Goal: Task Accomplishment & Management: Complete application form

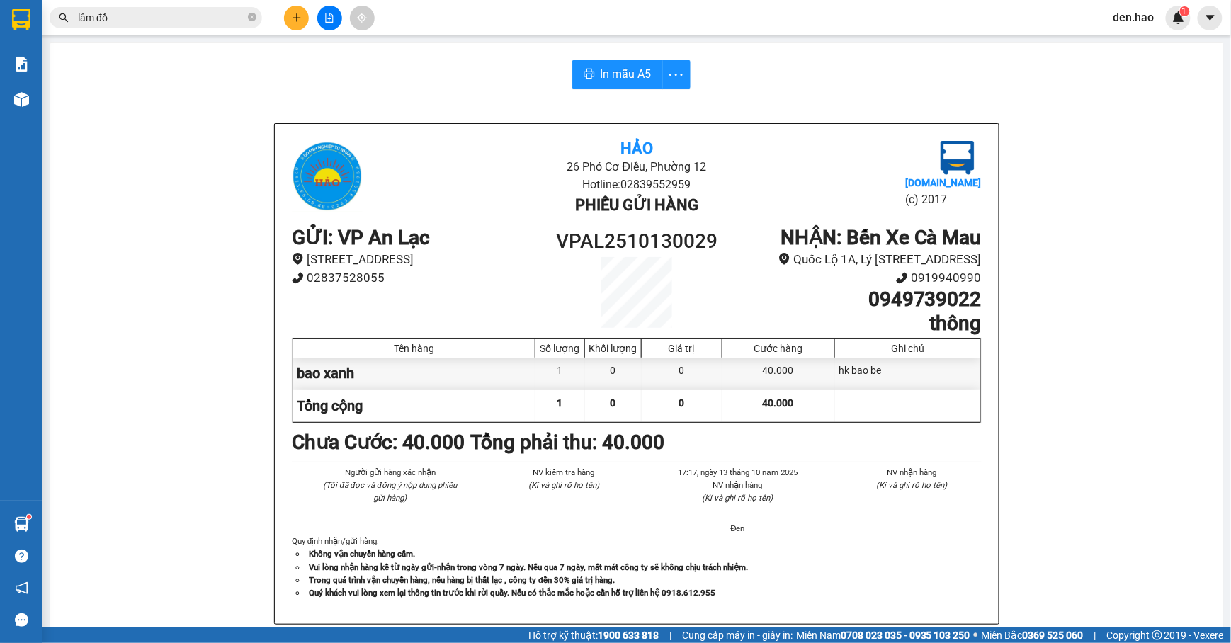
click at [293, 18] on icon "plus" at bounding box center [297, 17] width 8 height 1
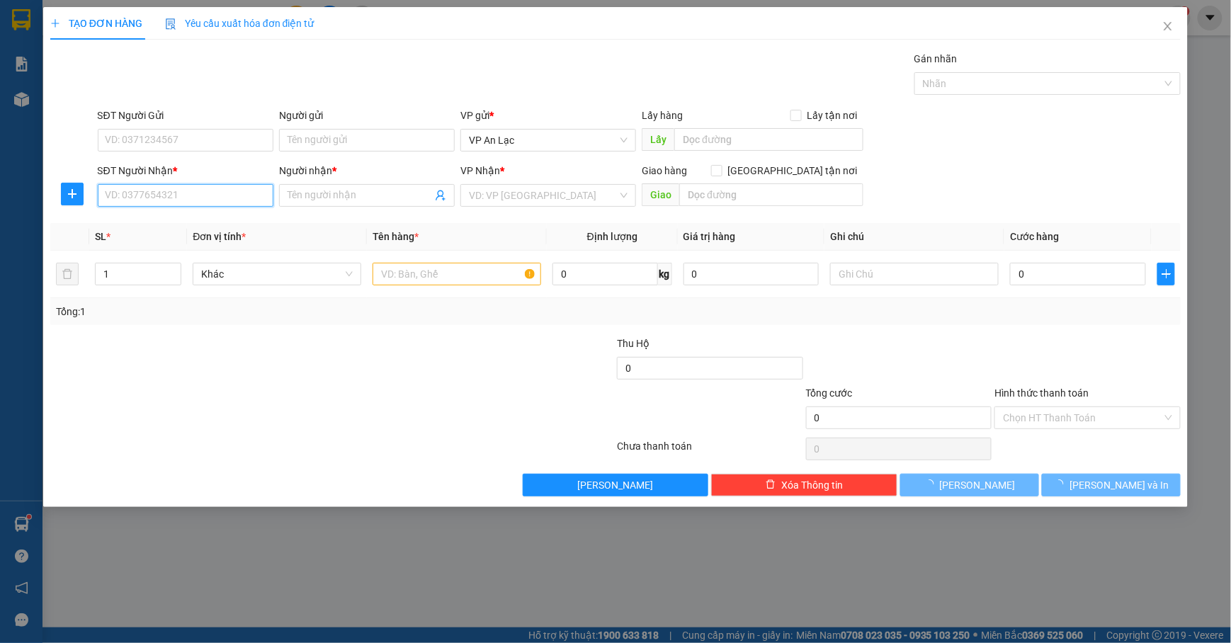
click at [168, 196] on input "SĐT Người Nhận *" at bounding box center [186, 195] width 176 height 23
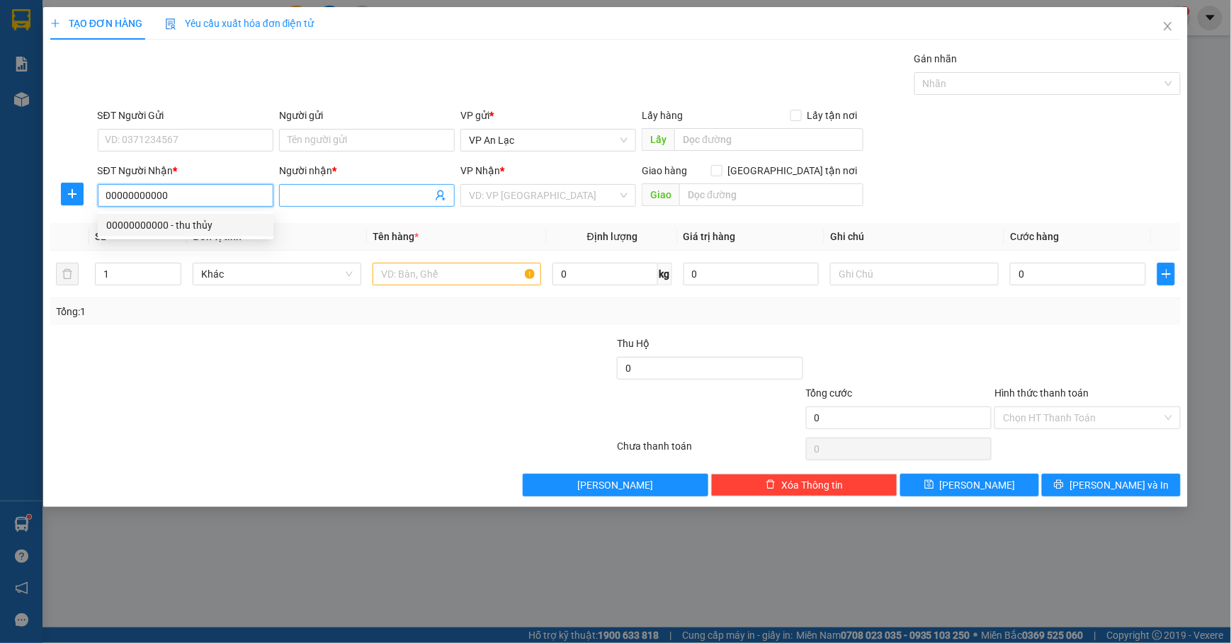
type input "00000000000"
click at [381, 190] on input "Người nhận *" at bounding box center [360, 196] width 145 height 16
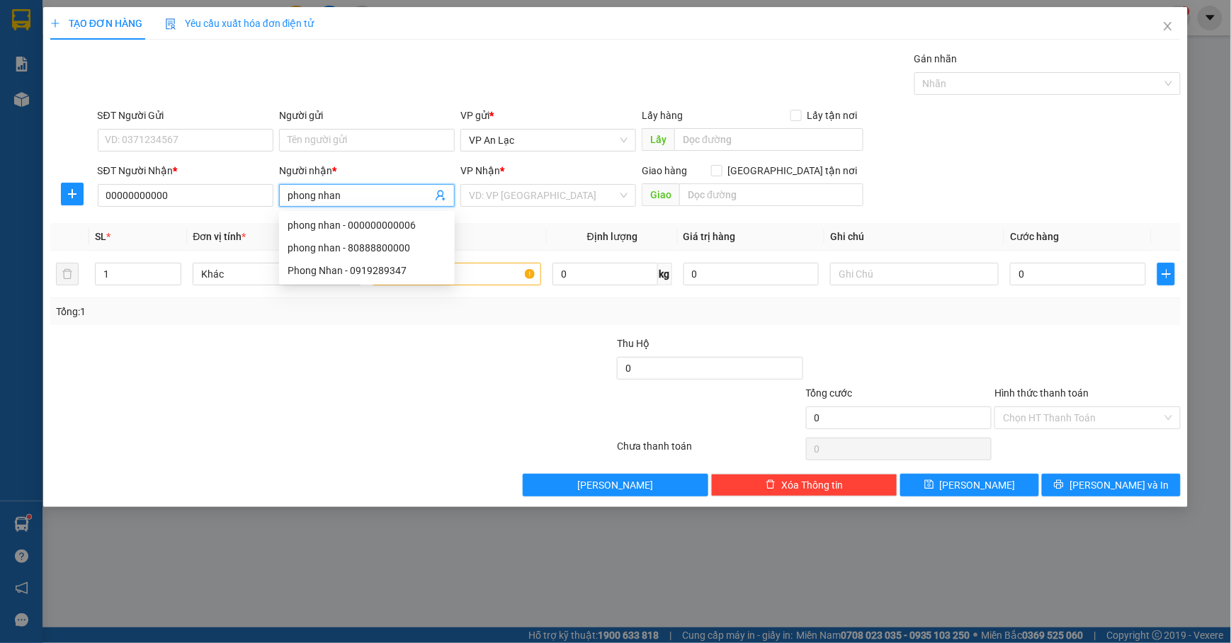
type input "phong nhan"
click at [487, 183] on div "VP Nhận *" at bounding box center [549, 173] width 176 height 21
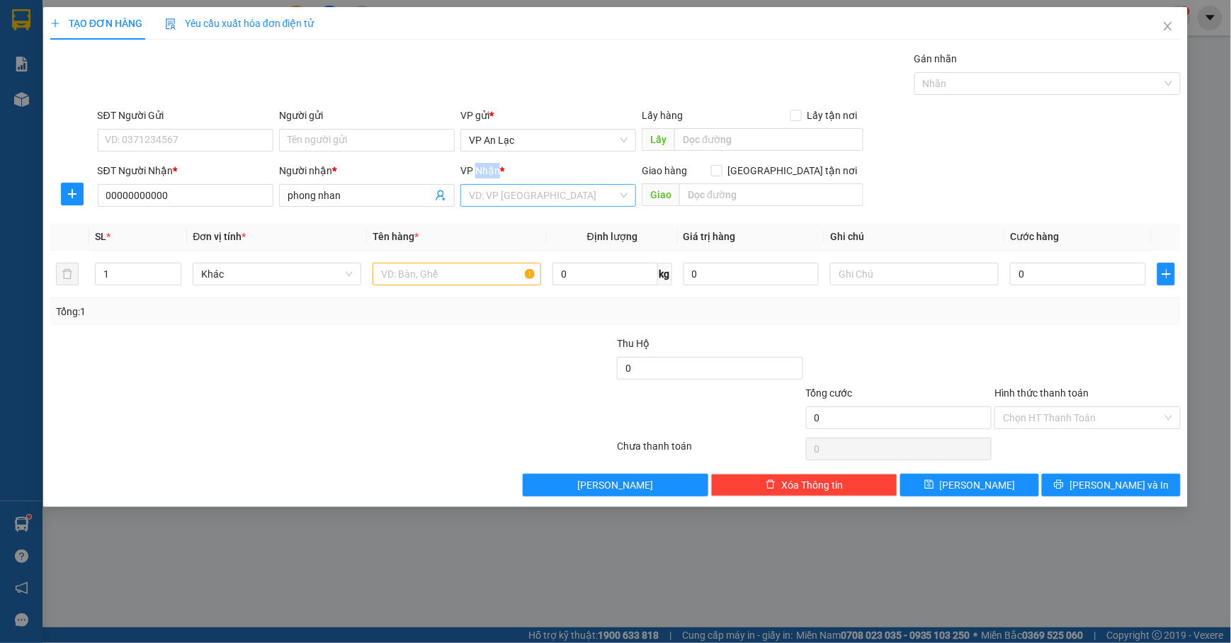
click at [488, 188] on div "VP Nhận * VD: VP [GEOGRAPHIC_DATA]" at bounding box center [549, 188] width 176 height 50
click at [488, 188] on input "search" at bounding box center [543, 195] width 149 height 21
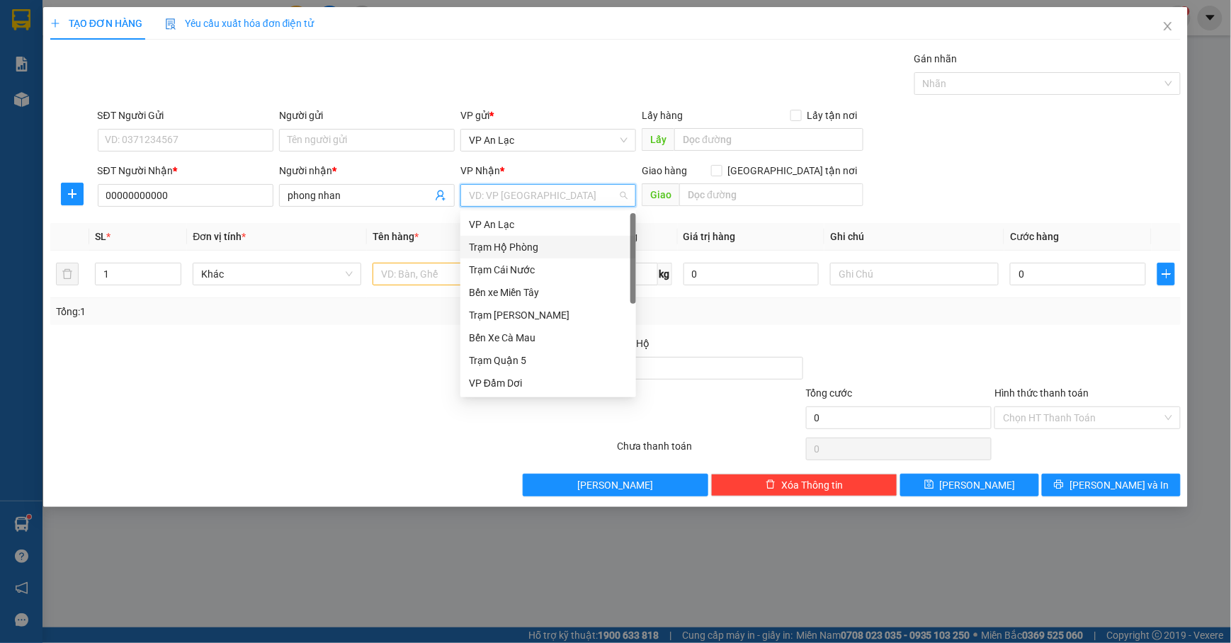
click at [526, 242] on div "Trạm Hộ Phòng" at bounding box center [548, 247] width 159 height 16
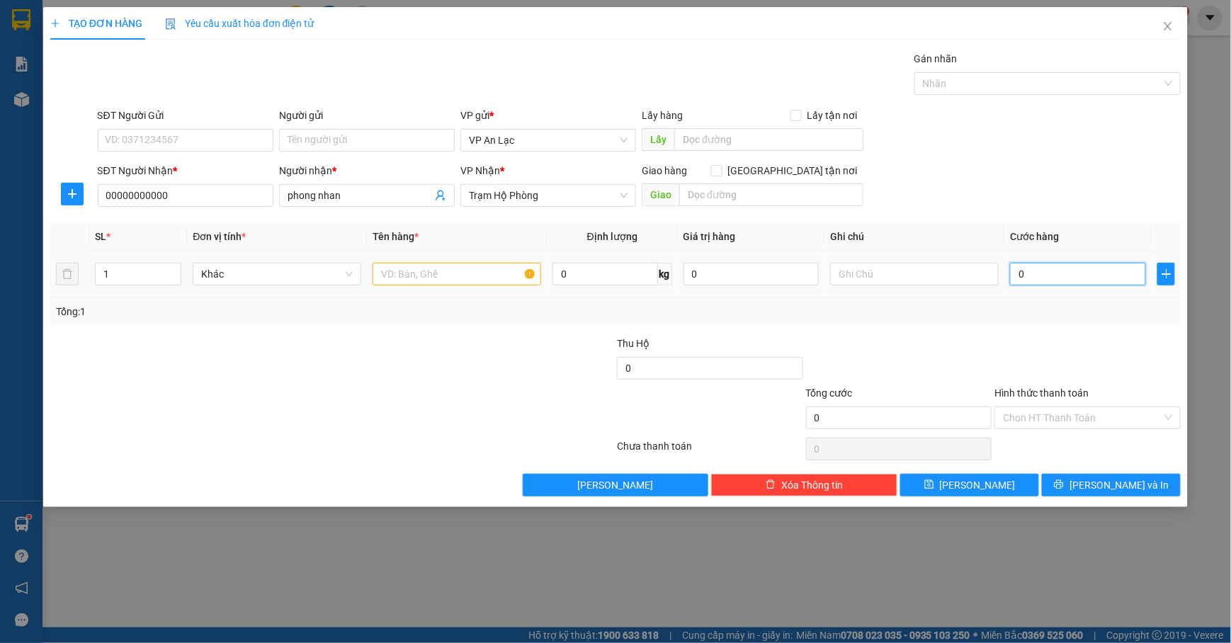
drag, startPoint x: 1100, startPoint y: 281, endPoint x: 1098, endPoint y: 271, distance: 10.8
click at [1100, 279] on input "0" at bounding box center [1078, 274] width 136 height 23
type input "1"
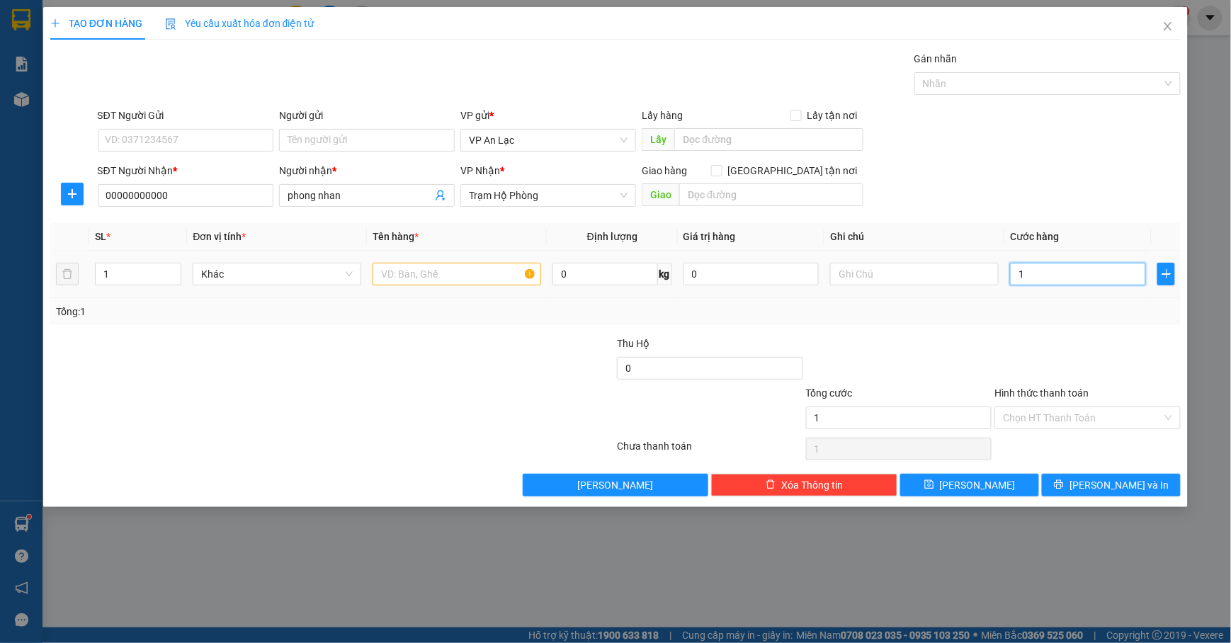
type input "12"
type input "120"
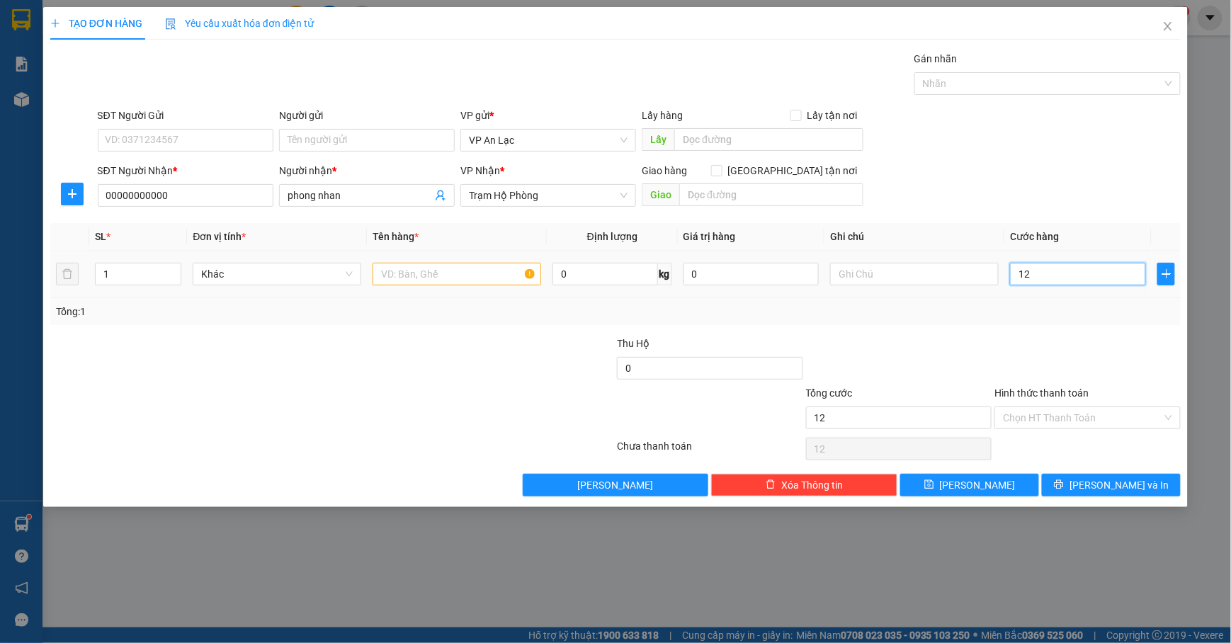
type input "120"
type input "120.000"
click at [1081, 187] on div "SĐT Người Nhận * 00000000000 Người nhận * phong nhan VP Nhận * Trạm Hộ Phòng Gi…" at bounding box center [640, 188] width 1090 height 50
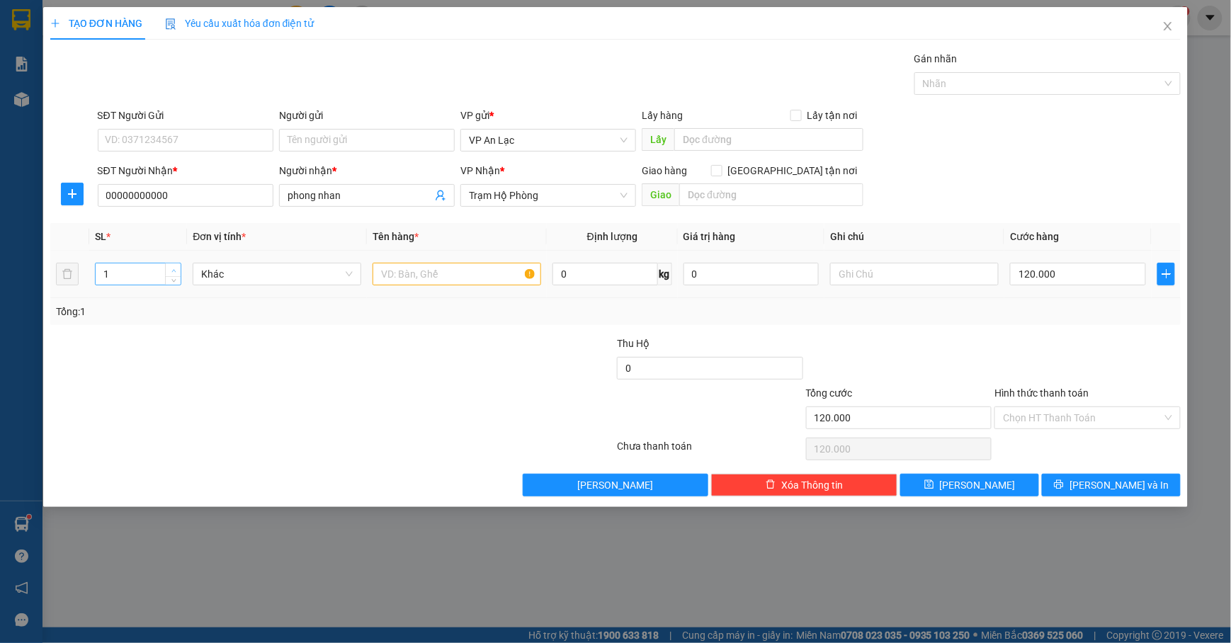
type input "2"
click at [171, 268] on span "up" at bounding box center [173, 270] width 9 height 9
click at [452, 285] on input "text" at bounding box center [457, 274] width 169 height 23
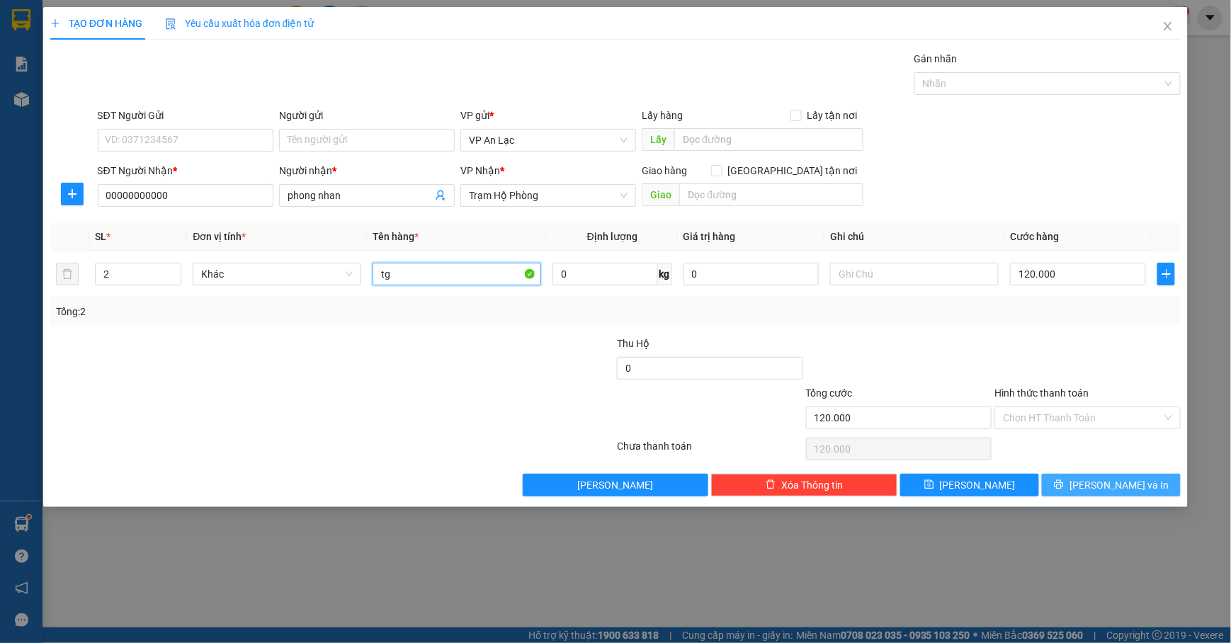
type input "tg"
click at [1127, 477] on button "[PERSON_NAME] và In" at bounding box center [1111, 485] width 139 height 23
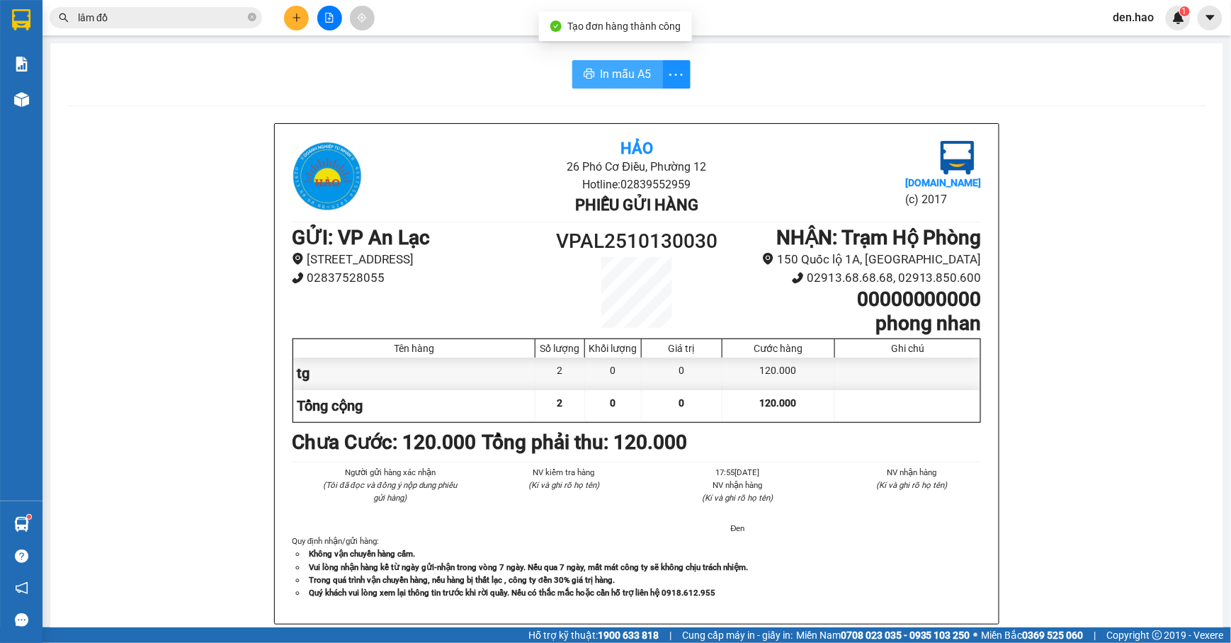
click at [585, 84] on button "In mẫu A5" at bounding box center [617, 74] width 91 height 28
click at [293, 9] on button at bounding box center [296, 18] width 25 height 25
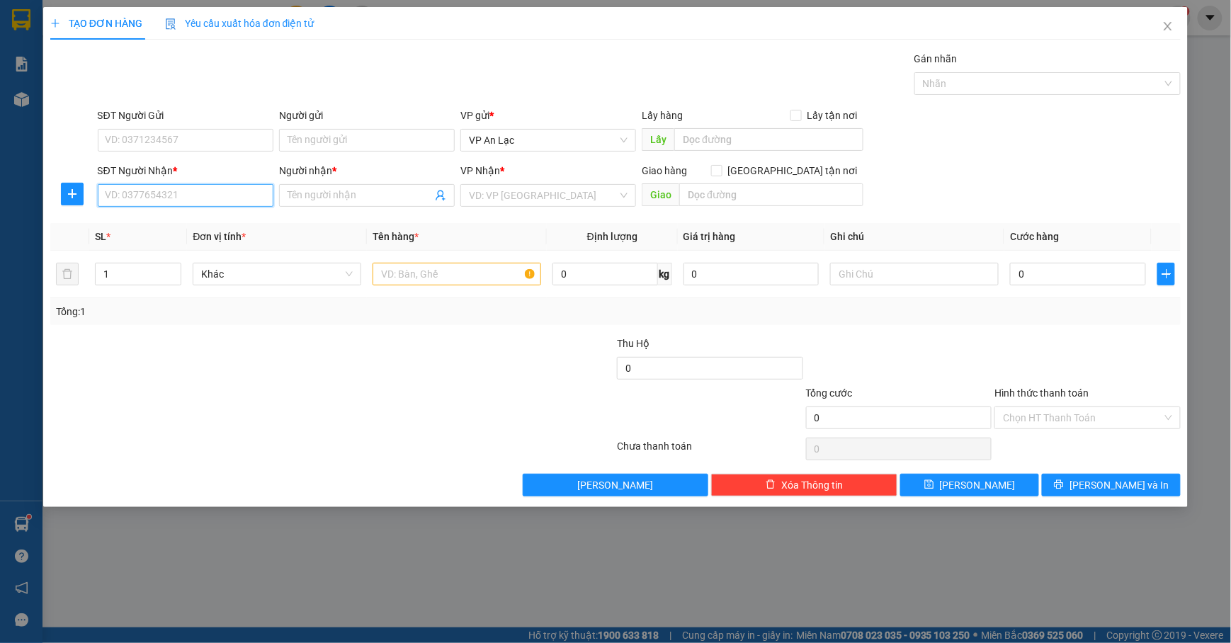
click at [196, 188] on input "SĐT Người Nhận *" at bounding box center [186, 195] width 176 height 23
click at [215, 225] on div "0912611690 - quyen" at bounding box center [185, 226] width 159 height 16
type input "0912611690"
type input "quyen"
type input "50.000"
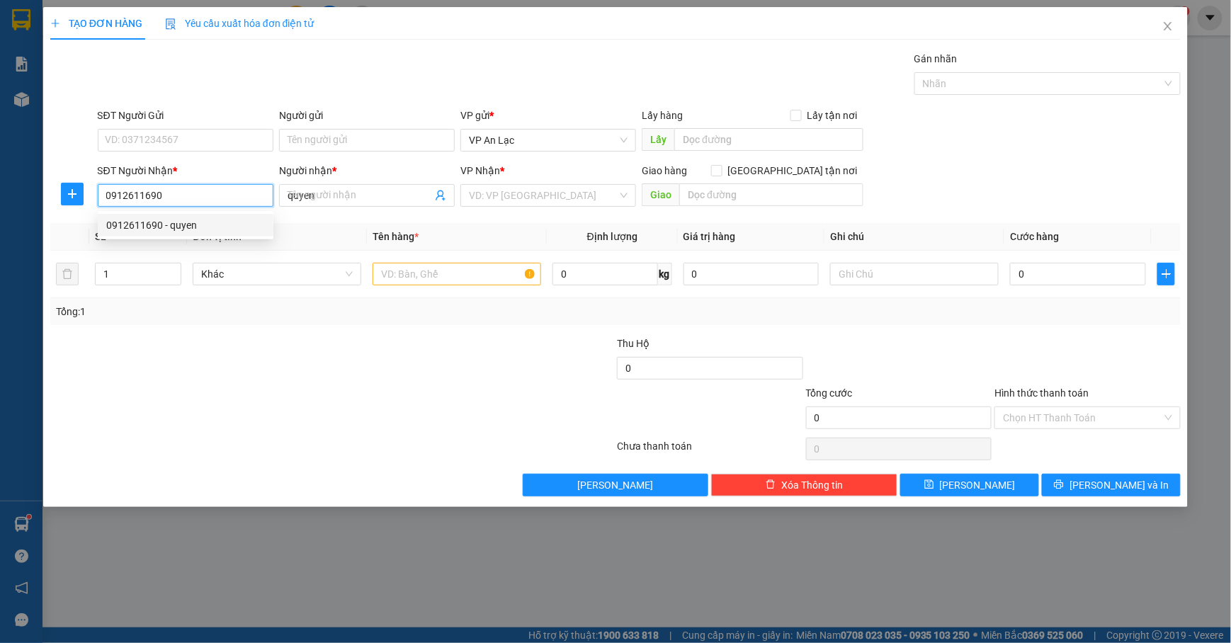
type input "50.000"
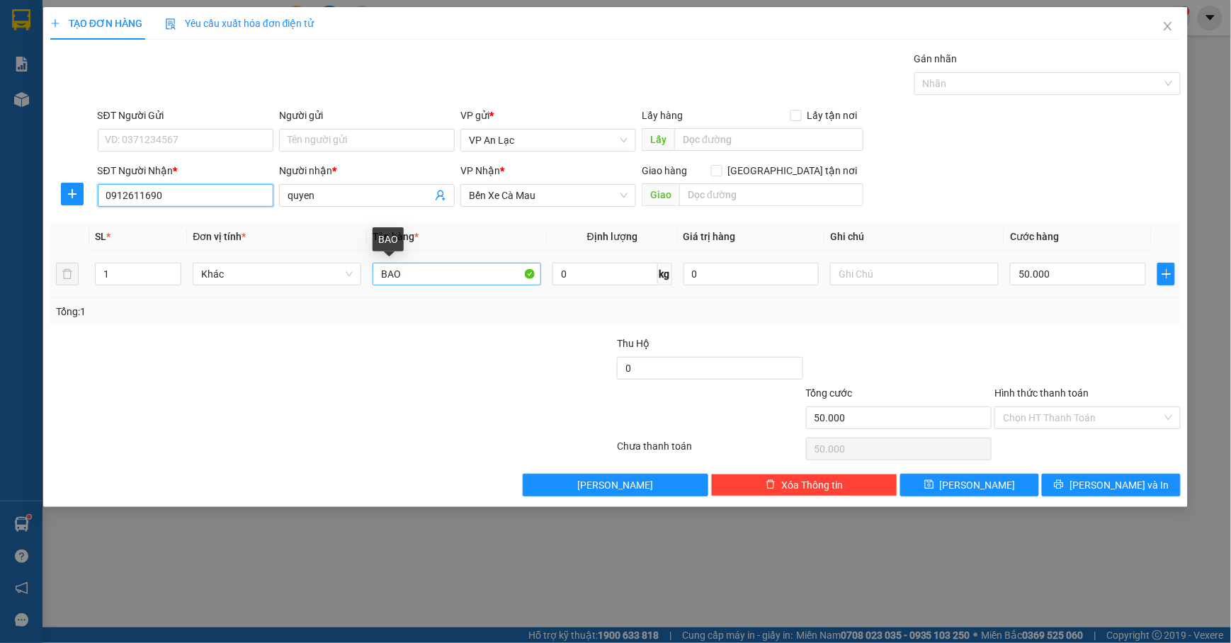
type input "0912611690"
click at [500, 269] on input "BAO" at bounding box center [457, 274] width 169 height 23
type input "B"
type input "cuc"
click at [1075, 279] on input "50.000" at bounding box center [1078, 274] width 136 height 23
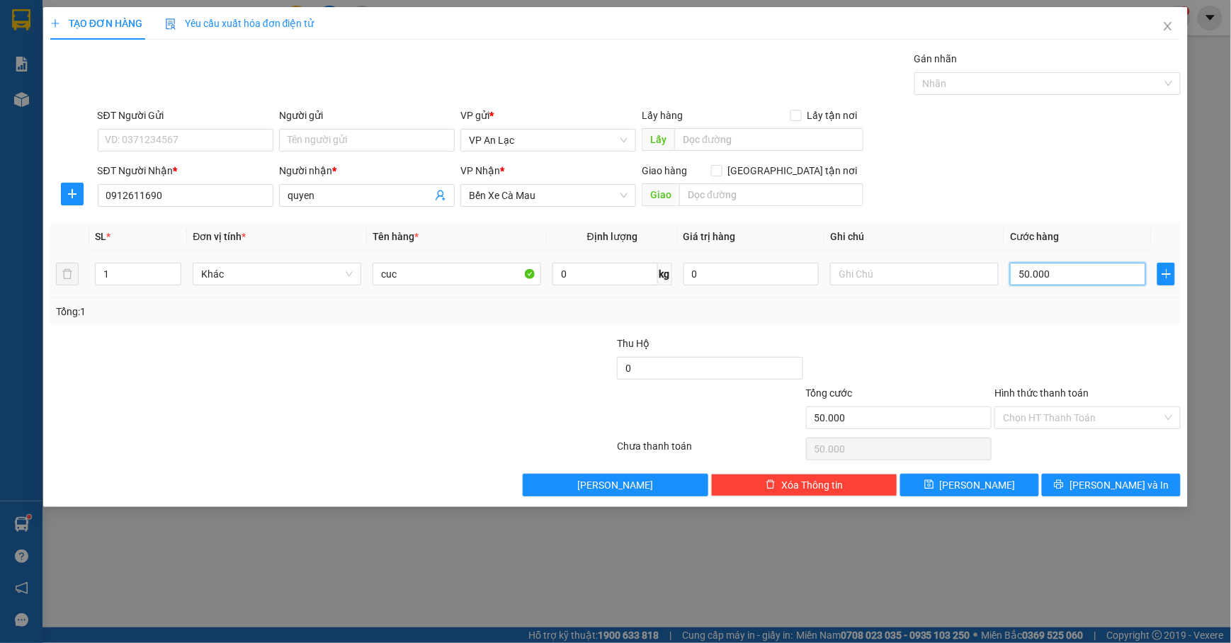
type input "0"
type input "3"
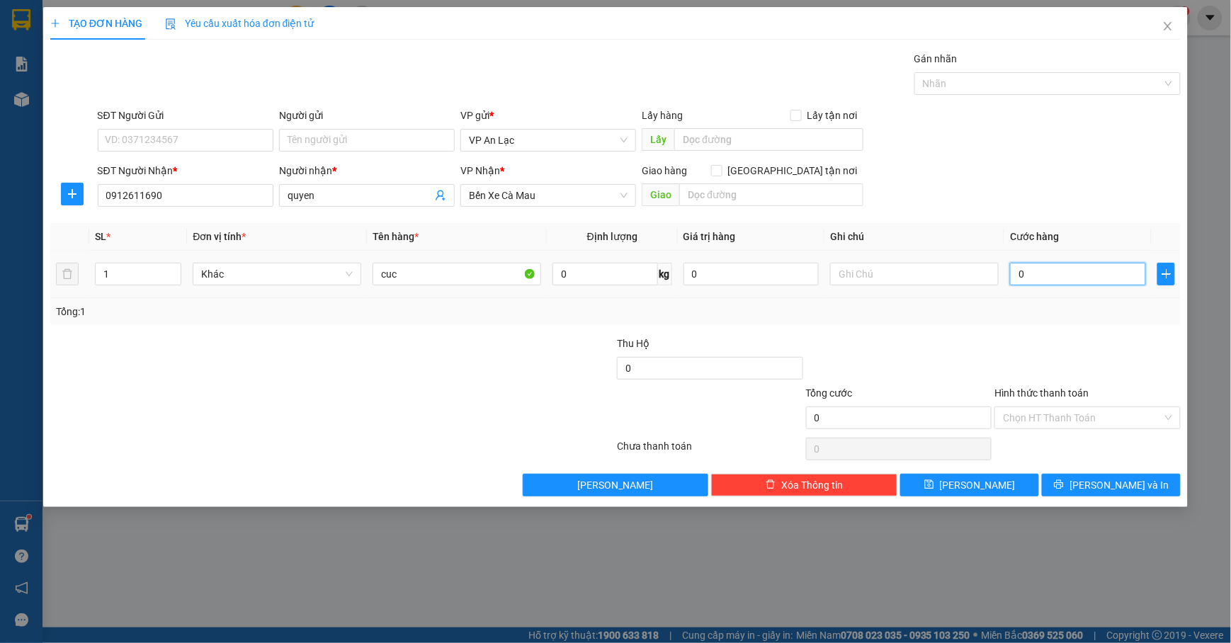
type input "03"
type input "30"
type input "030"
type input "30.000"
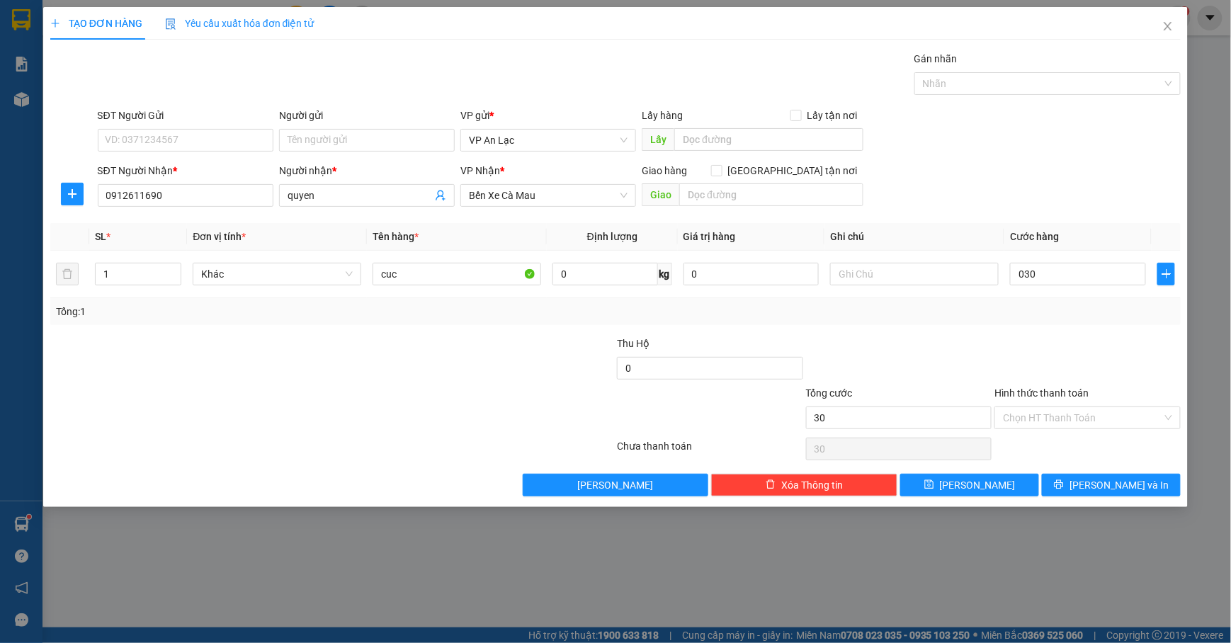
type input "30.000"
click at [1036, 179] on div "SĐT Người Nhận * 0912611690 Người nhận * quyen VP Nhận * Bến Xe Cà Mau Giao hàn…" at bounding box center [640, 188] width 1090 height 50
click at [1111, 486] on span "[PERSON_NAME] và In" at bounding box center [1119, 486] width 99 height 16
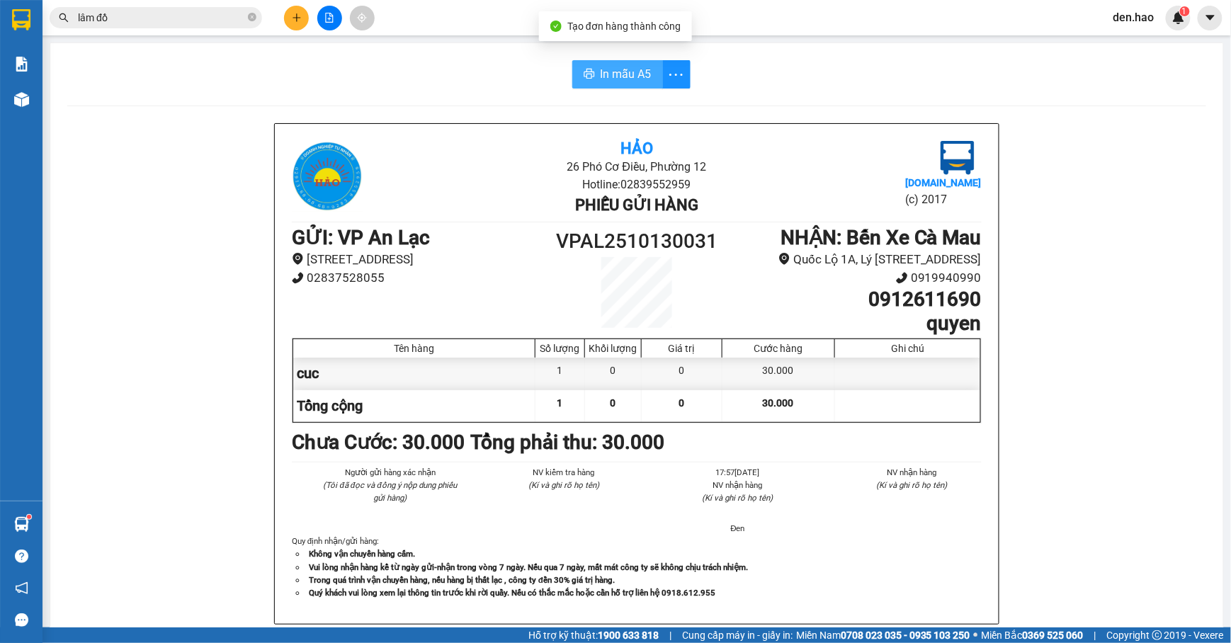
click at [608, 75] on span "In mẫu A5" at bounding box center [626, 74] width 51 height 18
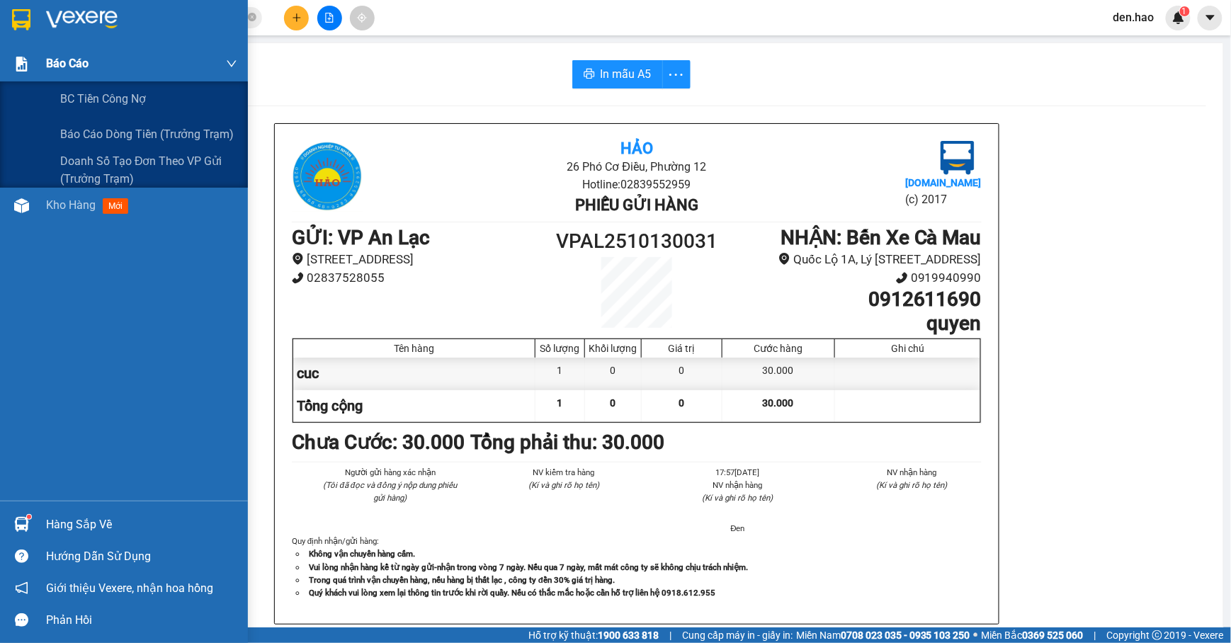
click at [77, 61] on span "Báo cáo" at bounding box center [67, 64] width 43 height 18
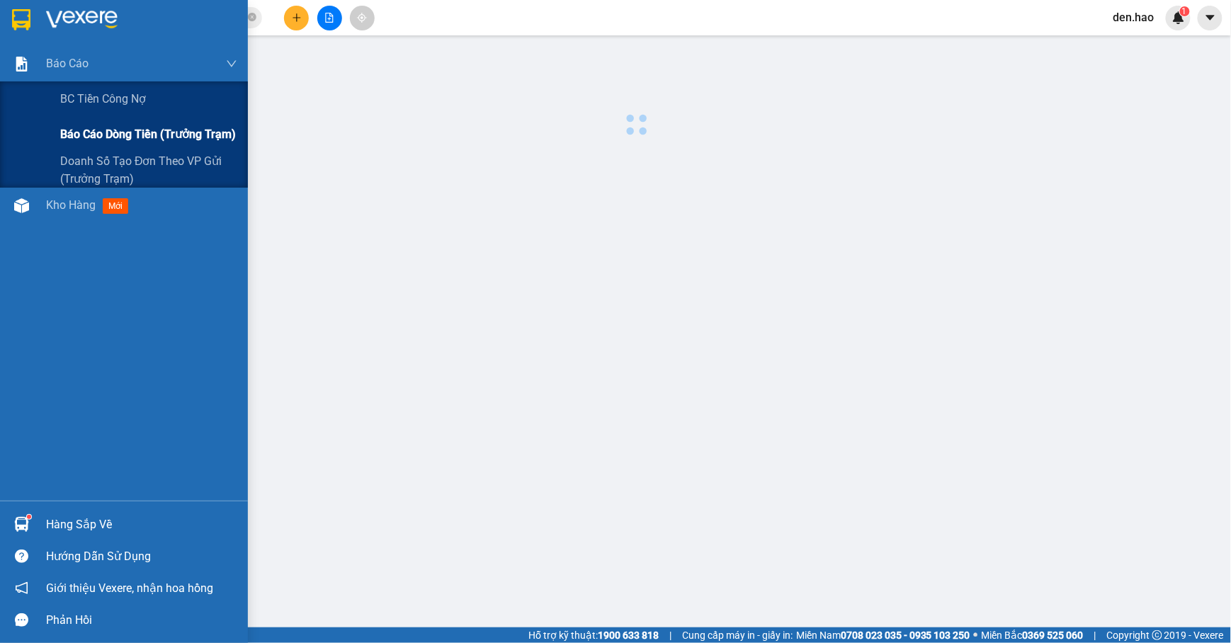
click at [88, 132] on span "Báo cáo dòng tiền (trưởng trạm)" at bounding box center [148, 134] width 176 height 18
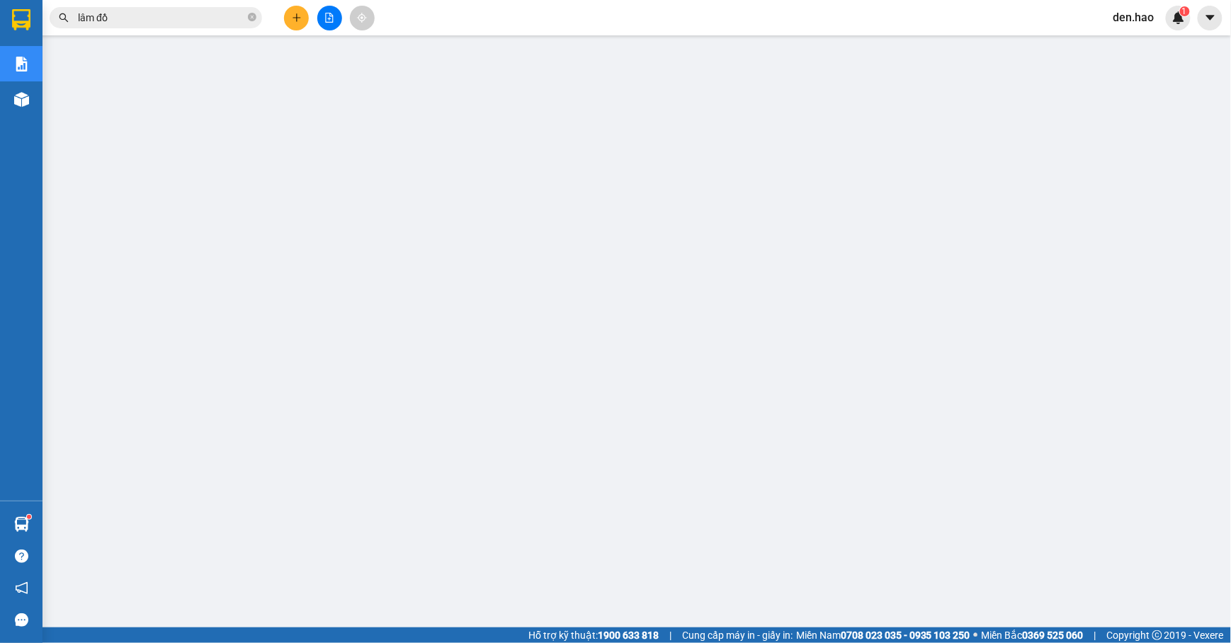
drag, startPoint x: 250, startPoint y: 17, endPoint x: 259, endPoint y: 29, distance: 14.7
click at [252, 16] on icon "close-circle" at bounding box center [252, 17] width 9 height 9
click at [288, 10] on button at bounding box center [296, 18] width 25 height 25
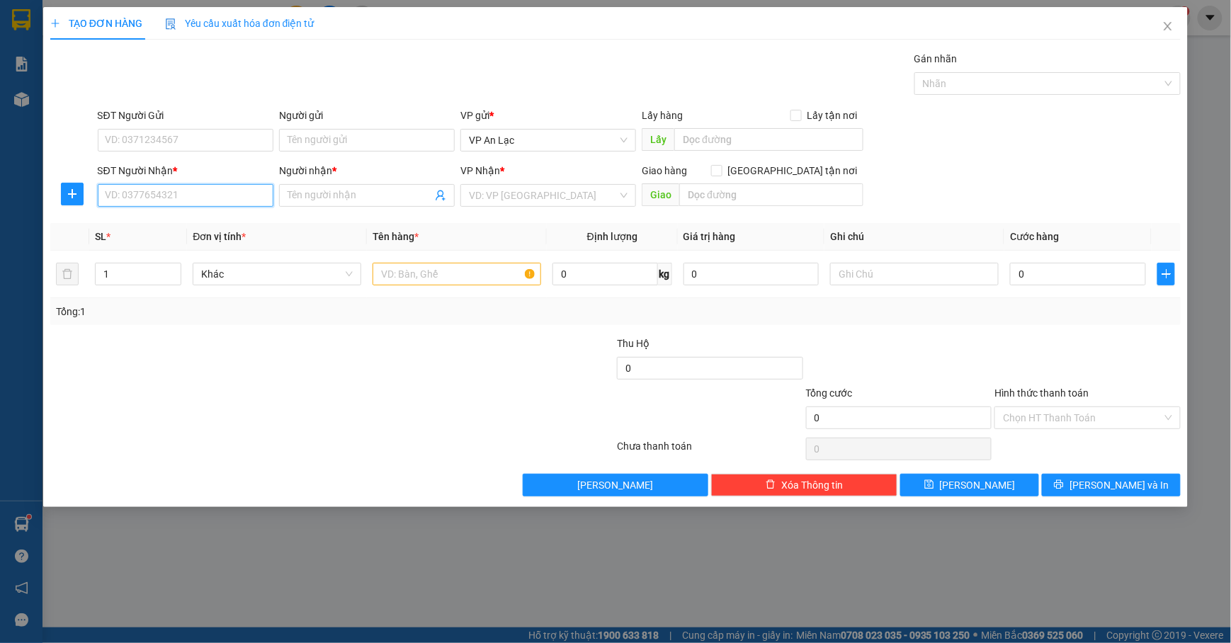
click at [241, 191] on input "SĐT Người Nhận *" at bounding box center [186, 195] width 176 height 23
click at [236, 230] on div "0919344434 - ngan" at bounding box center [185, 226] width 159 height 16
type input "0919344434"
type input "ngan"
type input "150.000"
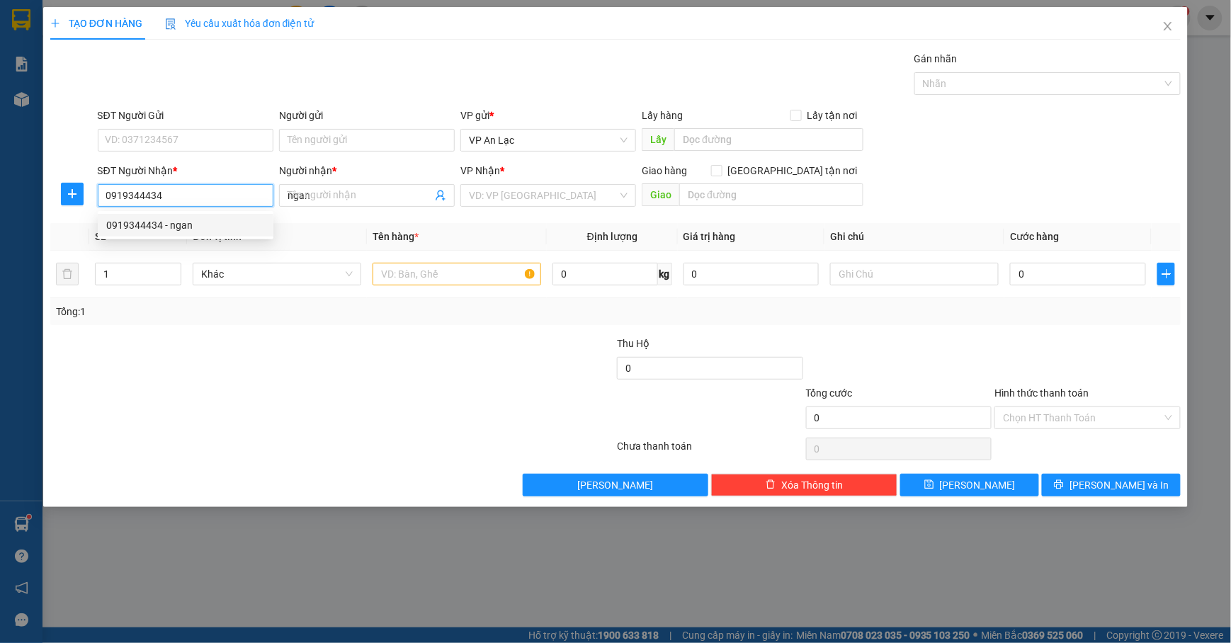
type input "150.000"
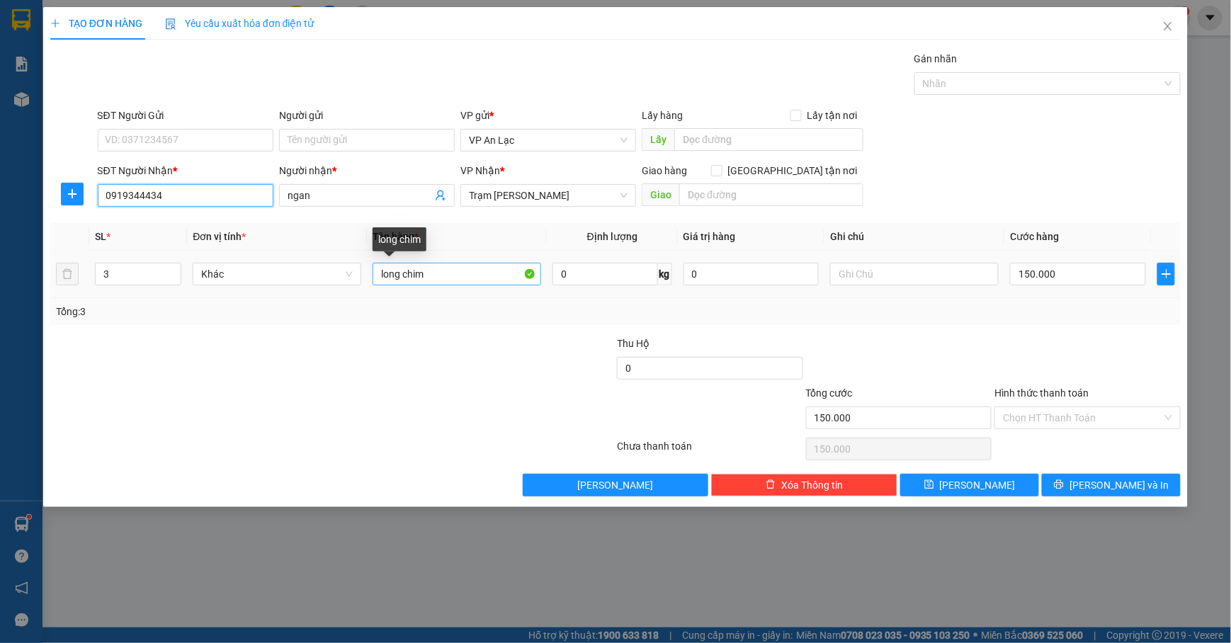
type input "0919344434"
drag, startPoint x: 462, startPoint y: 281, endPoint x: 519, endPoint y: 245, distance: 67.4
click at [468, 281] on input "long chim" at bounding box center [457, 274] width 169 height 23
type input "long chim ts"
click at [1127, 281] on input "150.000" at bounding box center [1078, 274] width 136 height 23
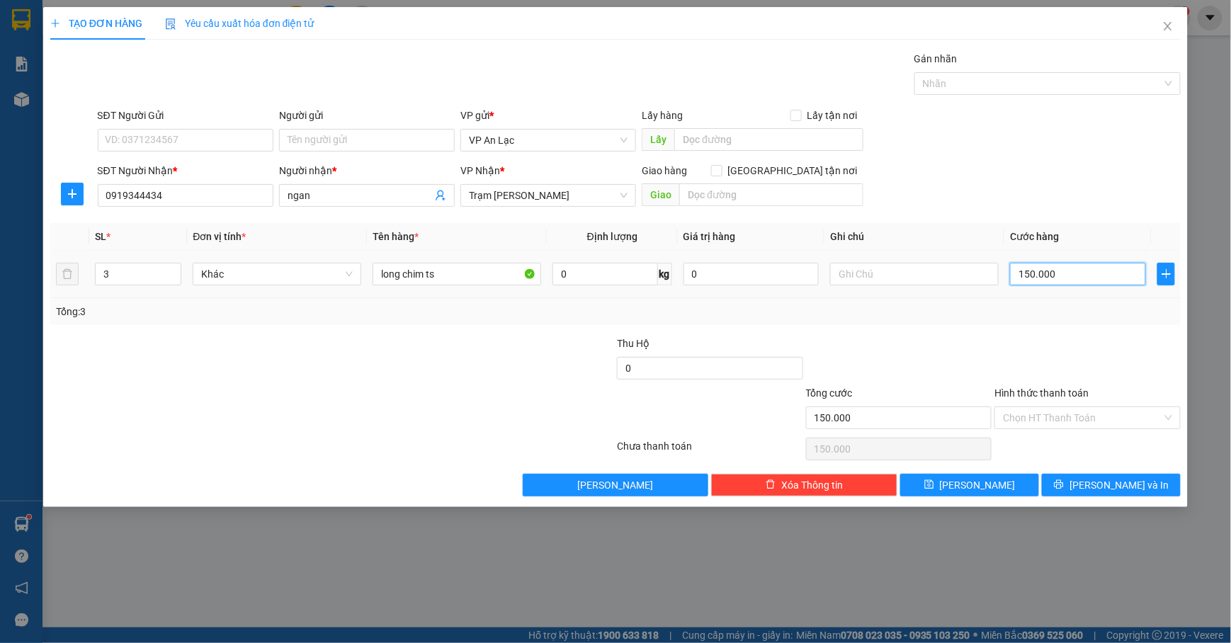
type input "0"
type input "2"
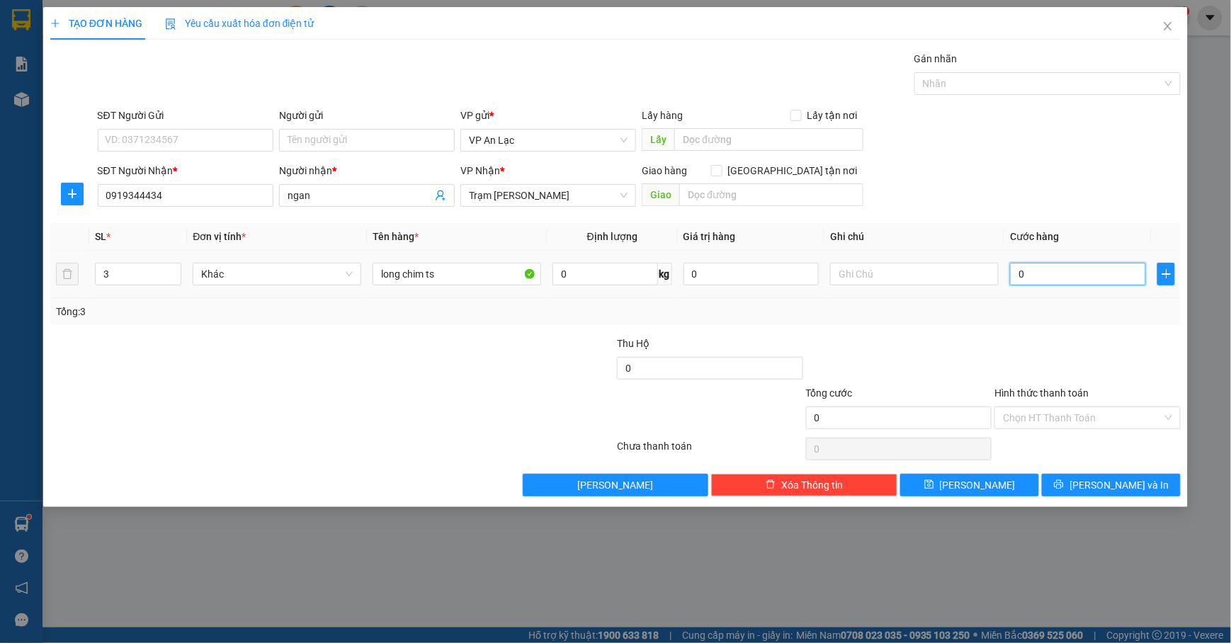
type input "02"
type input "25"
type input "0.250"
type input "250"
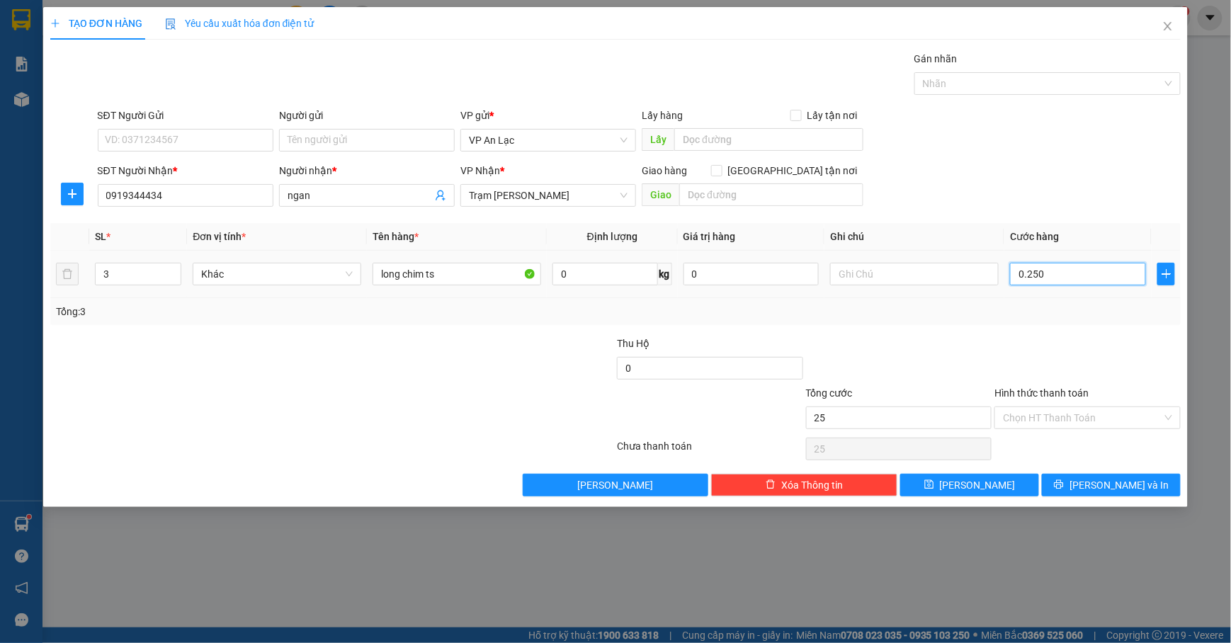
type input "250"
type input "0.250"
type input "250.000"
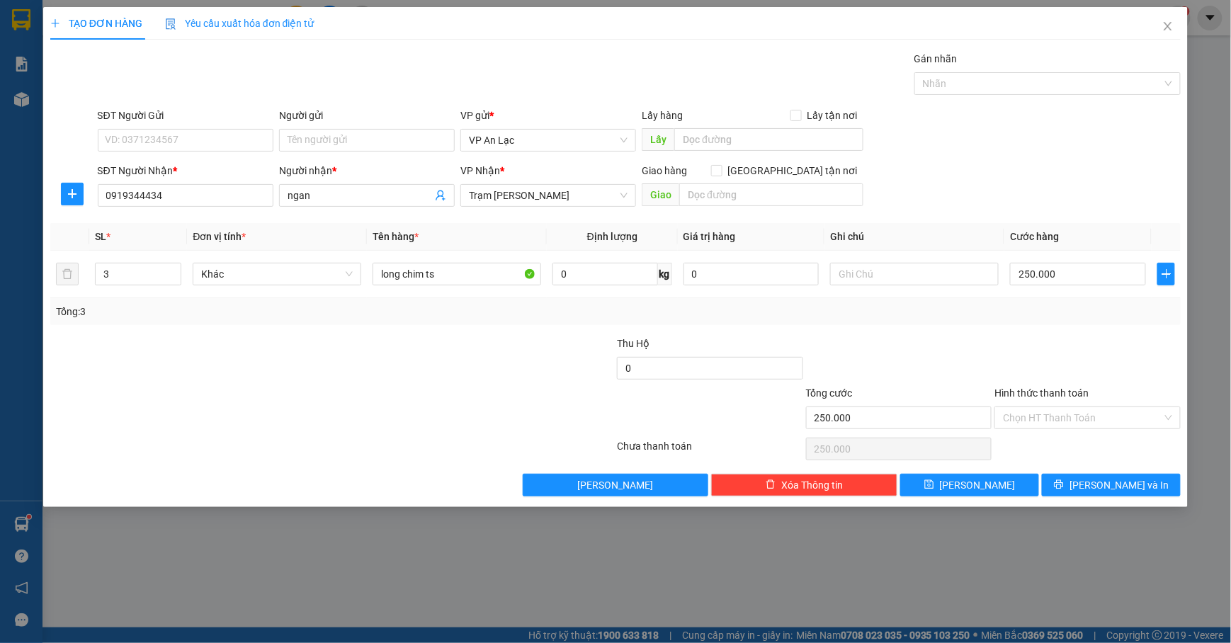
click at [1049, 148] on div "SĐT Người Gửi VD: 0371234567 Người gửi Tên người gửi VP gửi * VP [PERSON_NAME] …" at bounding box center [640, 133] width 1090 height 50
click at [1086, 410] on input "Hình thức thanh toán" at bounding box center [1082, 417] width 159 height 21
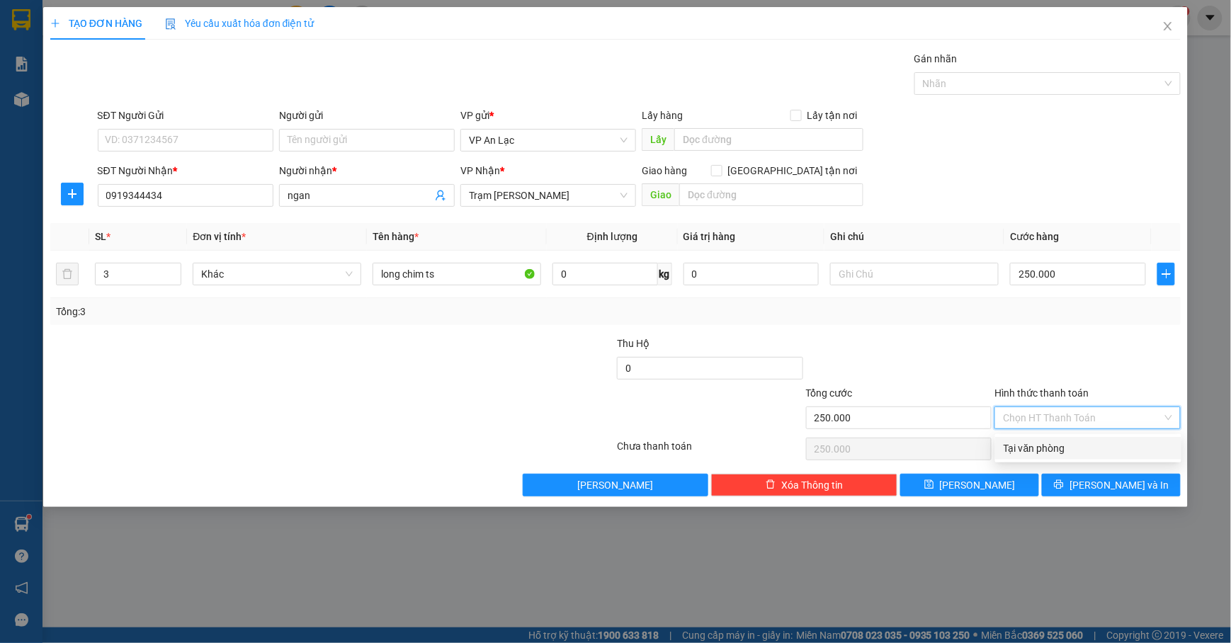
click at [1069, 446] on div "Tại văn phòng" at bounding box center [1088, 449] width 169 height 16
type input "0"
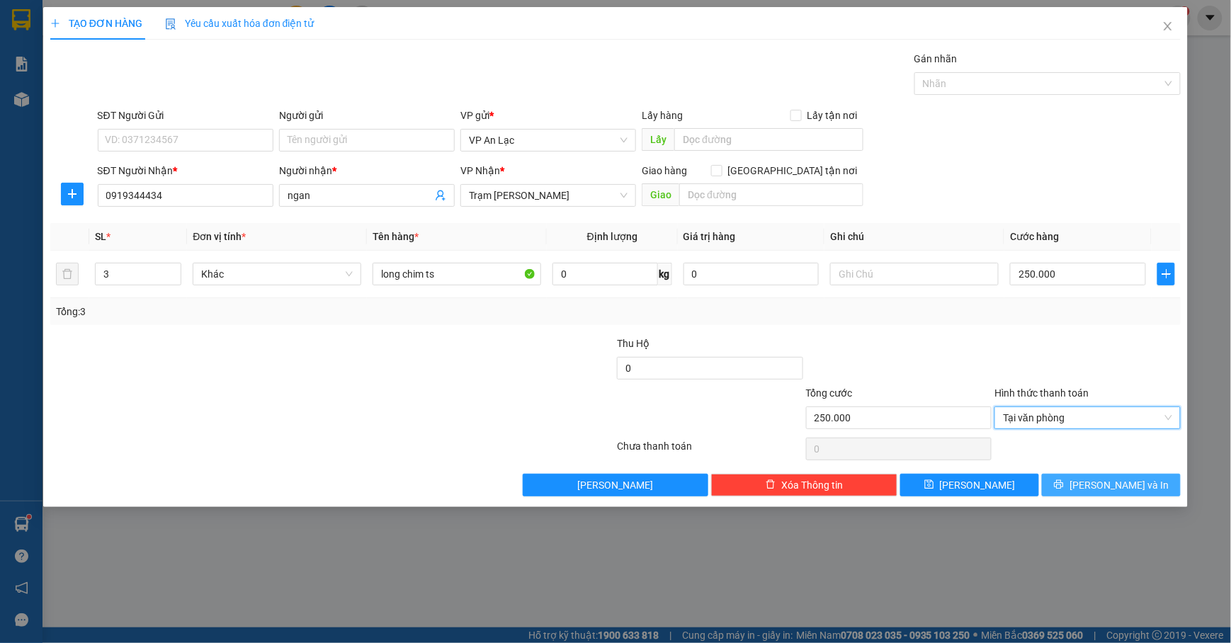
click at [1081, 488] on button "[PERSON_NAME] và In" at bounding box center [1111, 485] width 139 height 23
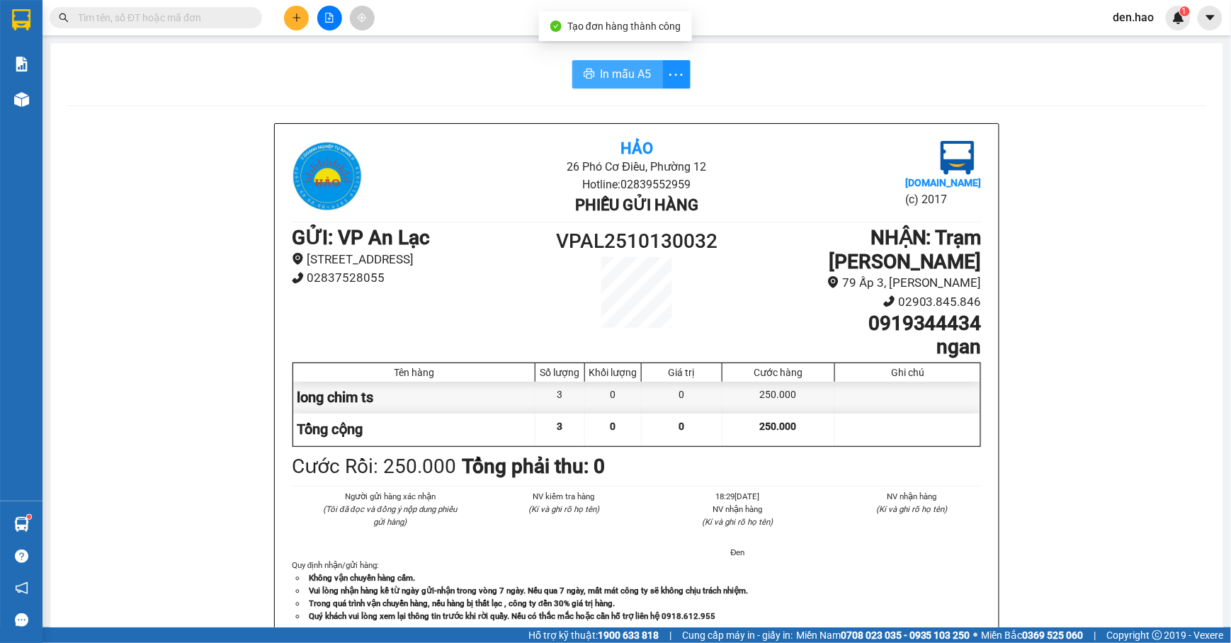
click at [609, 77] on span "In mẫu A5" at bounding box center [626, 74] width 51 height 18
click at [621, 61] on button "In mẫu A5" at bounding box center [617, 74] width 91 height 28
click at [179, 10] on input "text" at bounding box center [161, 18] width 167 height 16
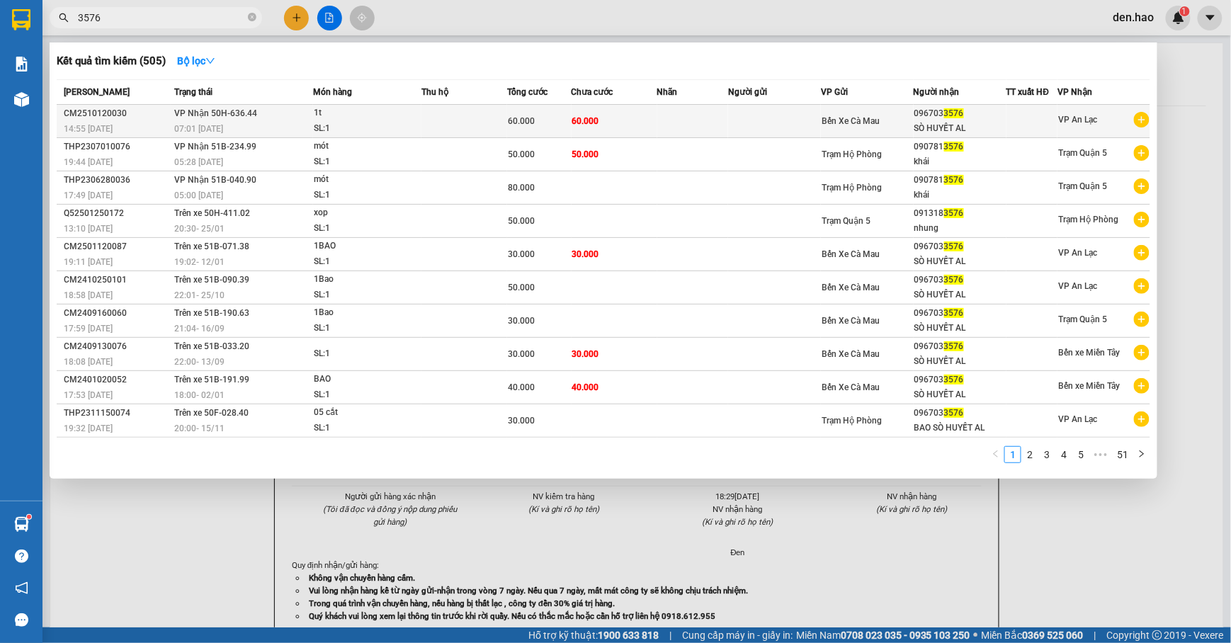
type input "3576"
click at [942, 116] on div "096703 3576" at bounding box center [960, 113] width 91 height 15
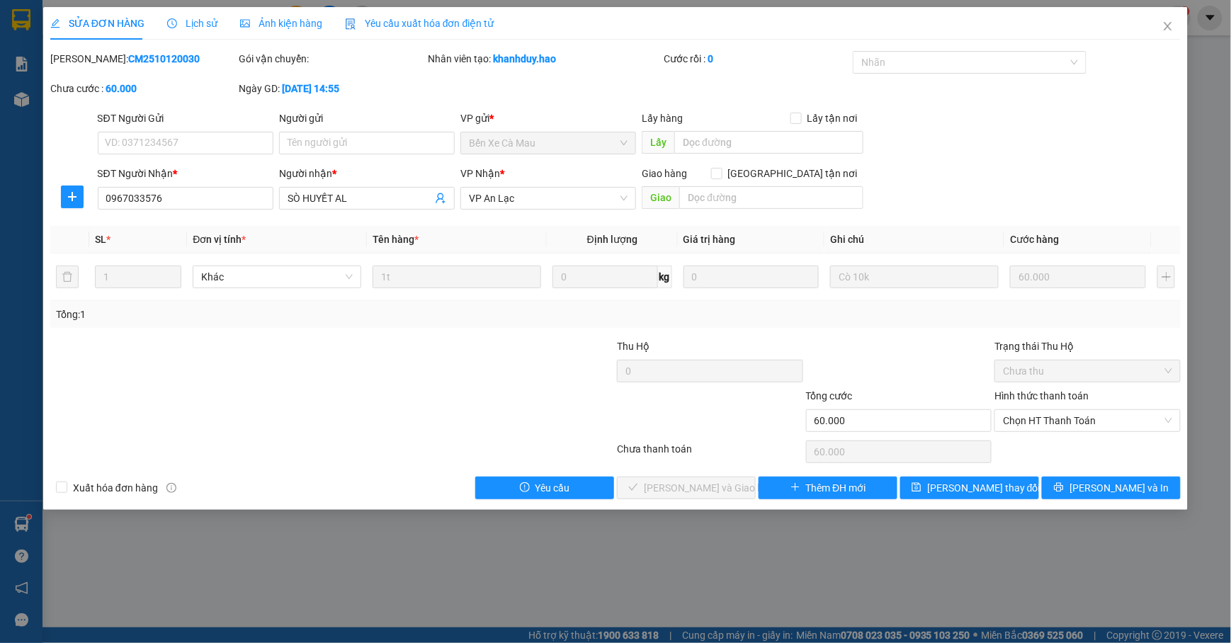
type input "0967033576"
type input "SÒ HUYẾT AL"
type input "60.000"
drag, startPoint x: 1049, startPoint y: 423, endPoint x: 1004, endPoint y: 463, distance: 60.2
click at [1047, 423] on span "Chọn HT Thanh Toán" at bounding box center [1087, 420] width 169 height 21
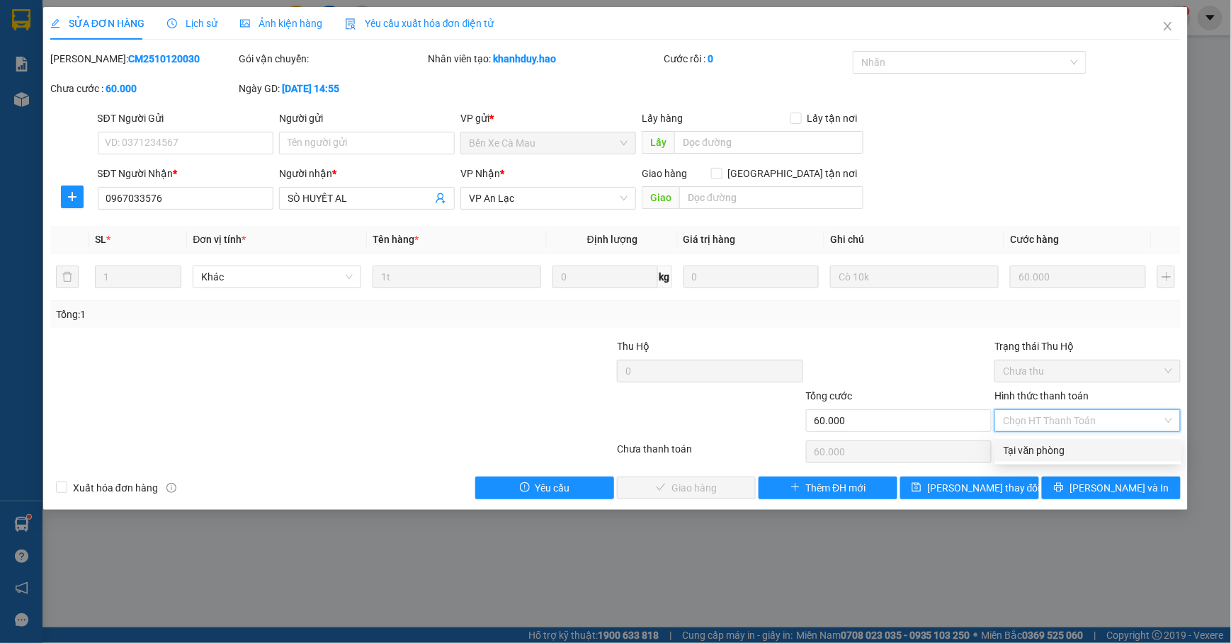
click at [1019, 449] on div "Tại văn phòng" at bounding box center [1088, 451] width 169 height 16
type input "0"
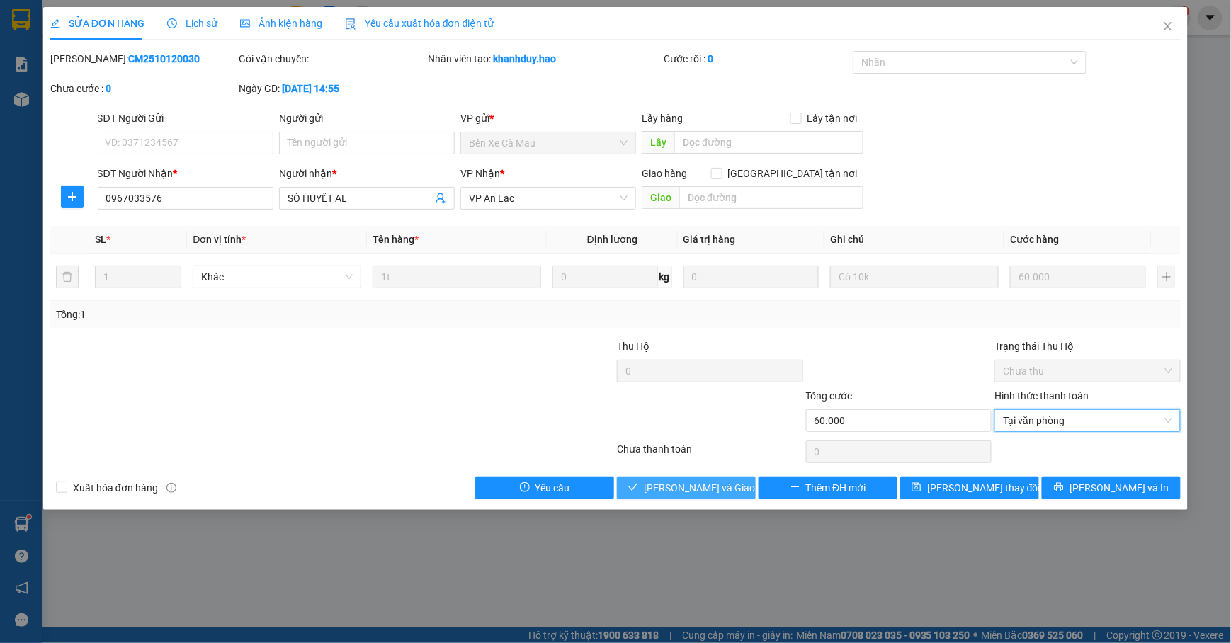
click at [704, 496] on span "[PERSON_NAME] và Giao hàng" at bounding box center [712, 488] width 136 height 16
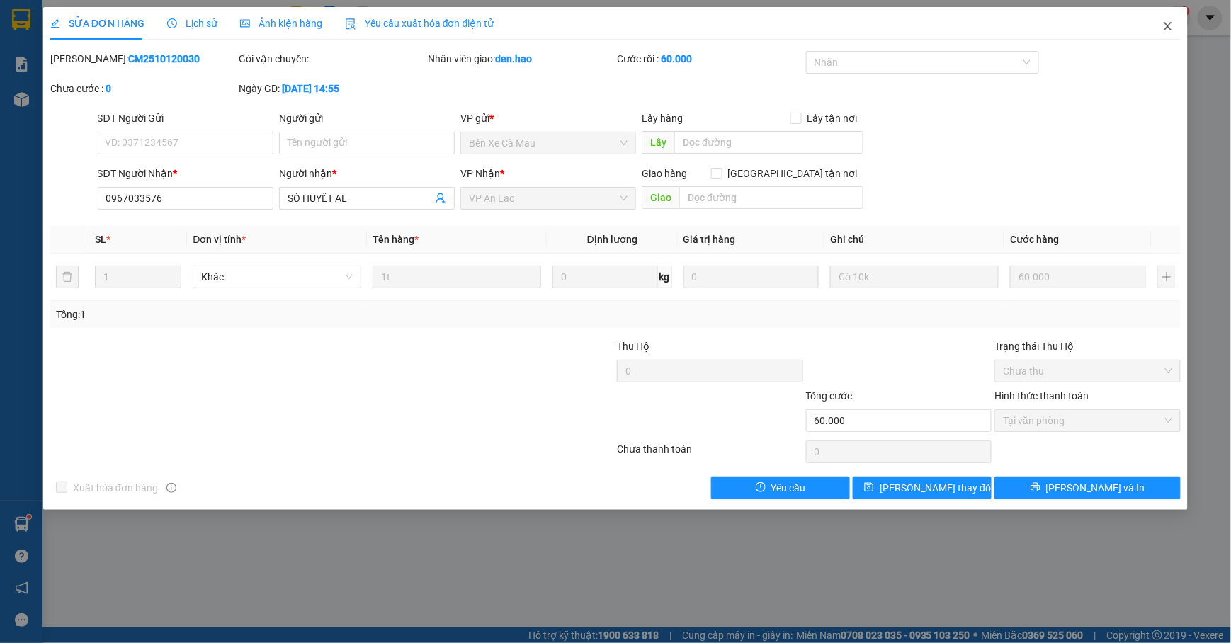
click at [1168, 17] on span "Close" at bounding box center [1169, 27] width 40 height 40
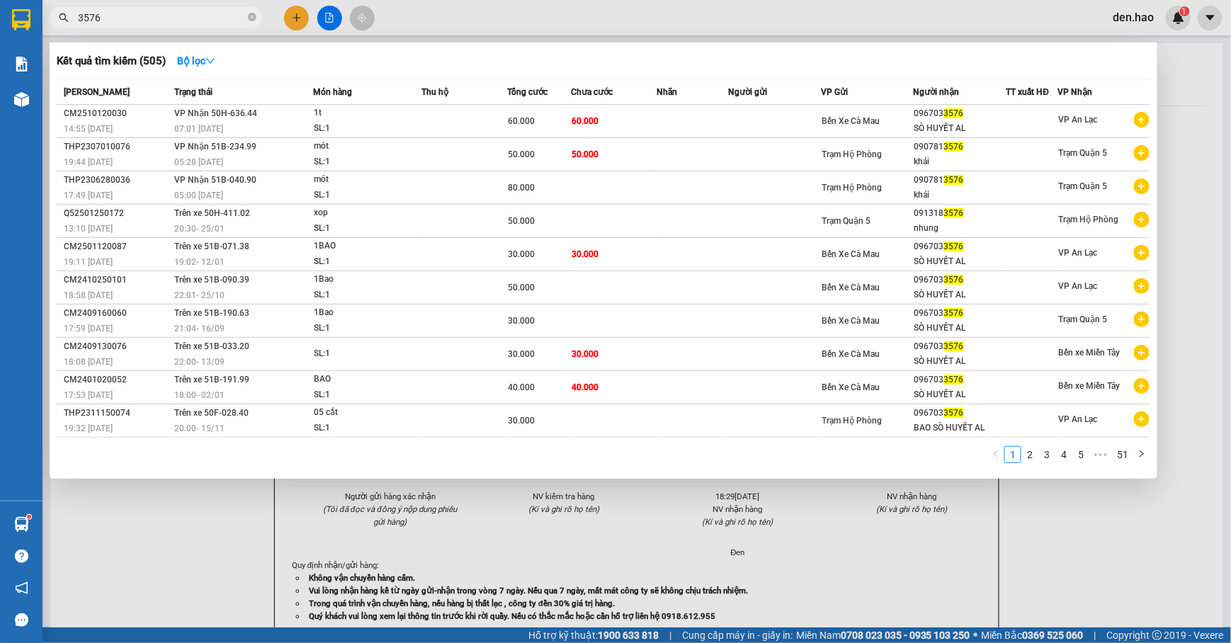
click at [256, 15] on span "3576" at bounding box center [156, 17] width 213 height 21
click at [250, 16] on icon "close-circle" at bounding box center [252, 17] width 9 height 9
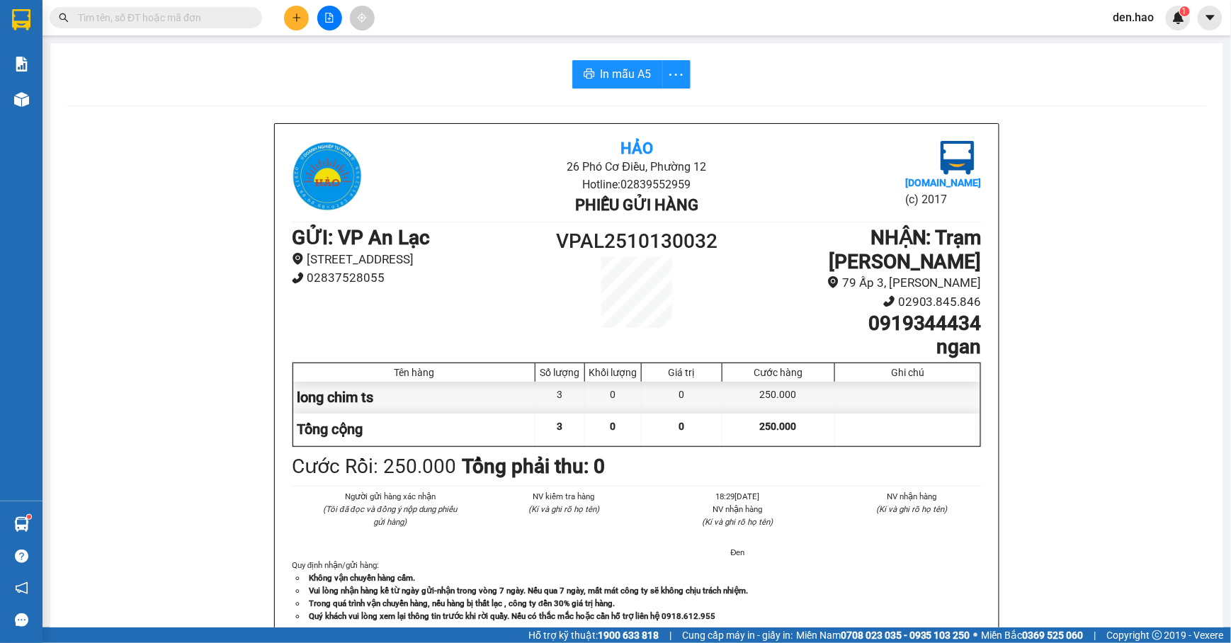
click at [204, 23] on input "text" at bounding box center [161, 18] width 167 height 16
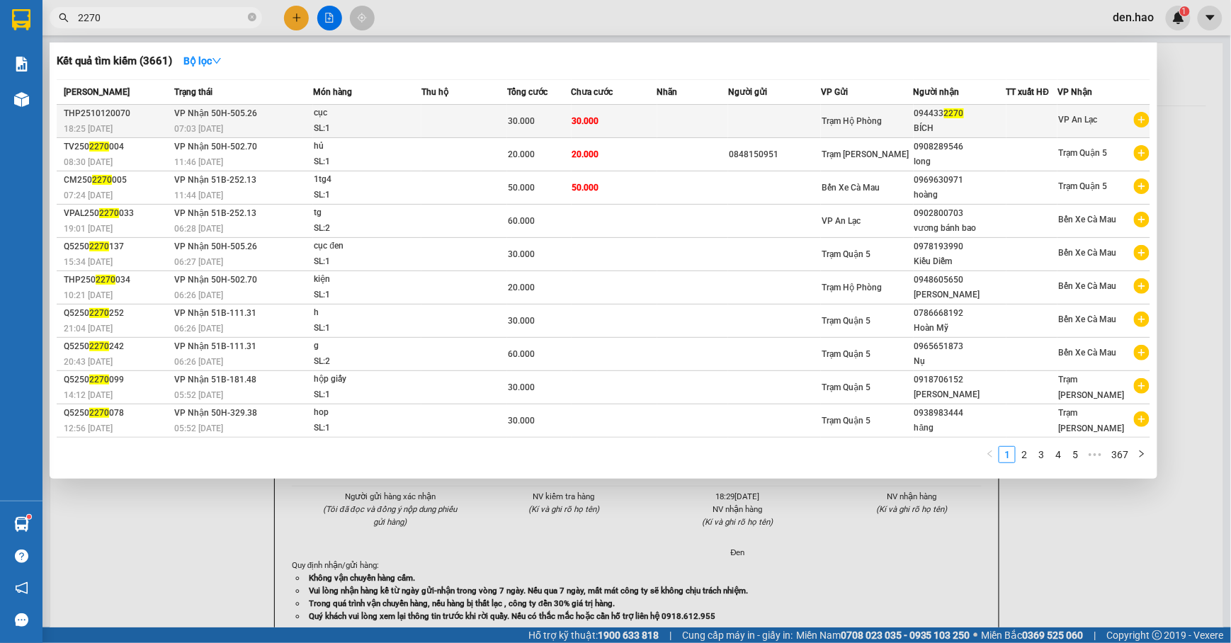
type input "2270"
click at [682, 125] on td at bounding box center [694, 121] width 72 height 33
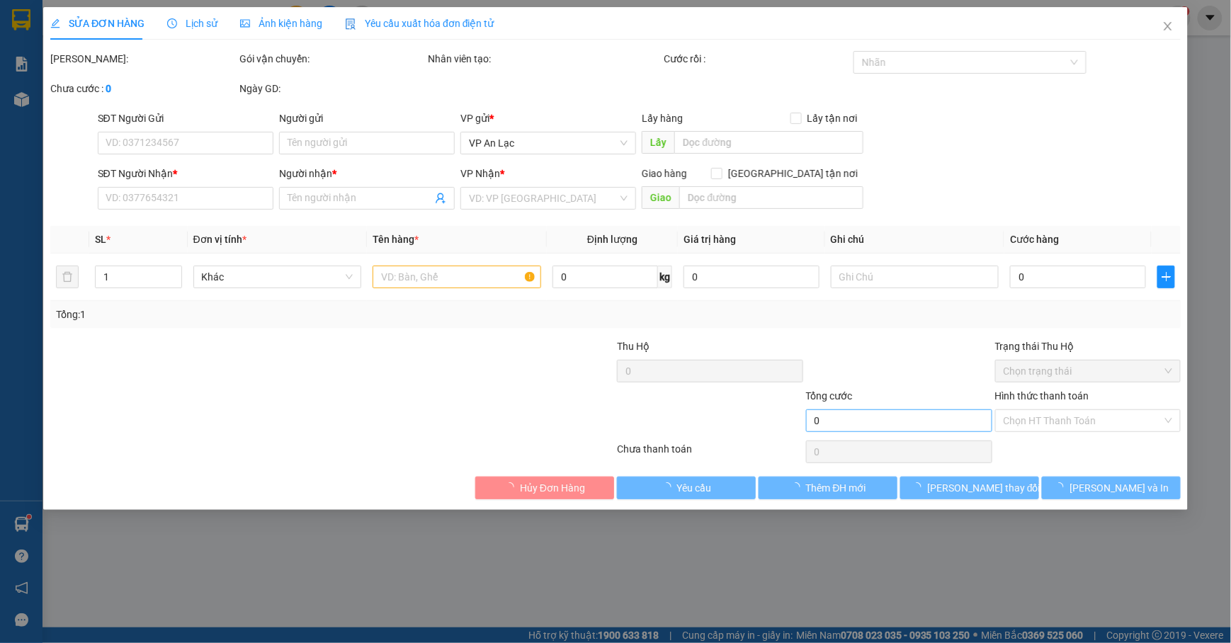
type input "0944332270"
type input "BÍCH"
type input "30.000"
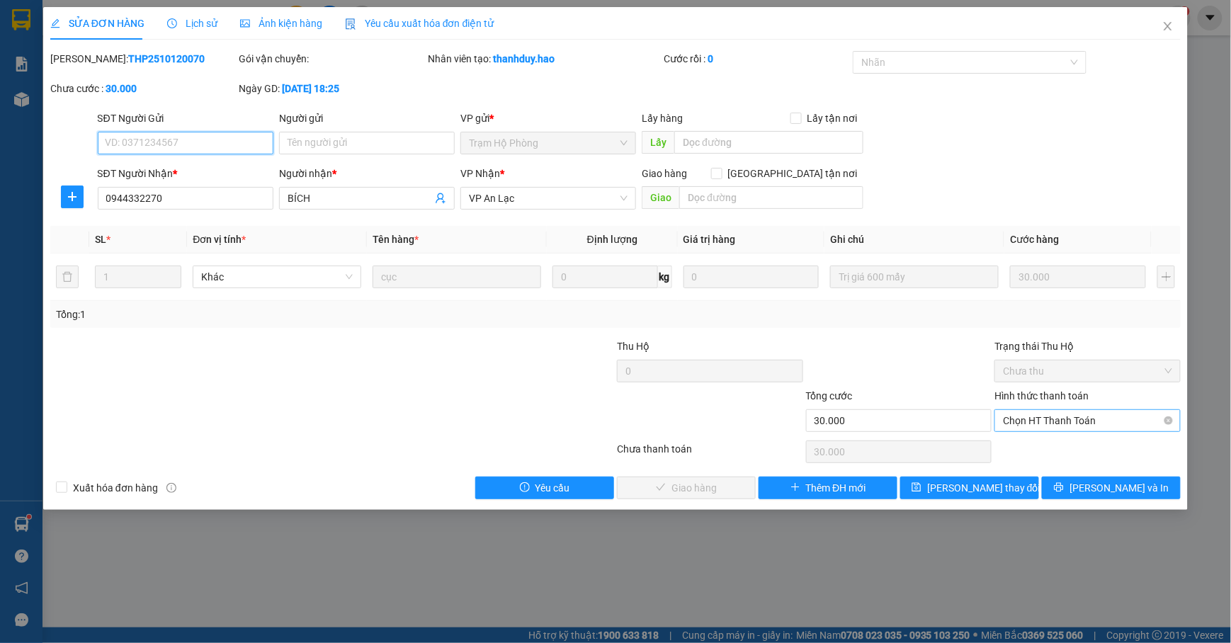
click at [1093, 429] on span "Chọn HT Thanh Toán" at bounding box center [1087, 420] width 169 height 21
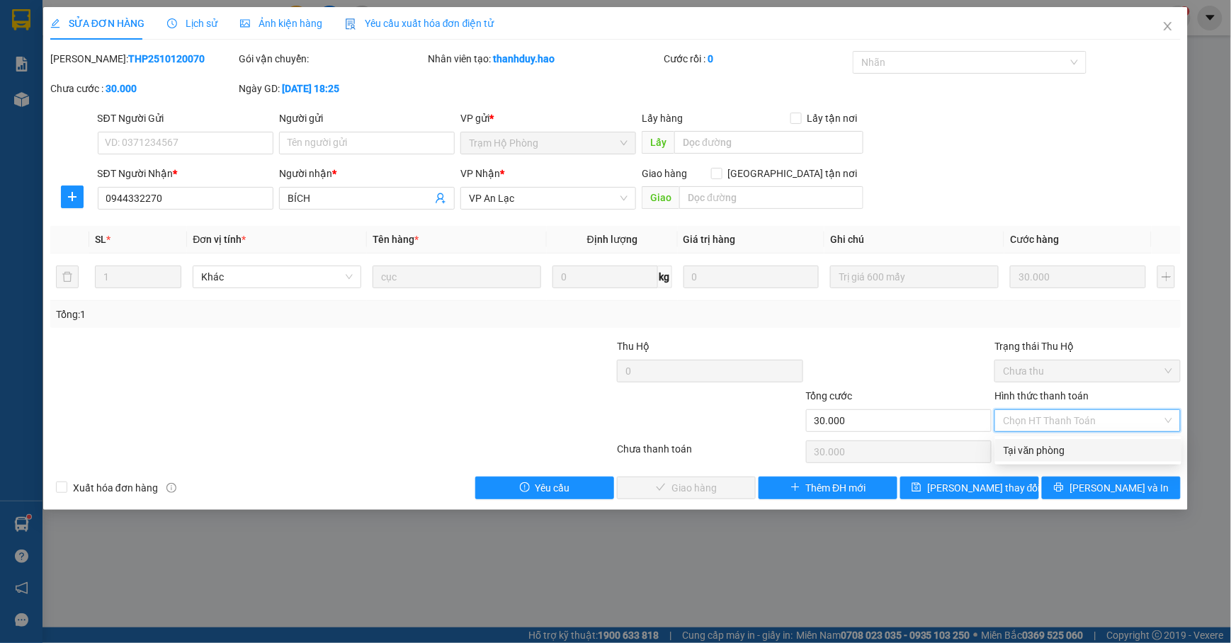
click at [1029, 449] on div "Tại văn phòng" at bounding box center [1088, 451] width 169 height 16
type input "0"
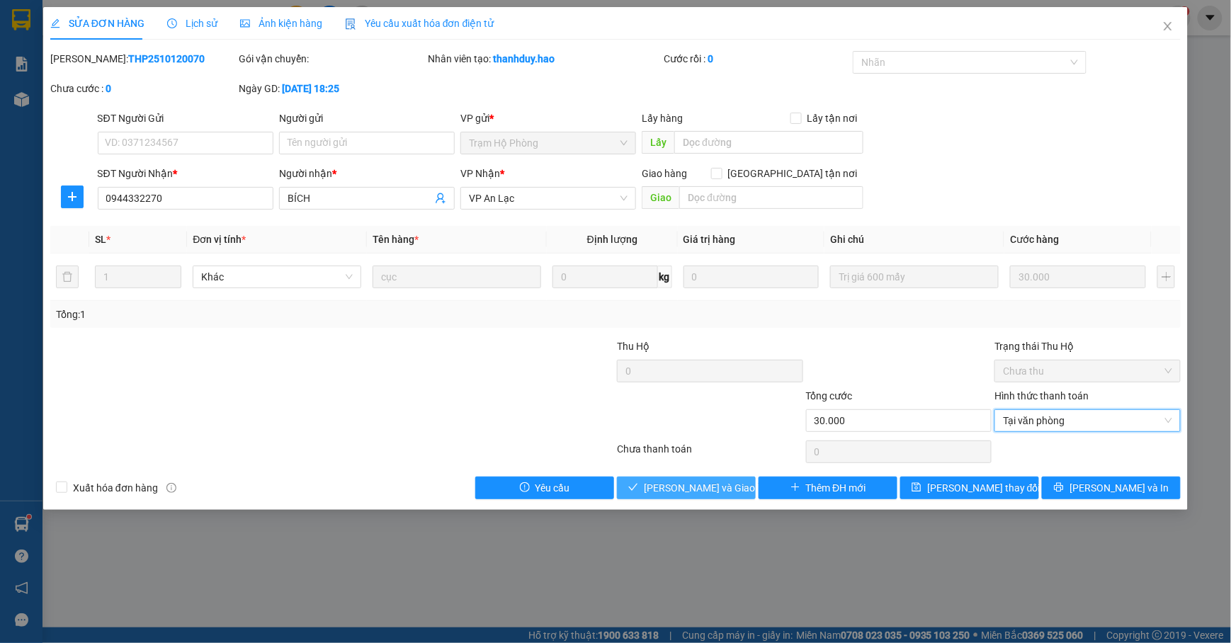
drag, startPoint x: 687, startPoint y: 483, endPoint x: 695, endPoint y: 482, distance: 7.9
click at [687, 482] on span "[PERSON_NAME] và Giao hàng" at bounding box center [712, 488] width 136 height 16
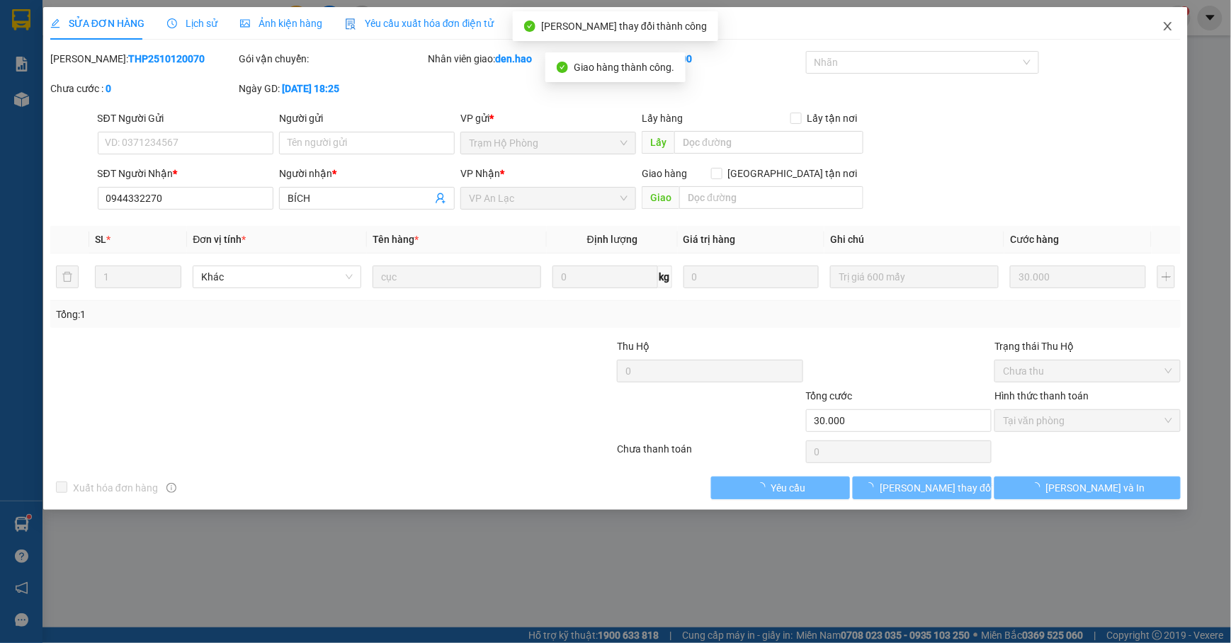
click at [1163, 26] on icon "close" at bounding box center [1168, 26] width 11 height 11
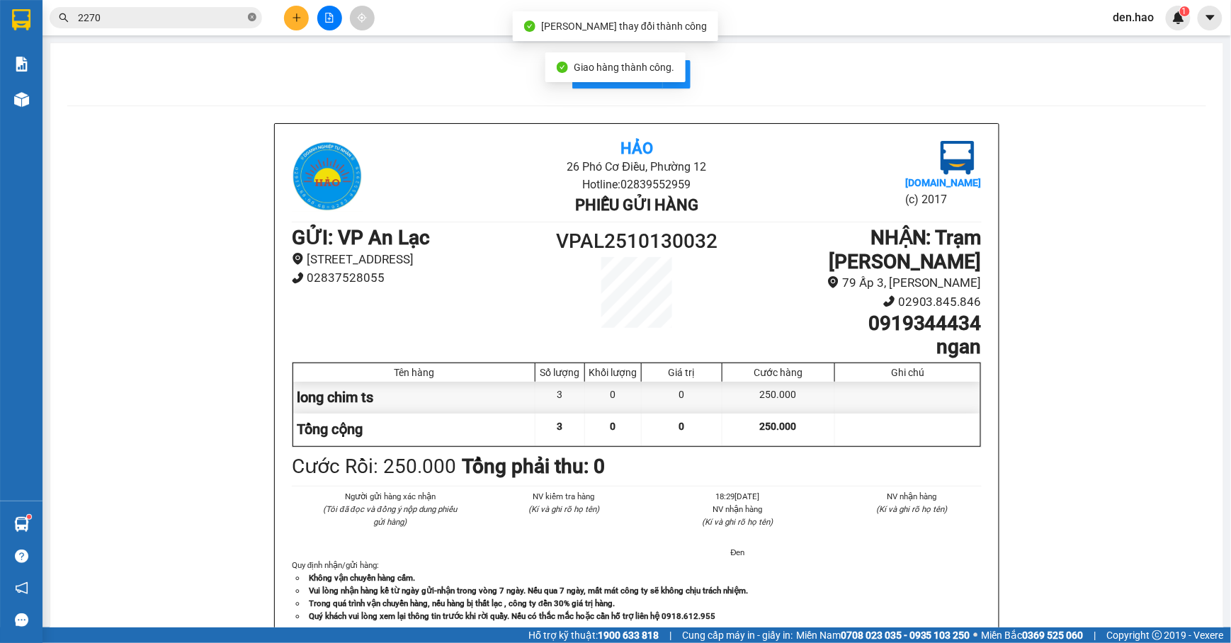
click at [249, 18] on icon "close-circle" at bounding box center [252, 17] width 9 height 9
click at [217, 21] on input "text" at bounding box center [161, 18] width 167 height 16
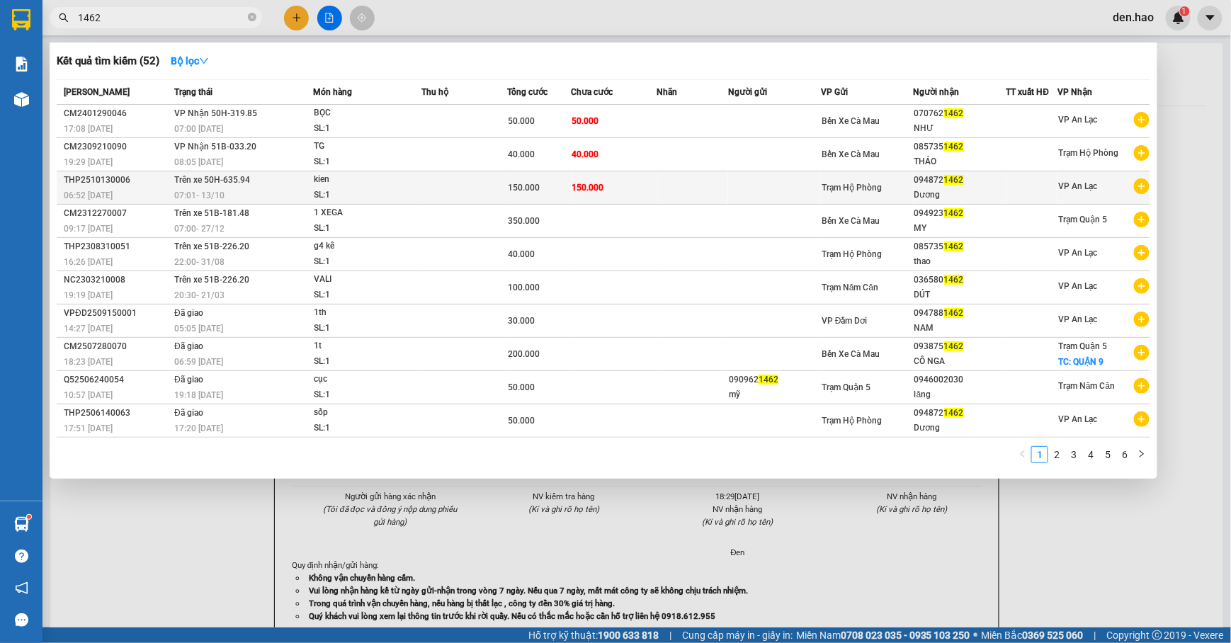
type input "1462"
click at [679, 193] on td at bounding box center [694, 187] width 72 height 33
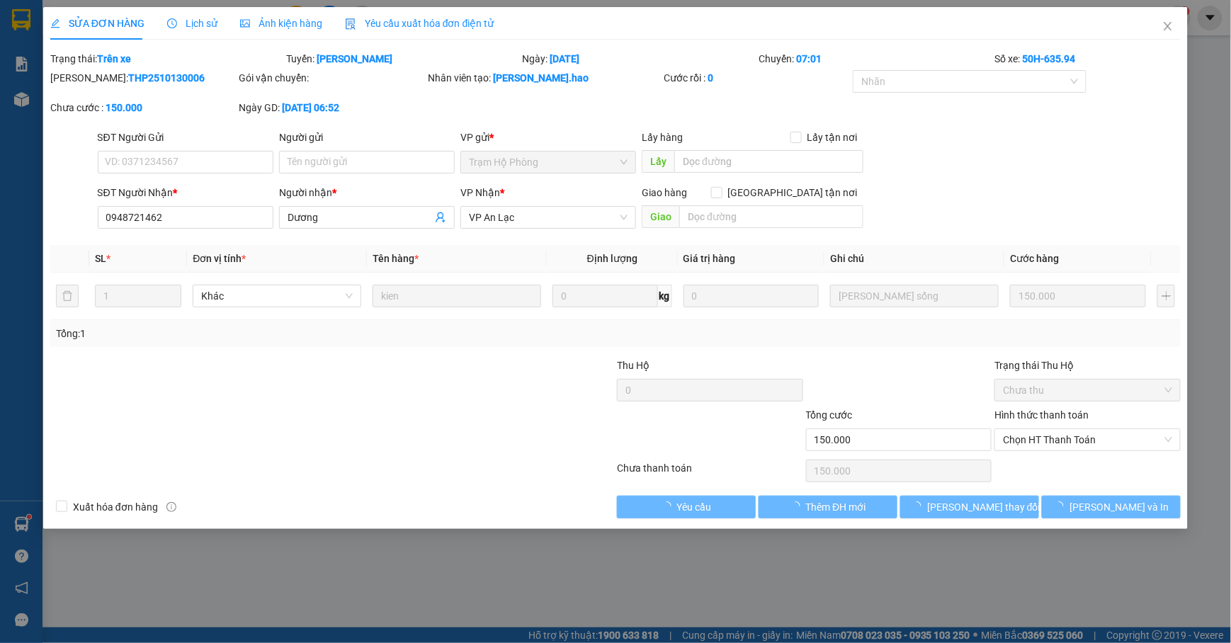
type input "0948721462"
type input "Dương"
type input "150.000"
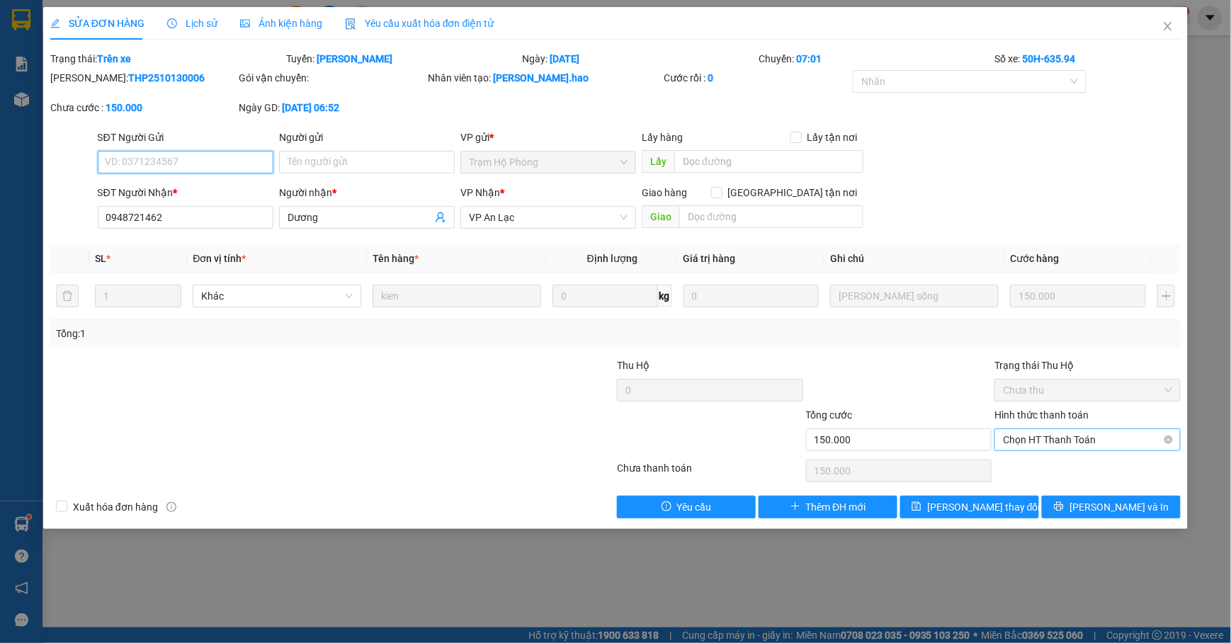
click at [1057, 435] on span "Chọn HT Thanh Toán" at bounding box center [1087, 439] width 169 height 21
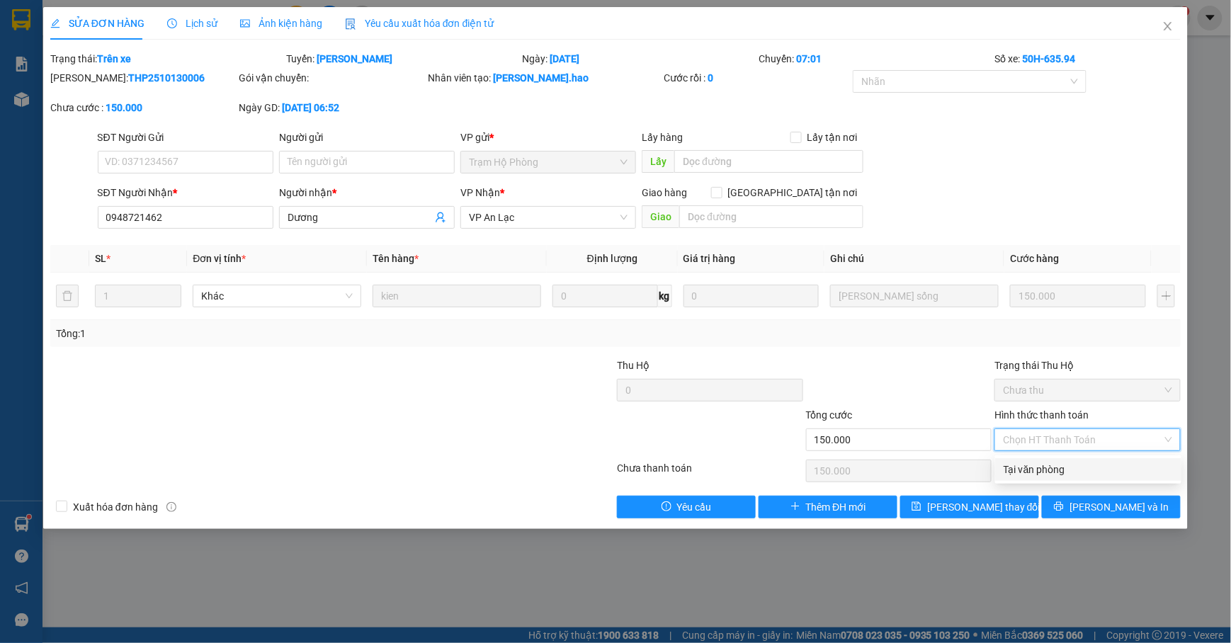
click at [1059, 465] on div "Tại văn phòng" at bounding box center [1088, 470] width 169 height 16
type input "0"
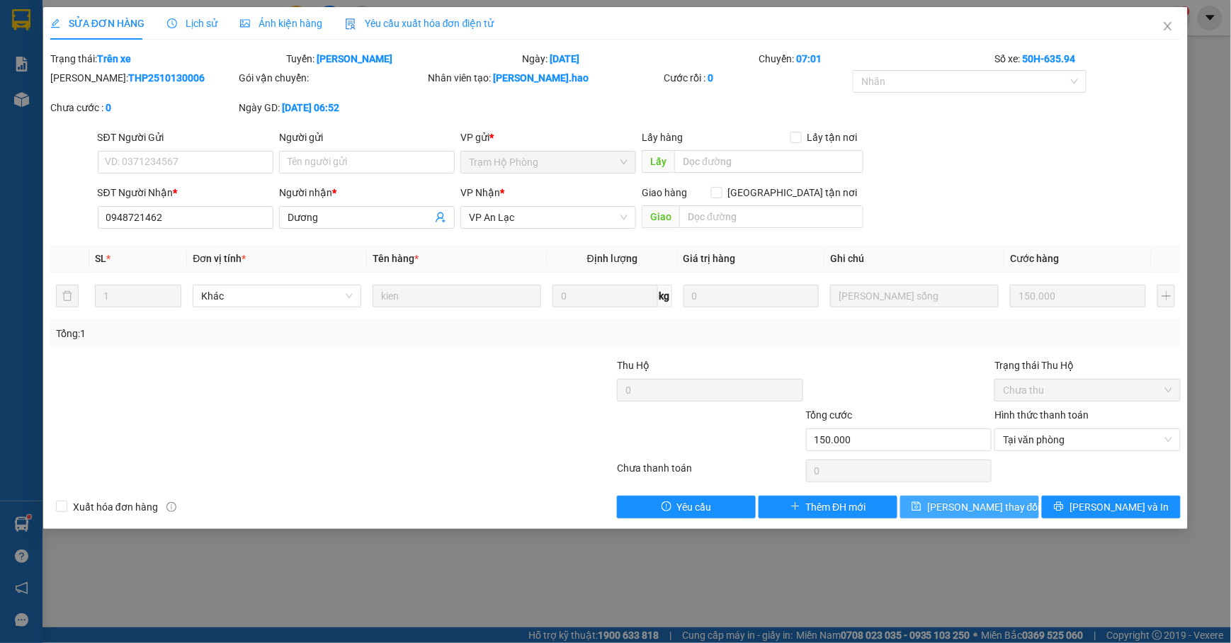
click at [1007, 508] on button "[PERSON_NAME] thay đổi" at bounding box center [970, 507] width 139 height 23
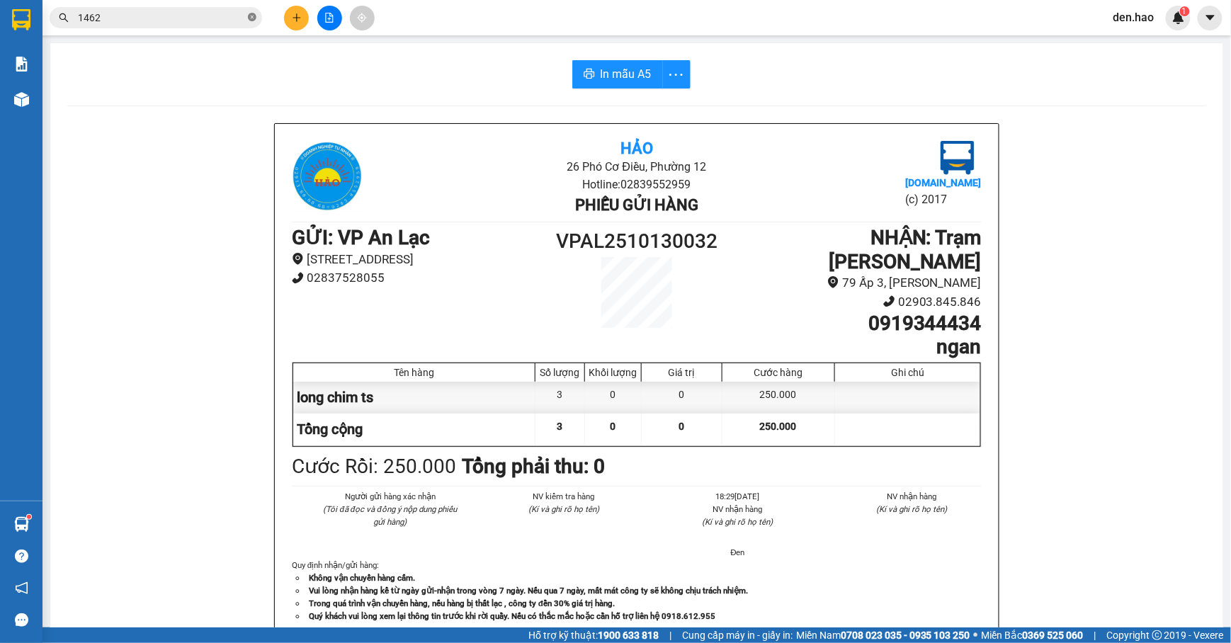
click at [254, 20] on icon "close-circle" at bounding box center [252, 17] width 9 height 9
click at [236, 16] on input "text" at bounding box center [161, 18] width 167 height 16
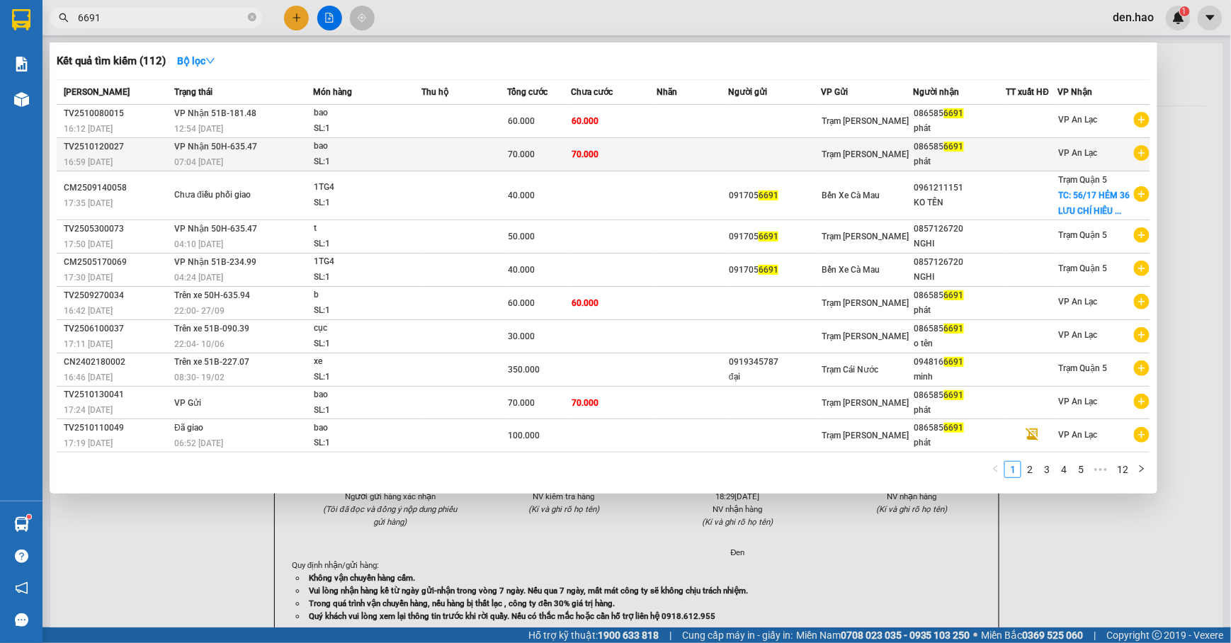
type input "6691"
click at [716, 162] on td at bounding box center [694, 154] width 72 height 33
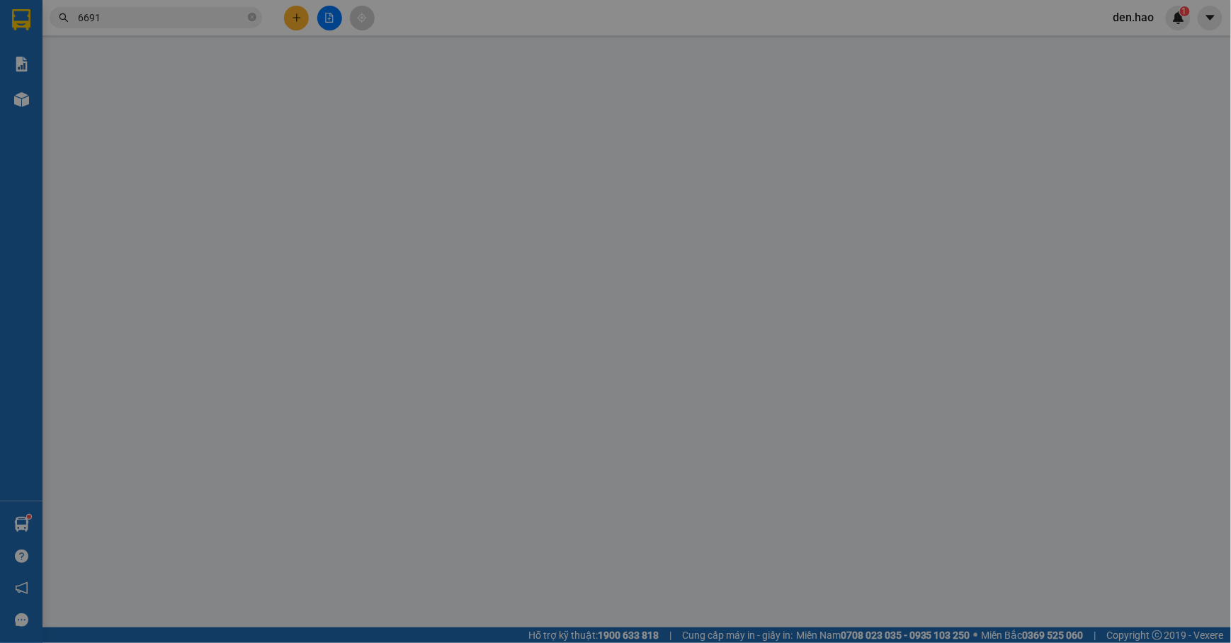
type input "0865856691"
type input "phát"
type input "70.000"
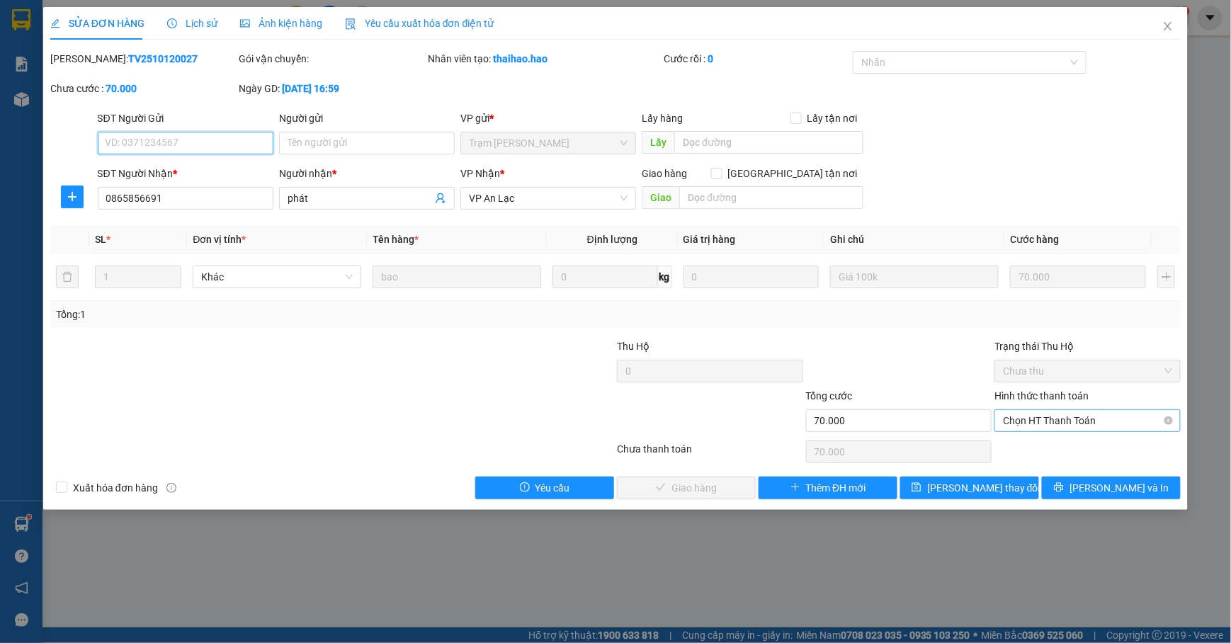
drag, startPoint x: 1089, startPoint y: 414, endPoint x: 1076, endPoint y: 432, distance: 22.2
click at [1090, 420] on span "Chọn HT Thanh Toán" at bounding box center [1087, 420] width 169 height 21
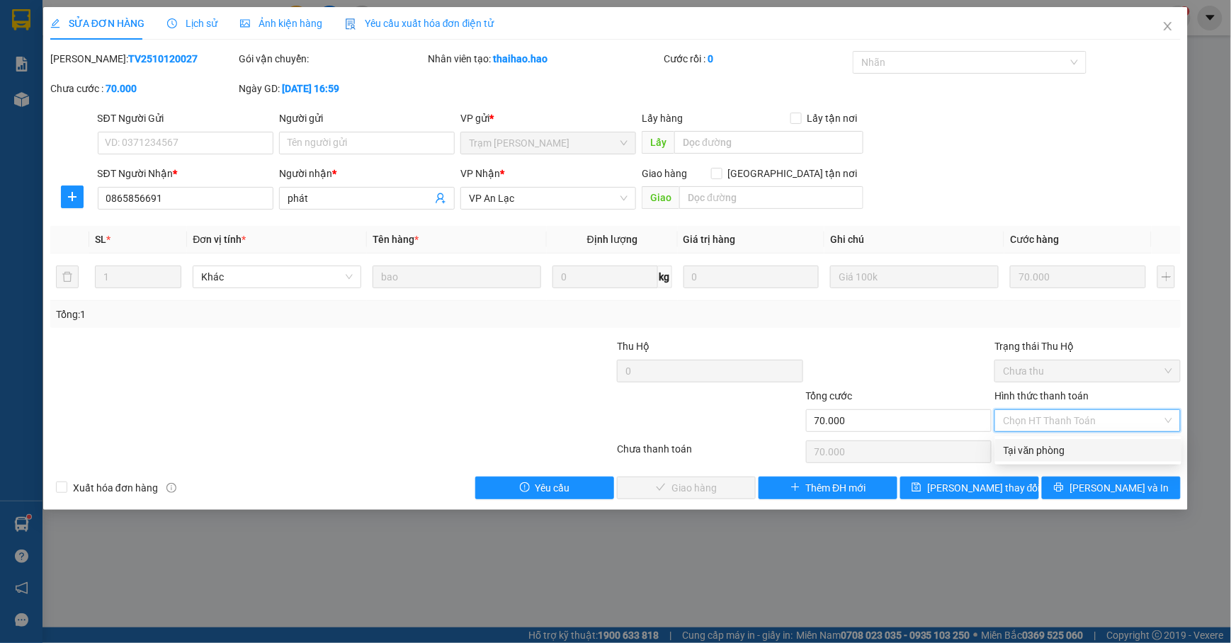
click at [1044, 456] on div "Tại văn phòng" at bounding box center [1088, 451] width 169 height 16
type input "0"
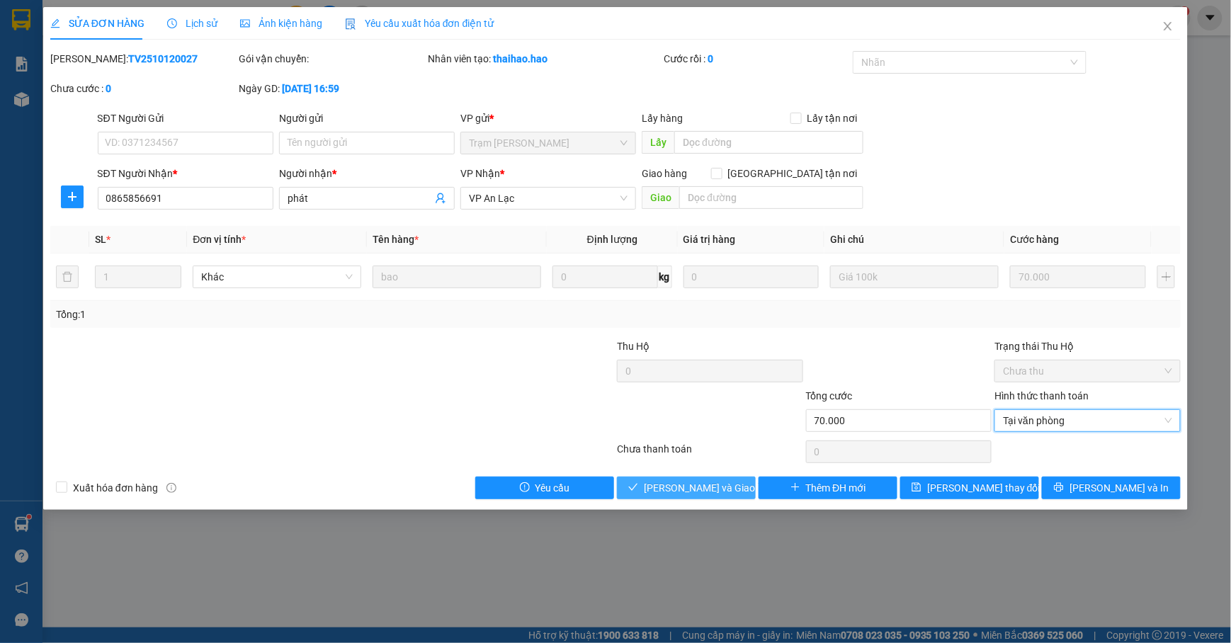
click at [709, 487] on span "[PERSON_NAME] và Giao hàng" at bounding box center [712, 488] width 136 height 16
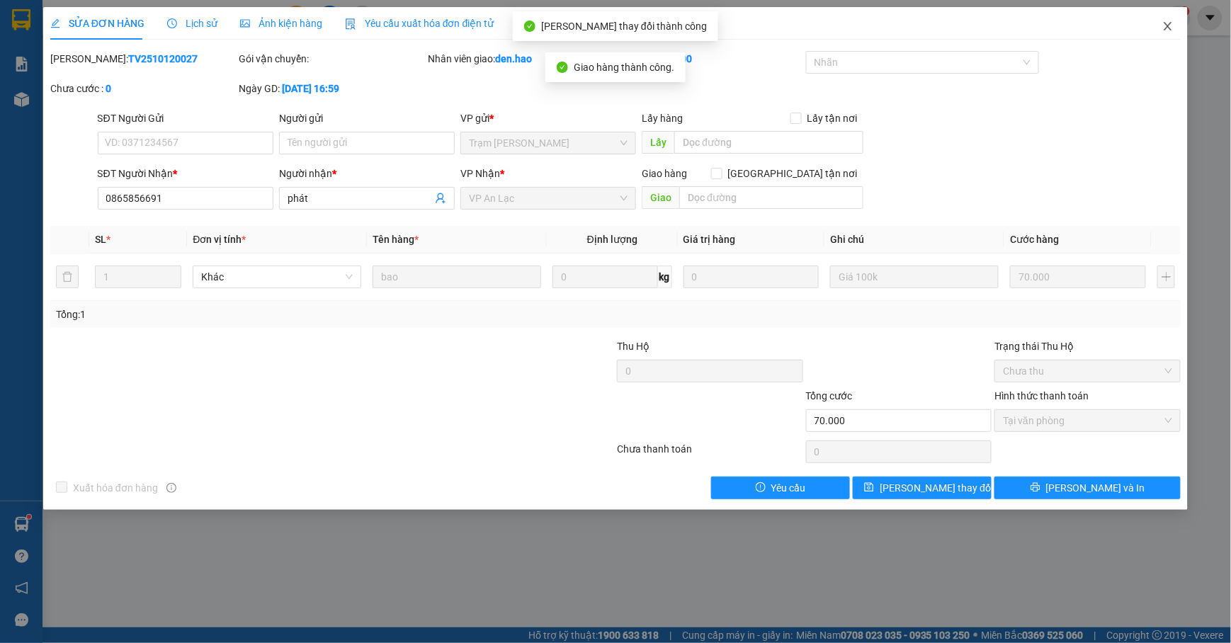
click at [1170, 31] on icon "close" at bounding box center [1168, 26] width 11 height 11
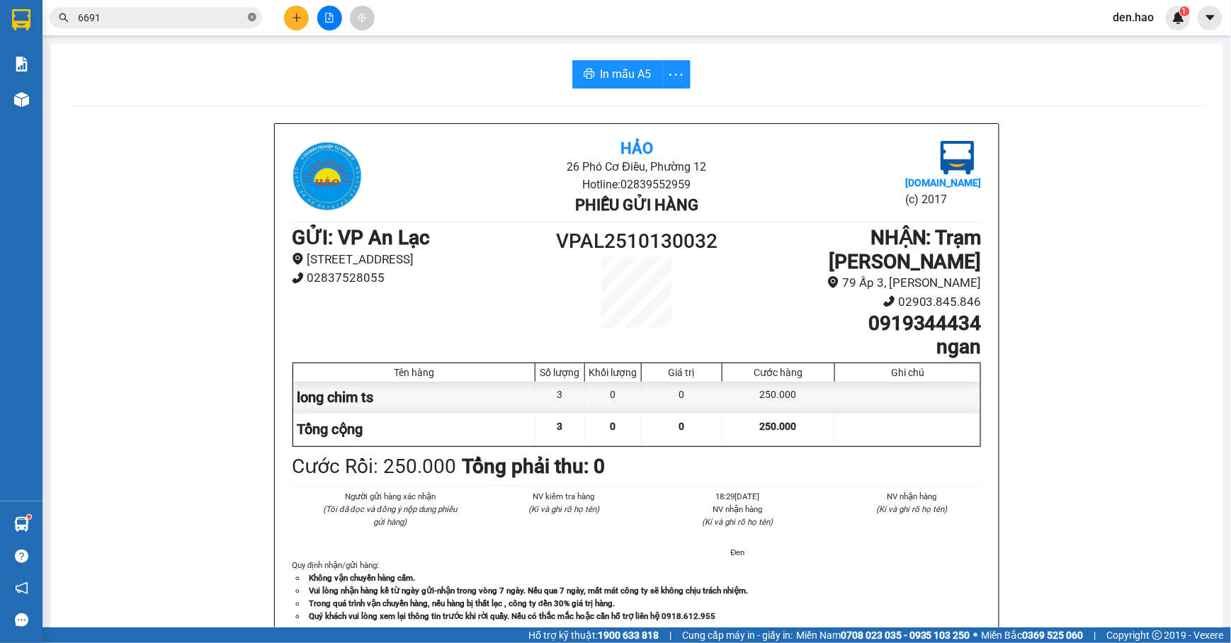
click at [254, 21] on icon "close-circle" at bounding box center [252, 17] width 9 height 9
click at [198, 20] on input "text" at bounding box center [161, 18] width 167 height 16
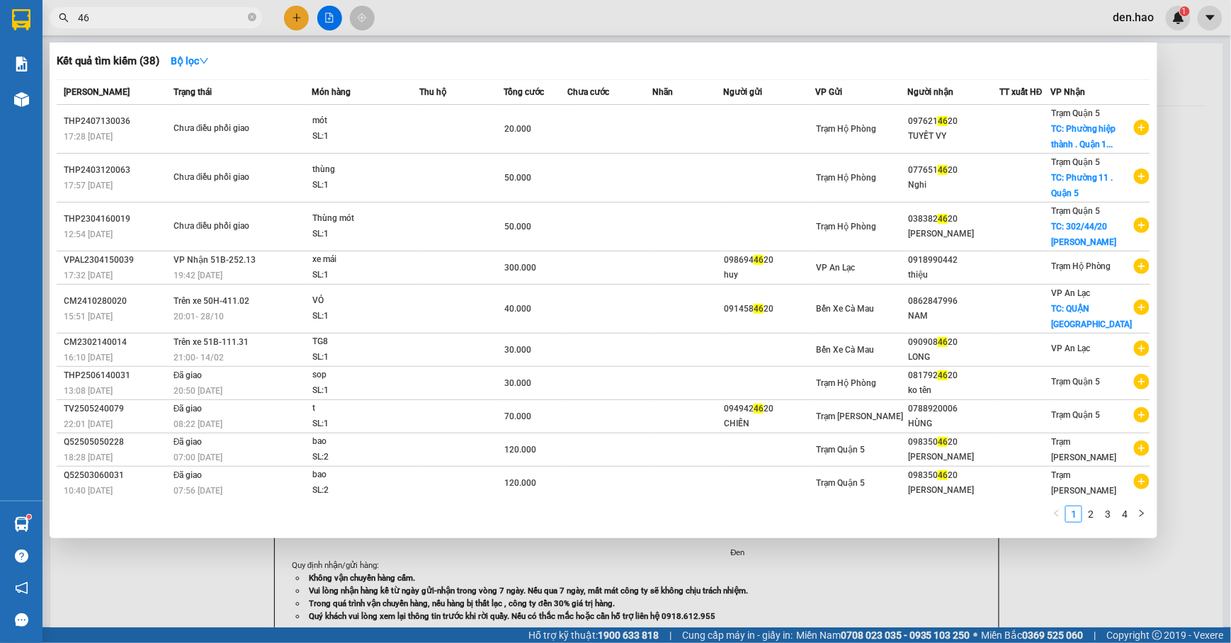
type input "4"
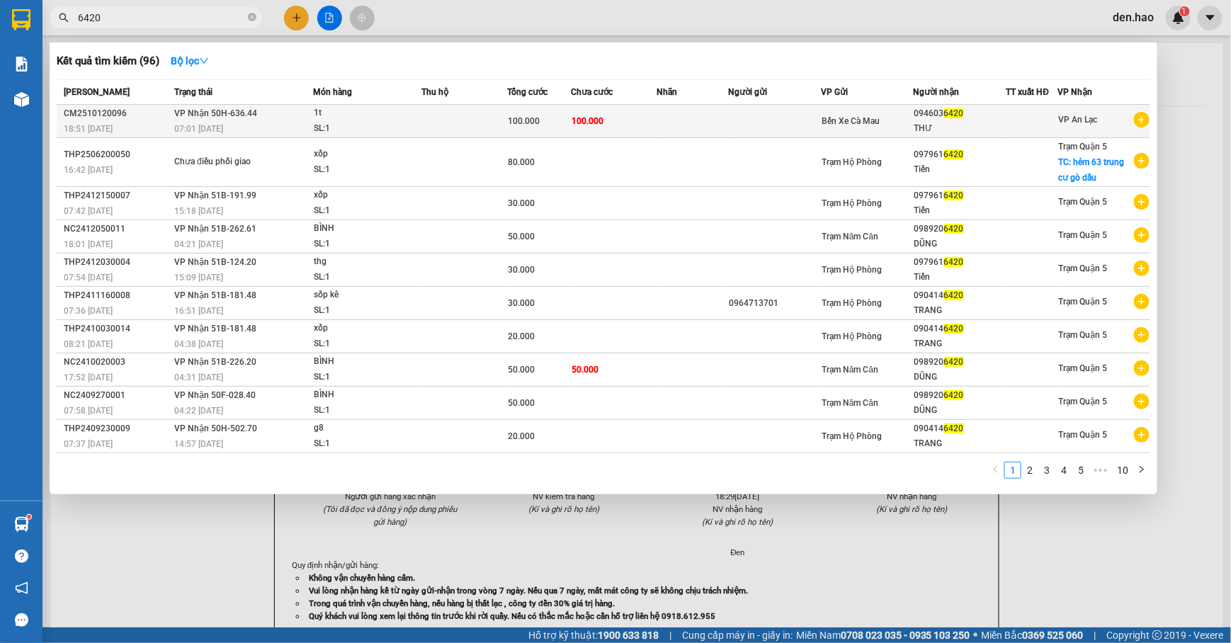
type input "6420"
click at [602, 118] on span "100.000" at bounding box center [588, 121] width 32 height 10
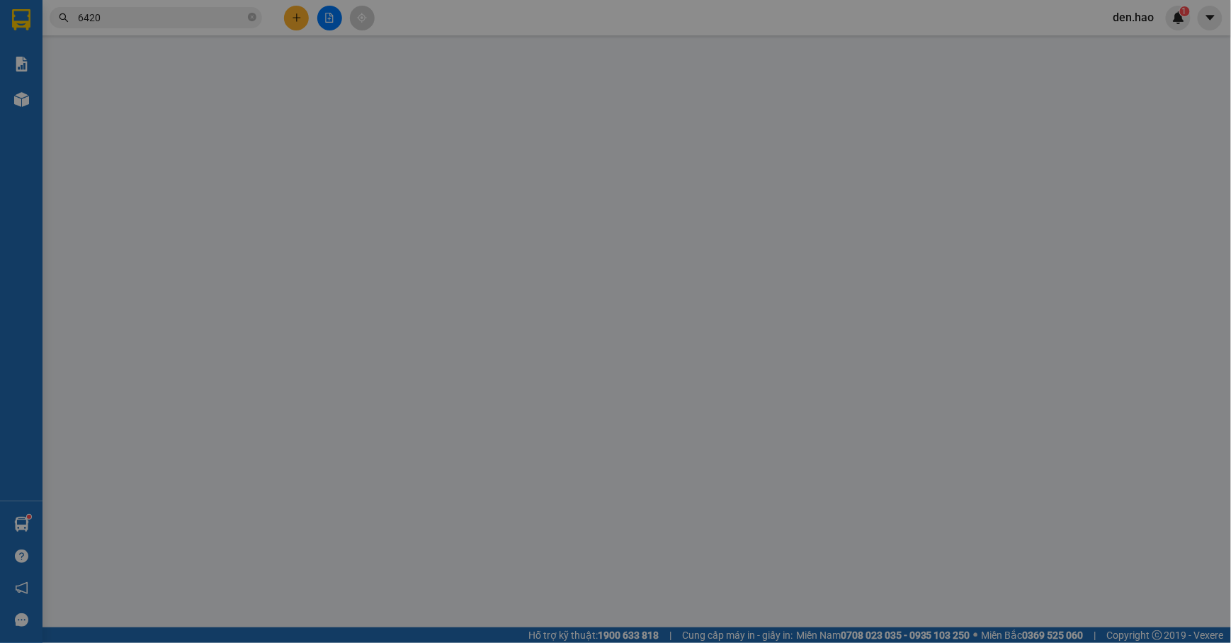
type input "0946036420"
type input "THƯ"
type input "100.000"
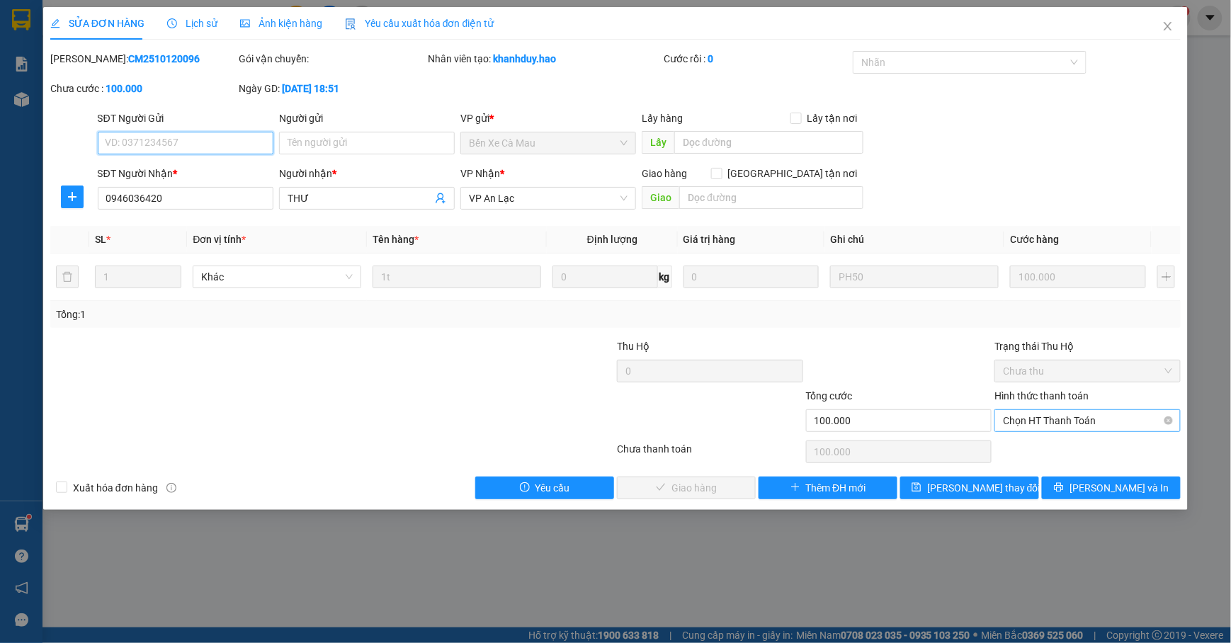
click at [1025, 424] on span "Chọn HT Thanh Toán" at bounding box center [1087, 420] width 169 height 21
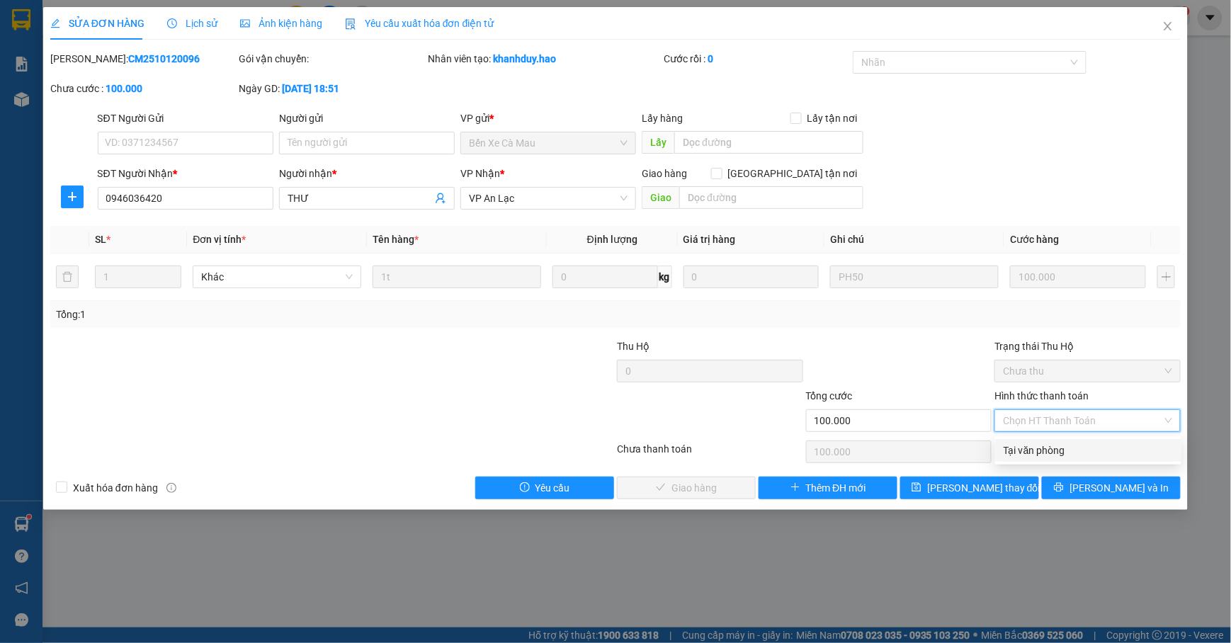
click at [1029, 451] on div "Tại văn phòng" at bounding box center [1088, 451] width 169 height 16
type input "0"
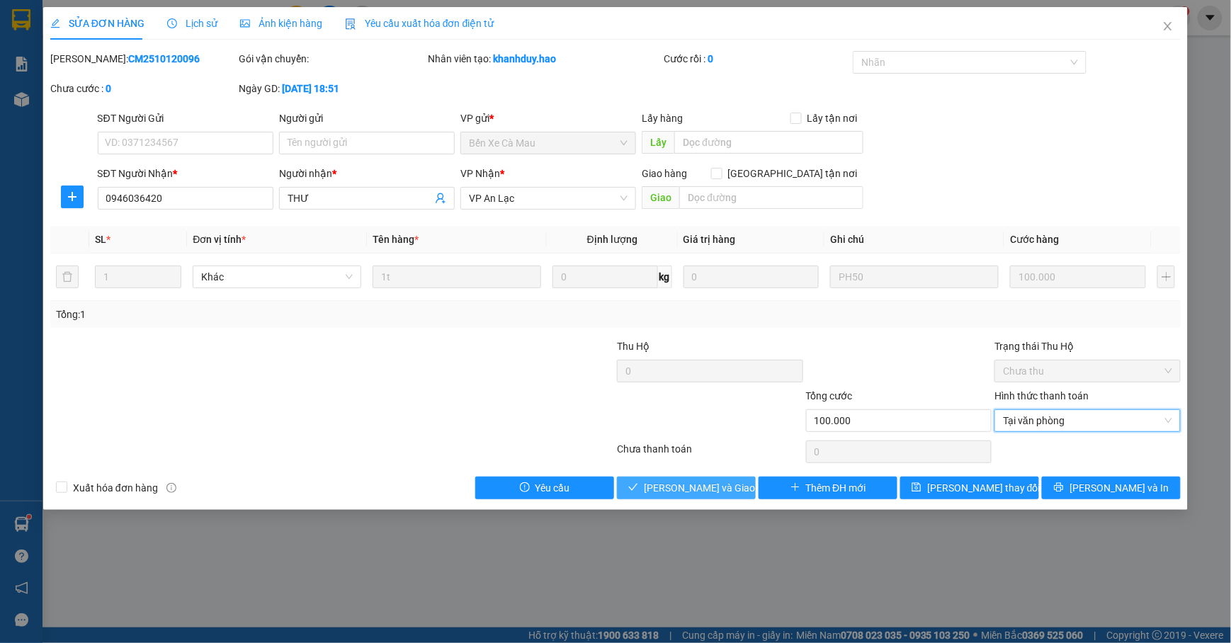
click at [743, 494] on button "[PERSON_NAME] và Giao hàng" at bounding box center [686, 488] width 139 height 23
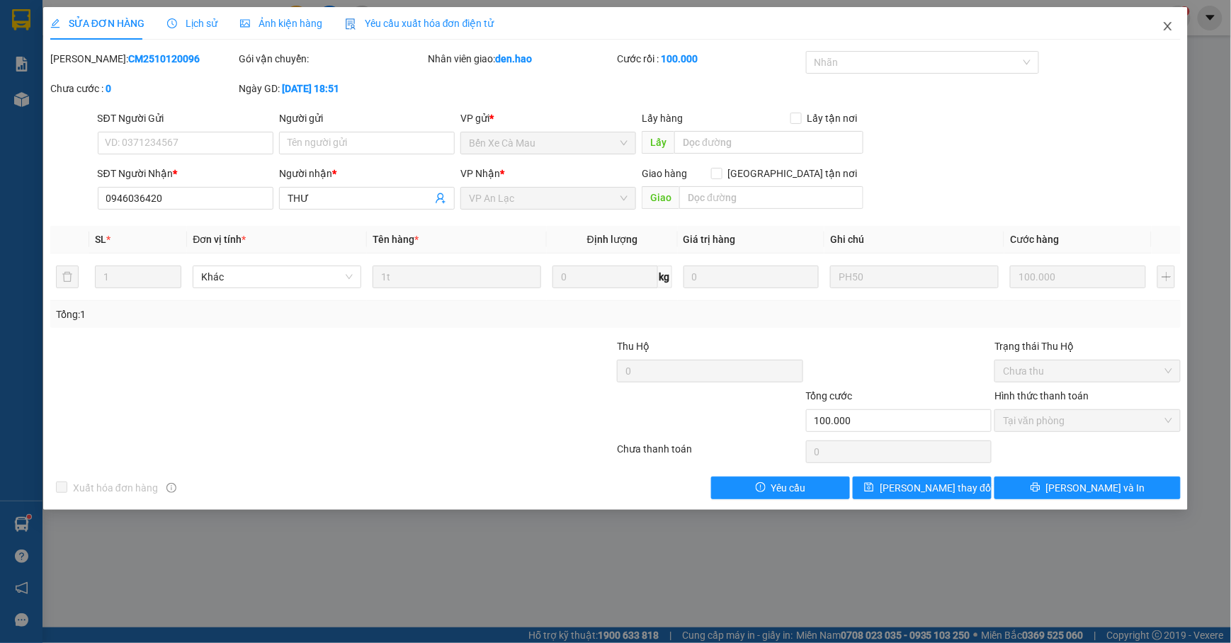
click at [1162, 31] on span "Close" at bounding box center [1169, 27] width 40 height 40
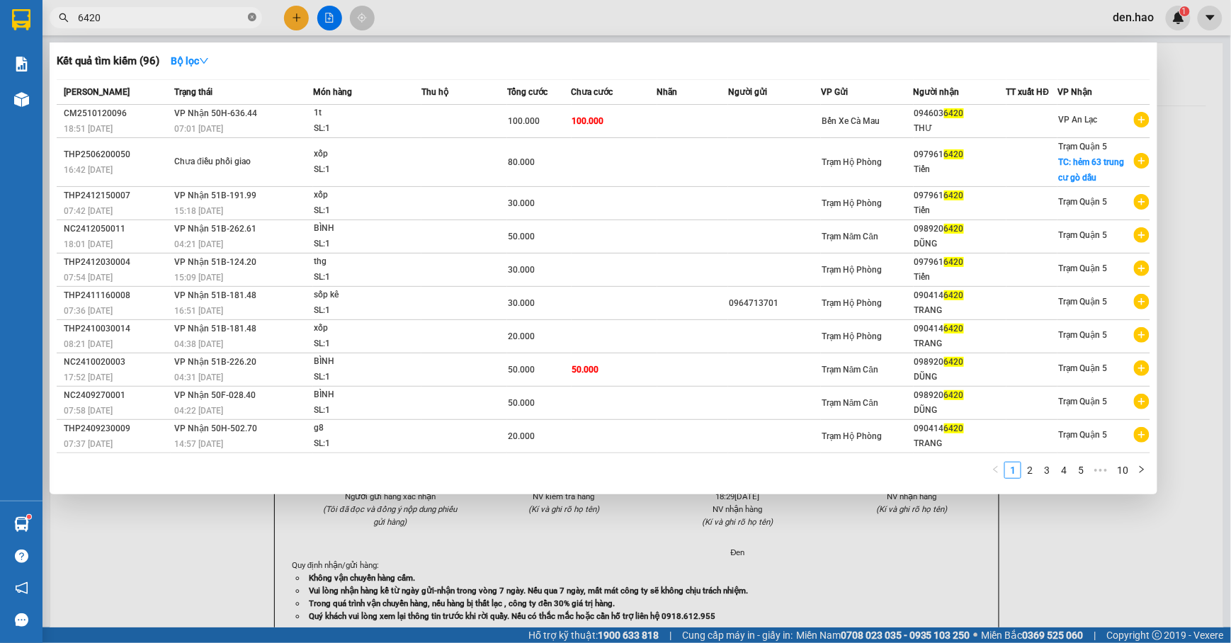
click at [248, 13] on icon "close-circle" at bounding box center [252, 17] width 9 height 9
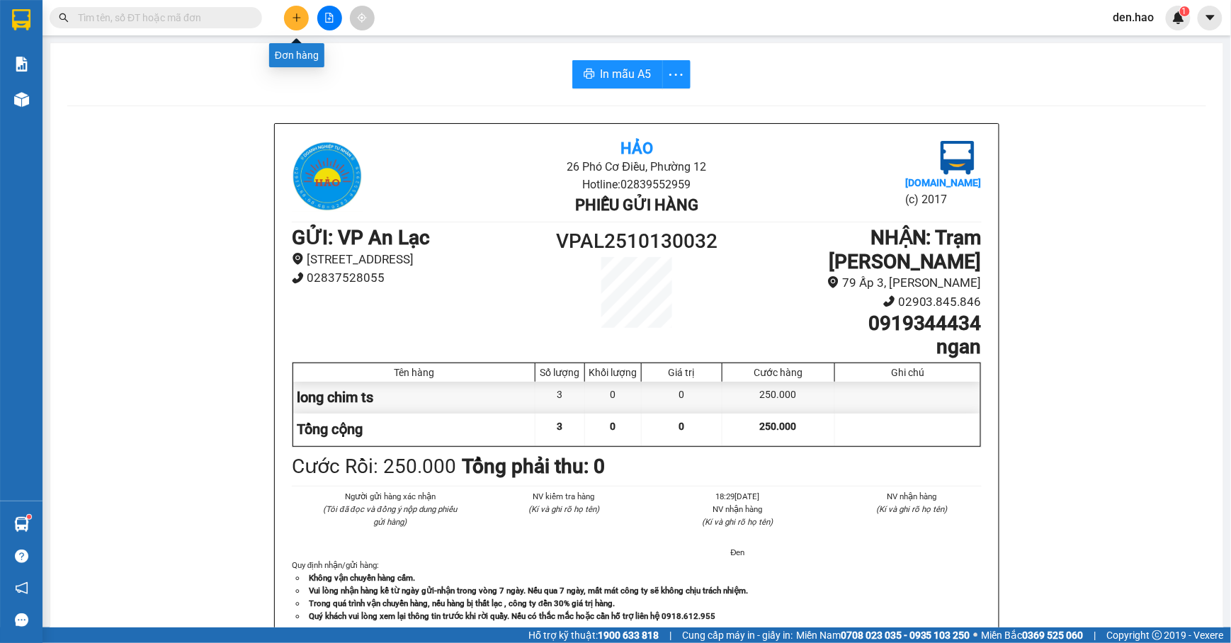
click at [298, 16] on icon "plus" at bounding box center [297, 18] width 10 height 10
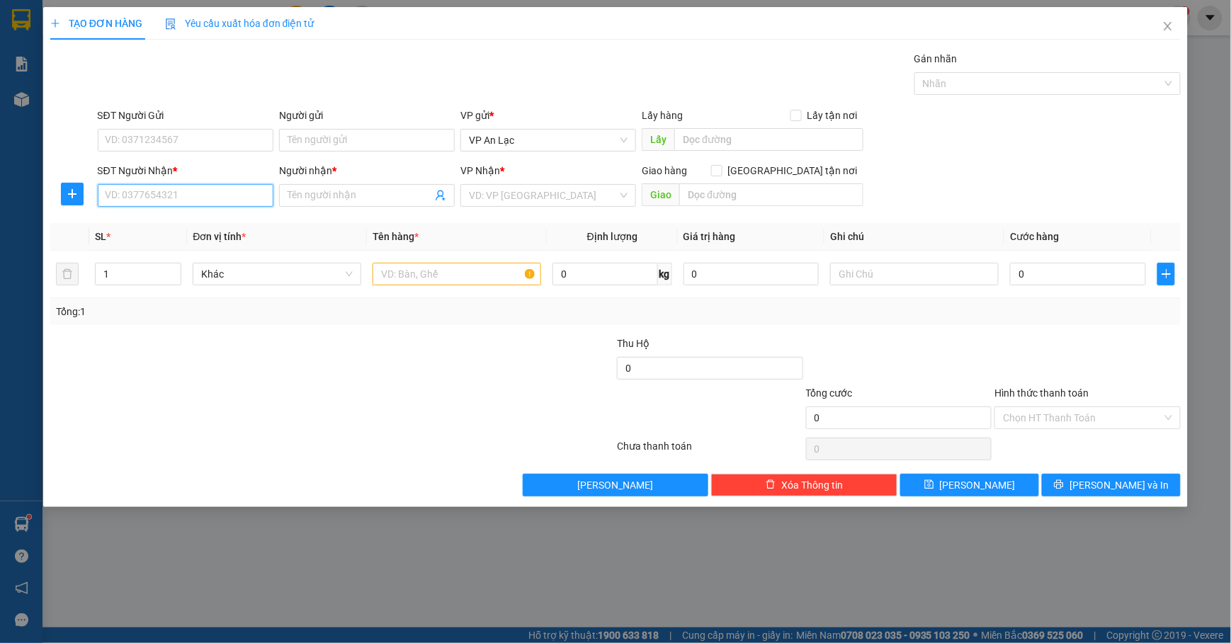
click at [136, 194] on input "SĐT Người Nhận *" at bounding box center [186, 195] width 176 height 23
drag, startPoint x: 188, startPoint y: 218, endPoint x: 224, endPoint y: 222, distance: 35.6
click at [191, 218] on div "0919731162 - QUỐC TRUNG" at bounding box center [185, 226] width 159 height 16
type input "0919731162"
type input "QUỐC TRUNG"
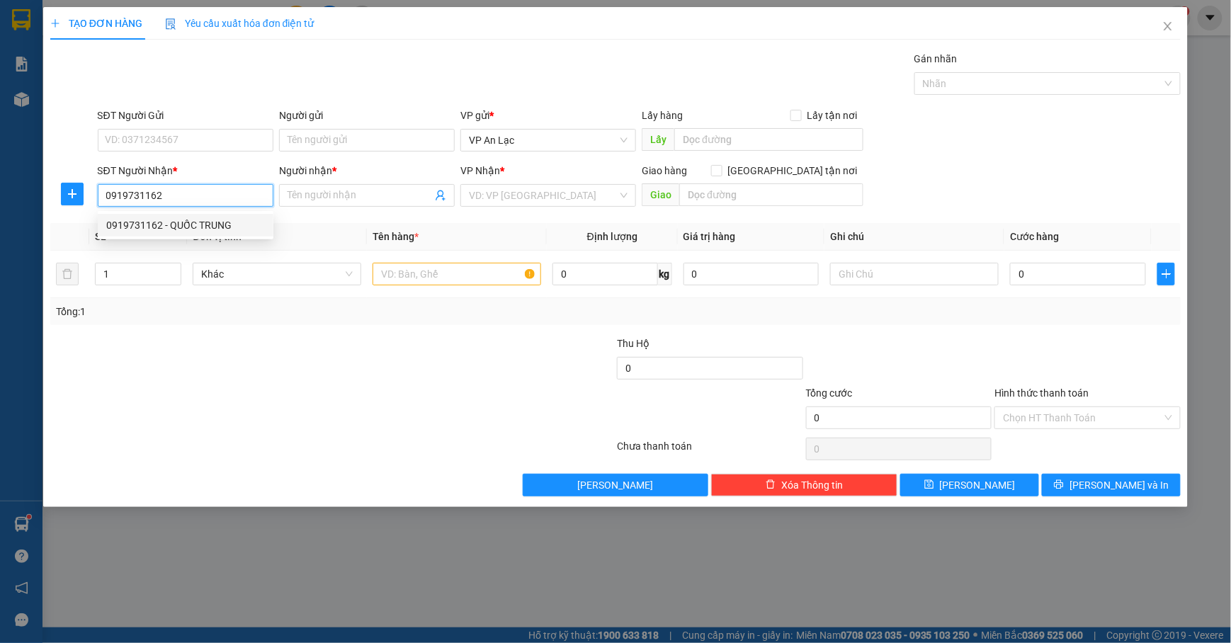
type input "BỚT 20"
type input "80.000"
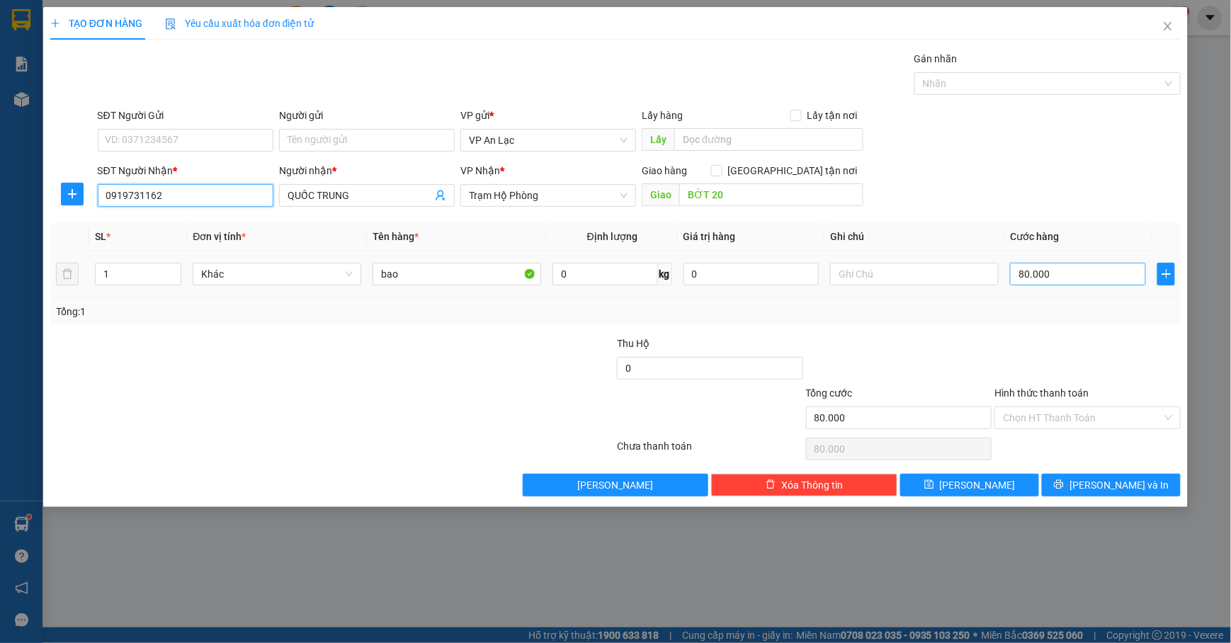
type input "0919731162"
click at [1070, 273] on input "80.000" at bounding box center [1078, 274] width 136 height 23
type input "0"
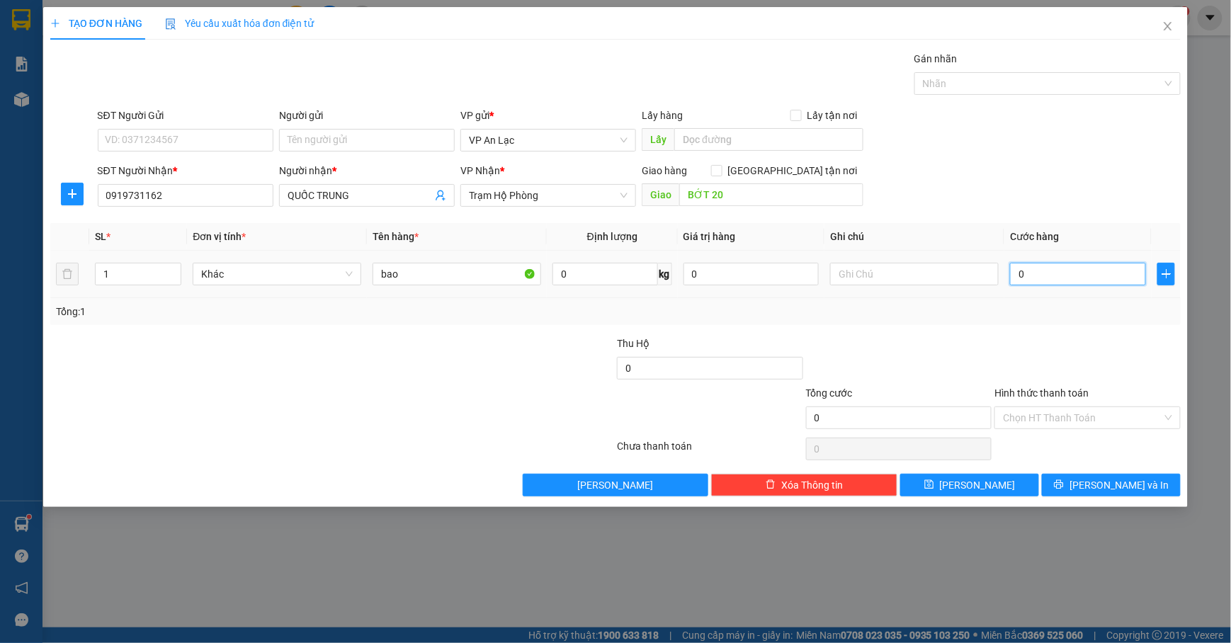
type input "2"
type input "02"
type input "20"
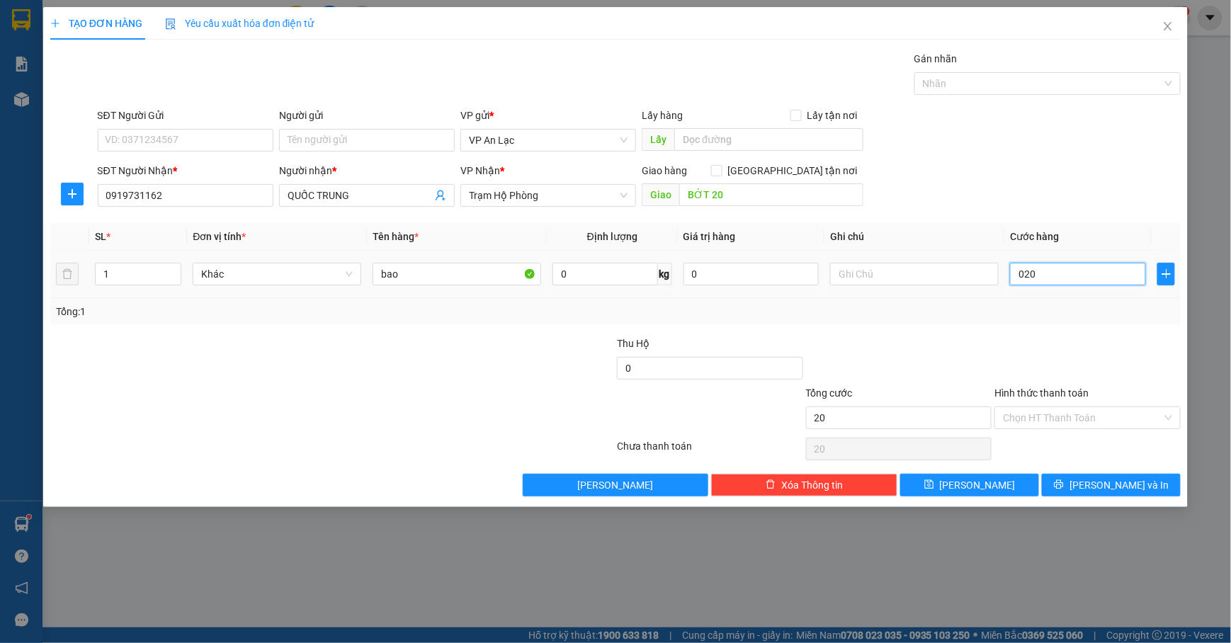
type input "0.200"
type input "200"
type input "0.200"
type input "200.000"
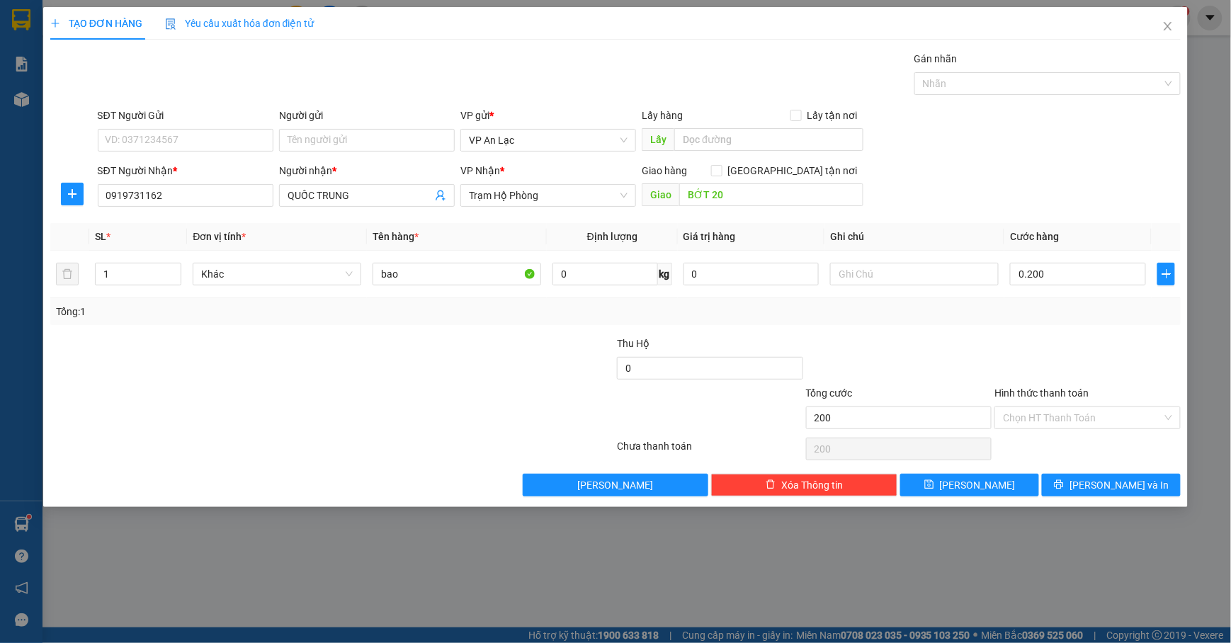
type input "200.000"
click at [974, 131] on div "SĐT Người Gửi VD: 0371234567 Người gửi Tên người gửi VP gửi * VP [PERSON_NAME] …" at bounding box center [640, 133] width 1090 height 50
click at [176, 273] on span "up" at bounding box center [173, 270] width 9 height 9
type input "2"
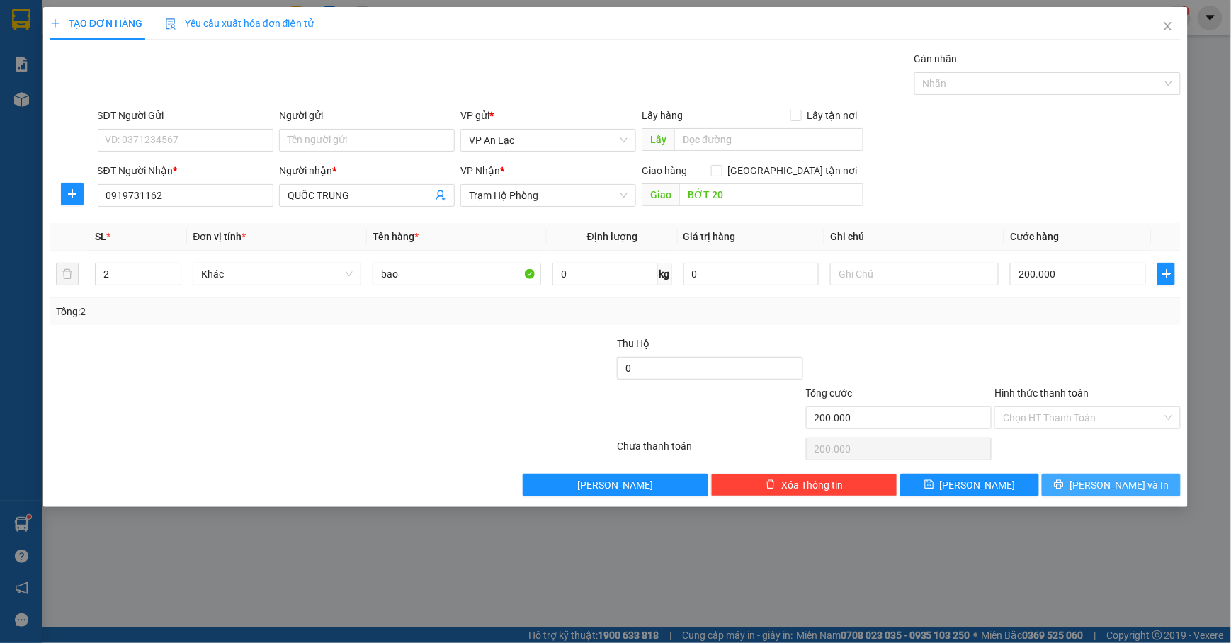
drag, startPoint x: 1118, startPoint y: 497, endPoint x: 1121, endPoint y: 483, distance: 14.5
click at [1119, 496] on button "[PERSON_NAME] và In" at bounding box center [1111, 485] width 139 height 23
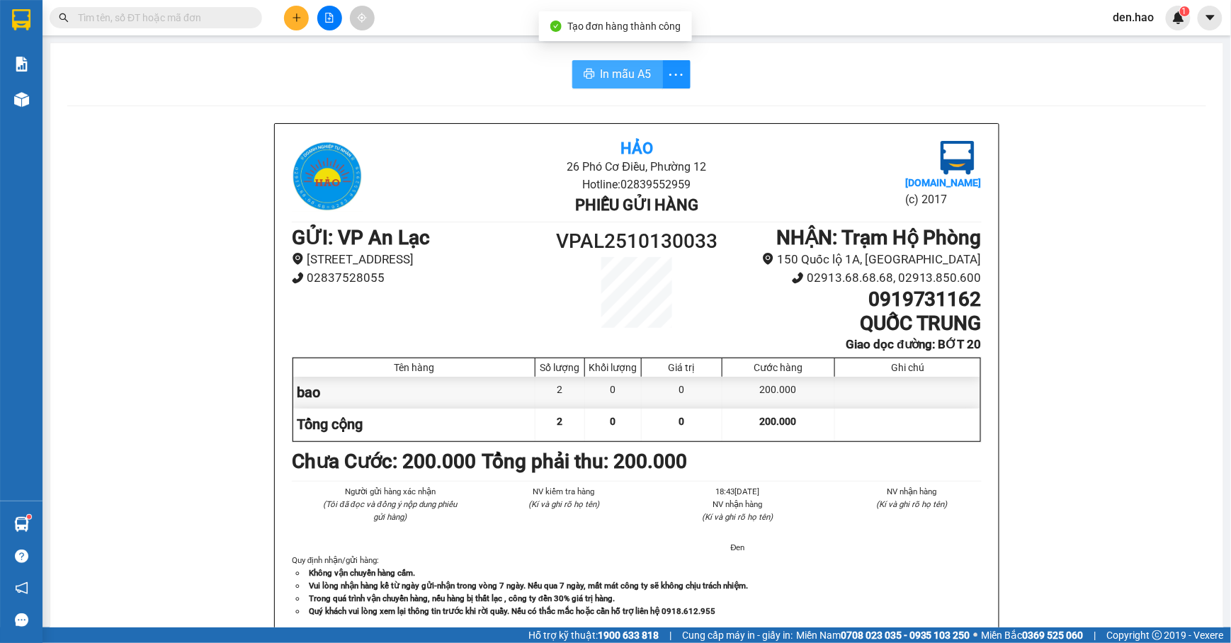
click at [601, 68] on span "In mẫu A5" at bounding box center [626, 74] width 51 height 18
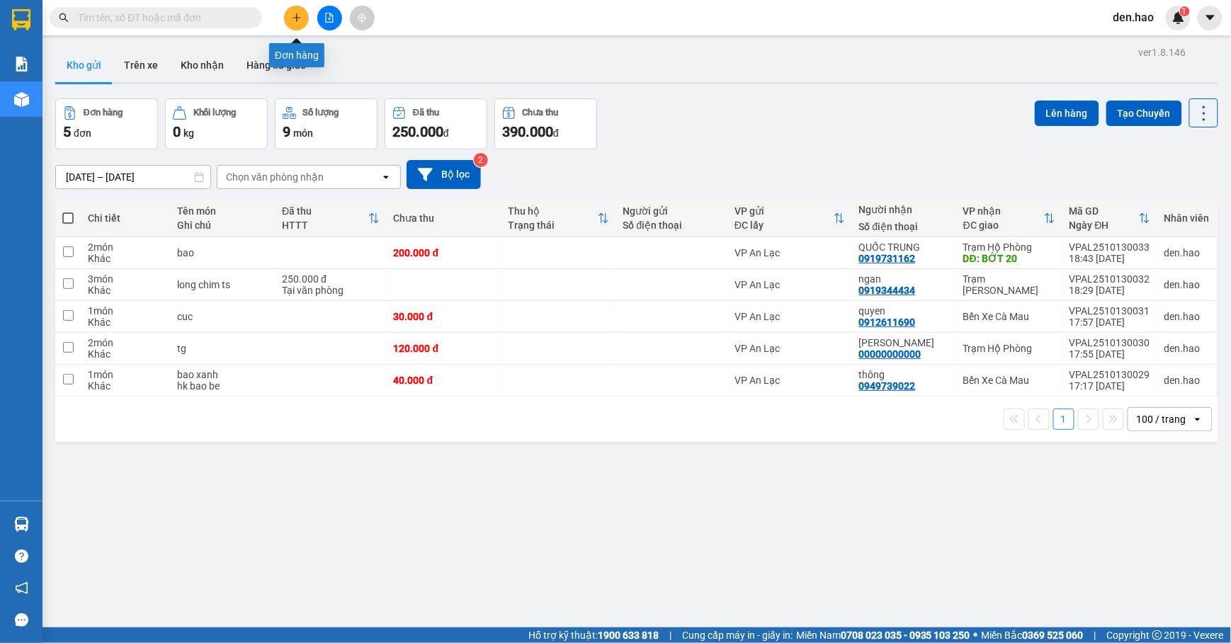
click at [293, 17] on icon "plus" at bounding box center [297, 18] width 10 height 10
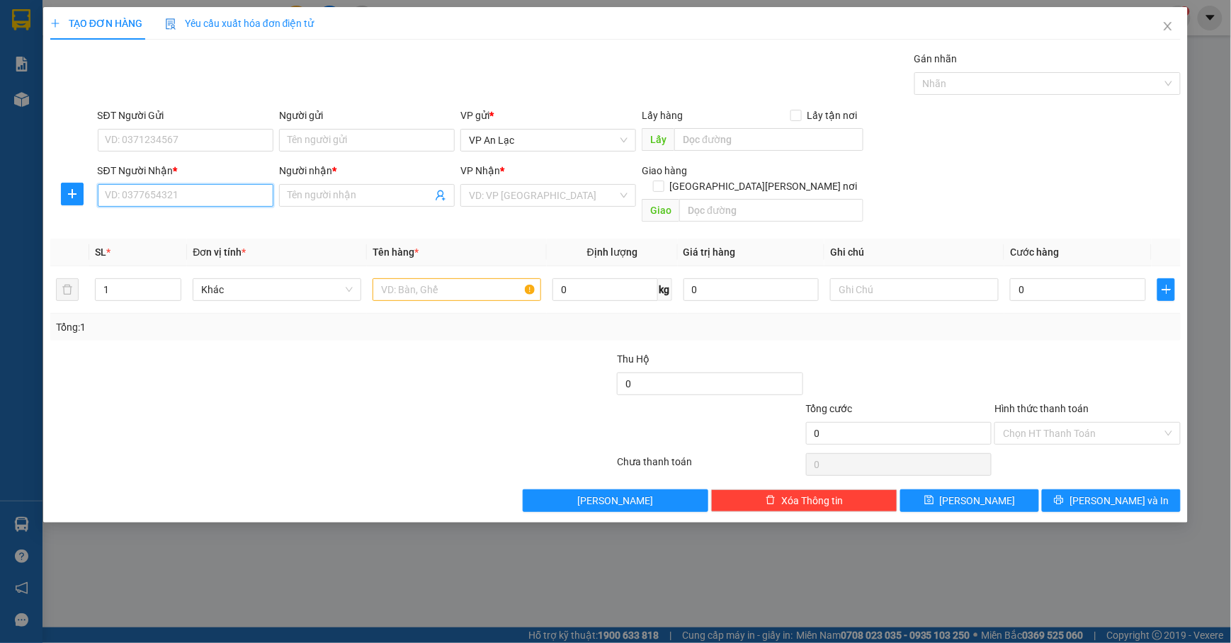
click at [191, 202] on input "SĐT Người Nhận *" at bounding box center [186, 195] width 176 height 23
click at [215, 222] on div "0902800703 - vương bánh bao" at bounding box center [185, 226] width 159 height 16
type input "0902800703"
type input "vương bánh bao"
type input "80.000"
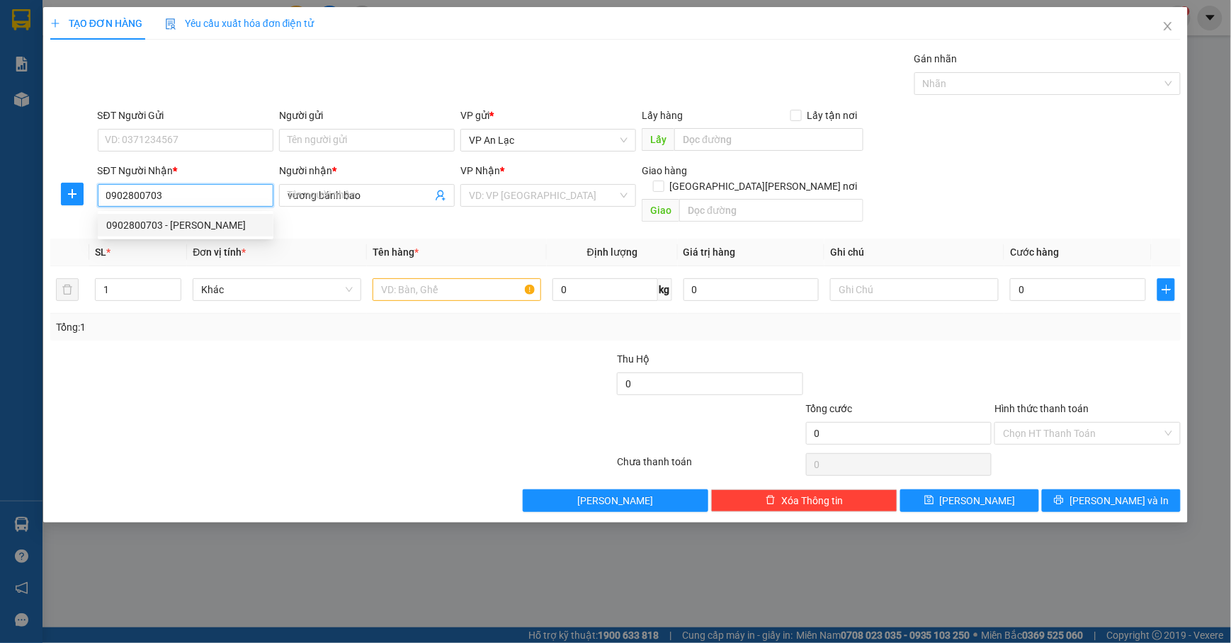
type input "80.000"
type input "0902800703"
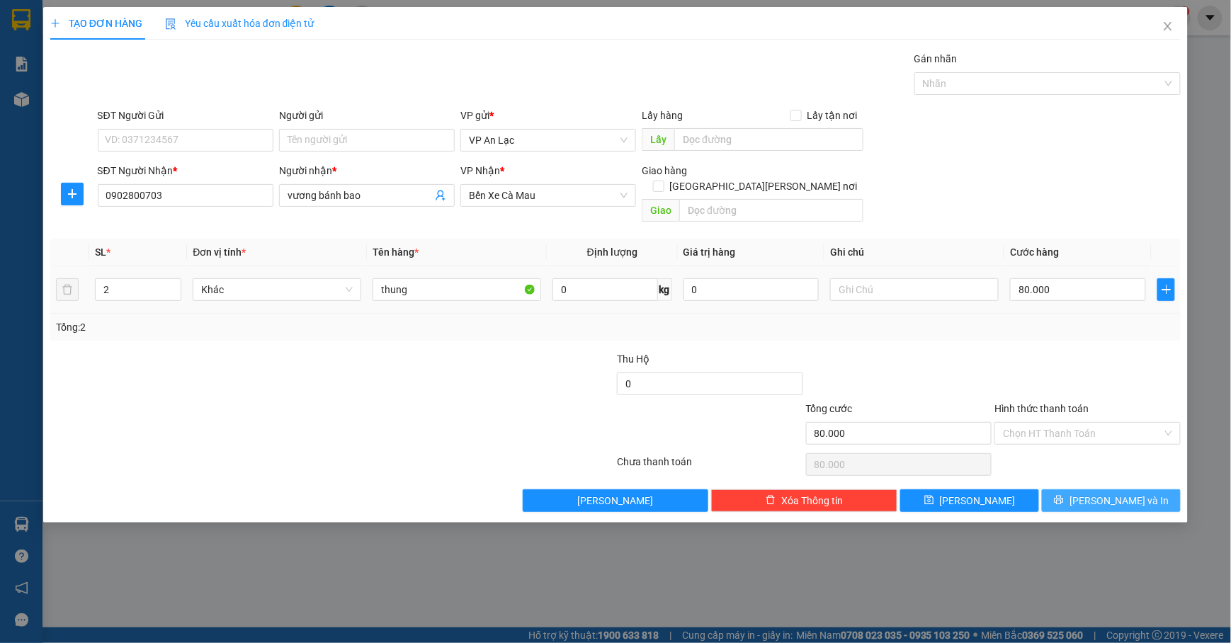
drag, startPoint x: 1110, startPoint y: 479, endPoint x: 1100, endPoint y: 466, distance: 15.7
click at [1109, 490] on button "[PERSON_NAME] và In" at bounding box center [1111, 501] width 139 height 23
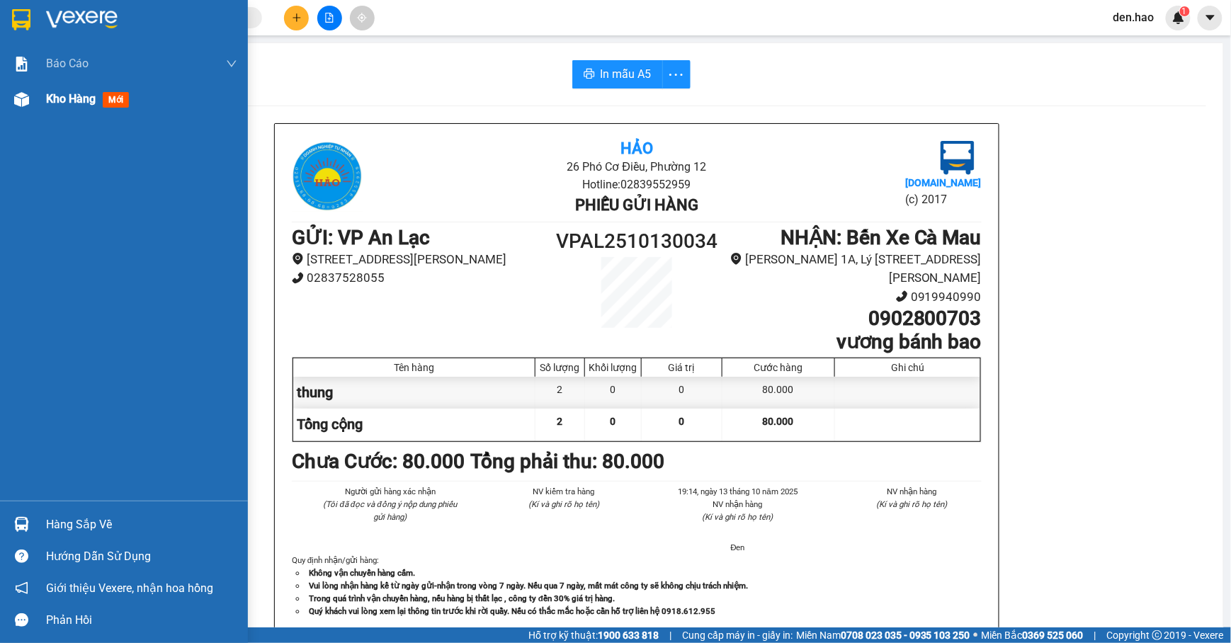
click at [27, 111] on div at bounding box center [21, 99] width 25 height 25
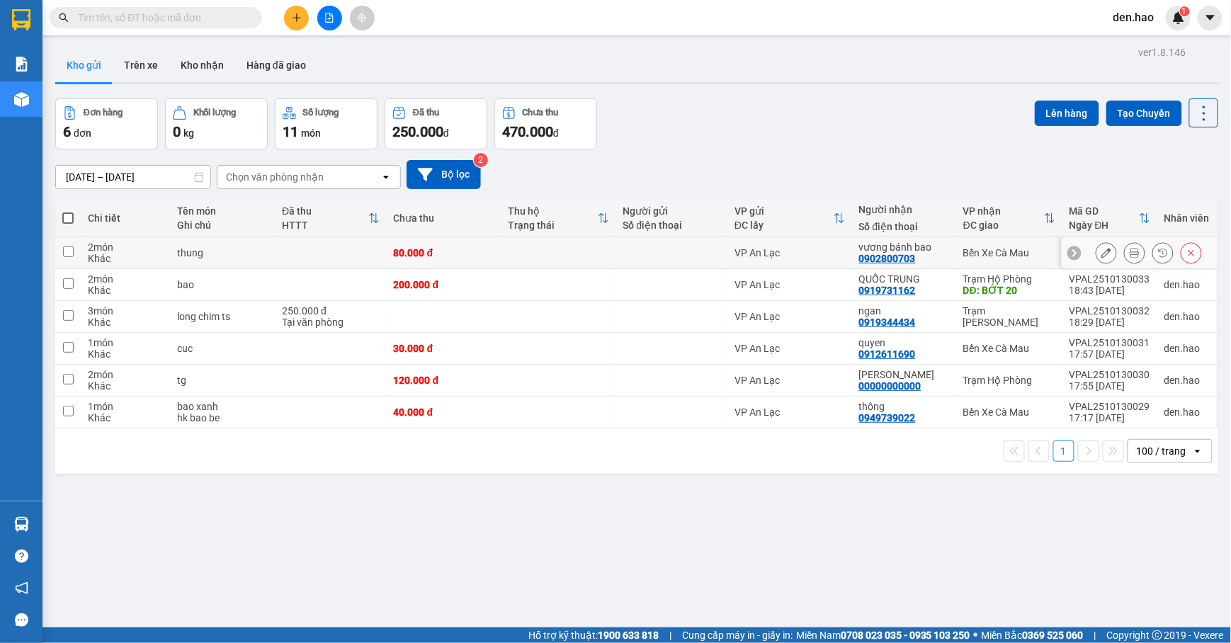
click at [1097, 254] on button at bounding box center [1107, 253] width 20 height 25
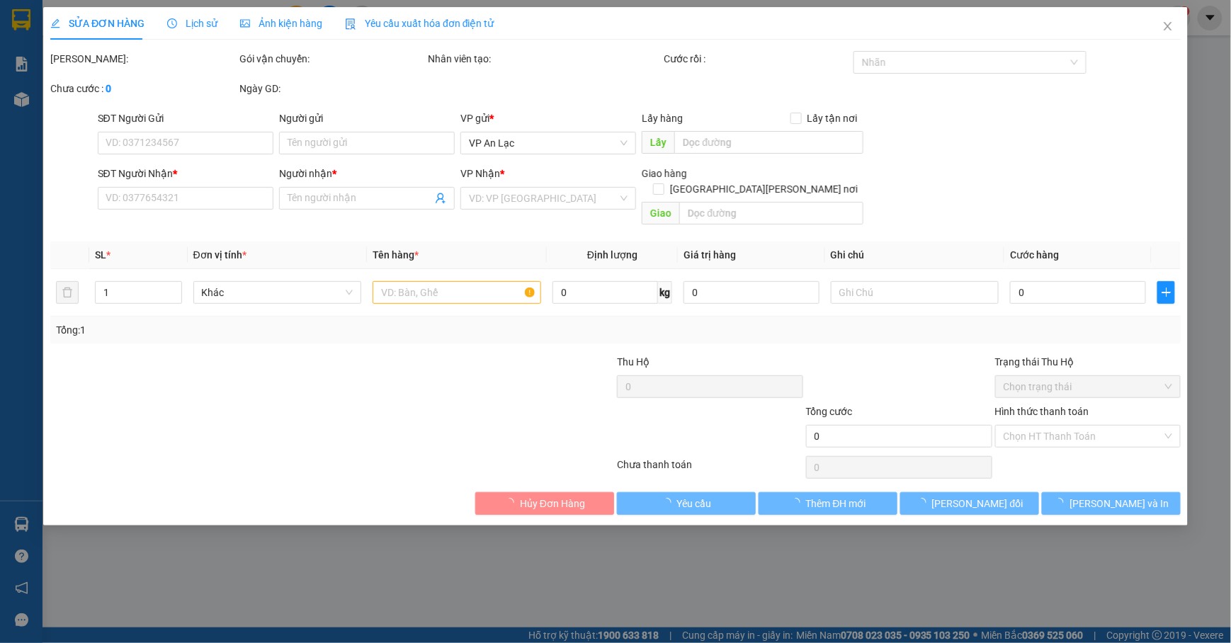
type input "0902800703"
type input "vương bánh bao"
type input "80.000"
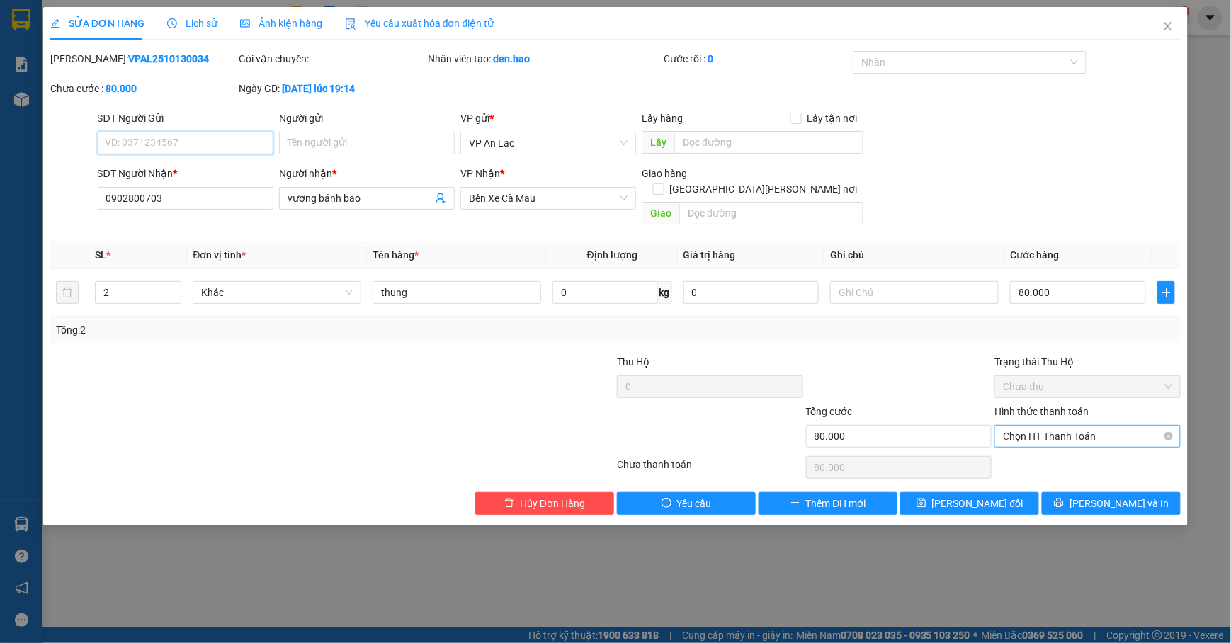
click at [1121, 426] on span "Chọn HT Thanh Toán" at bounding box center [1087, 436] width 169 height 21
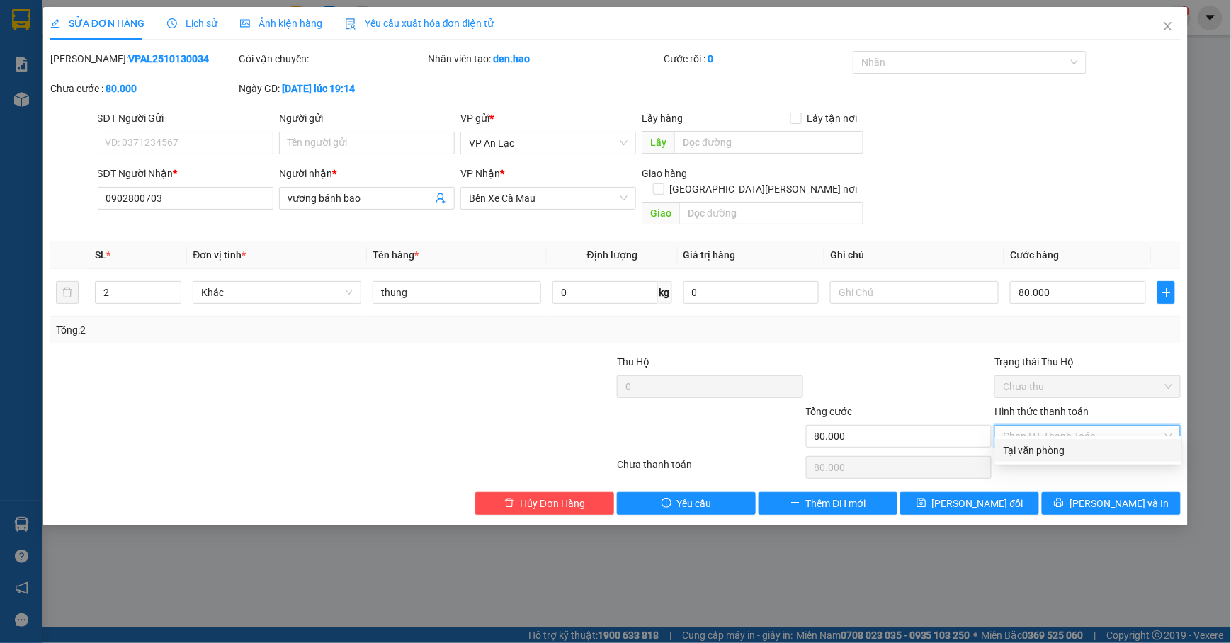
click at [1087, 448] on div "Tại văn phòng" at bounding box center [1088, 451] width 169 height 16
type input "0"
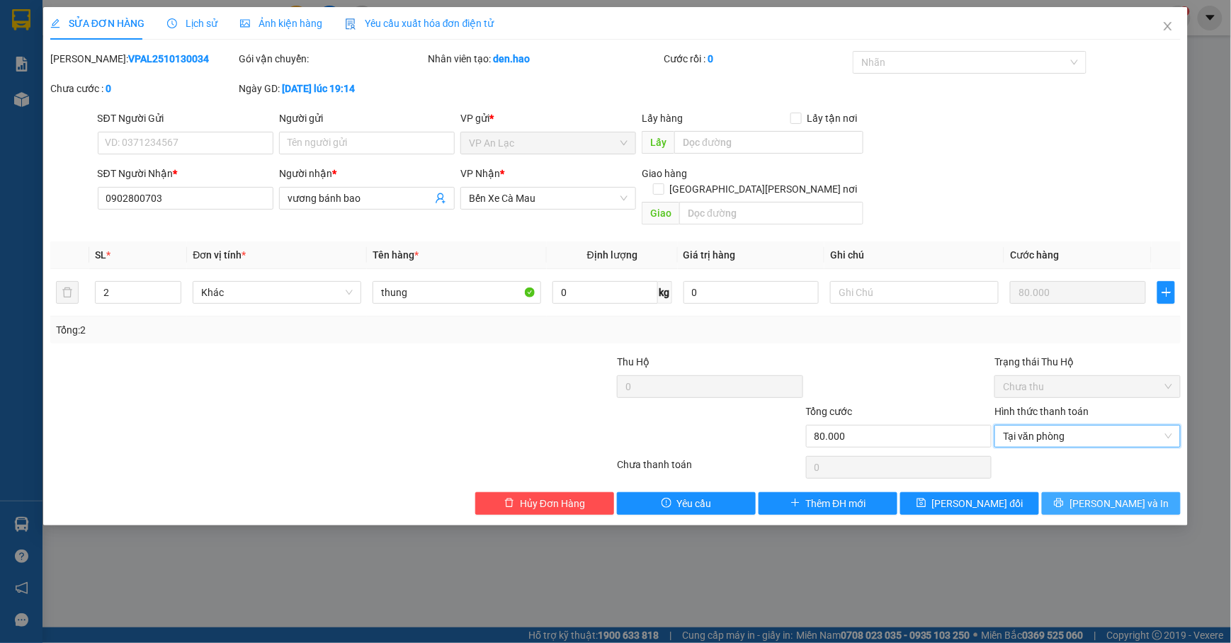
click at [1064, 498] on icon "printer" at bounding box center [1059, 503] width 10 height 10
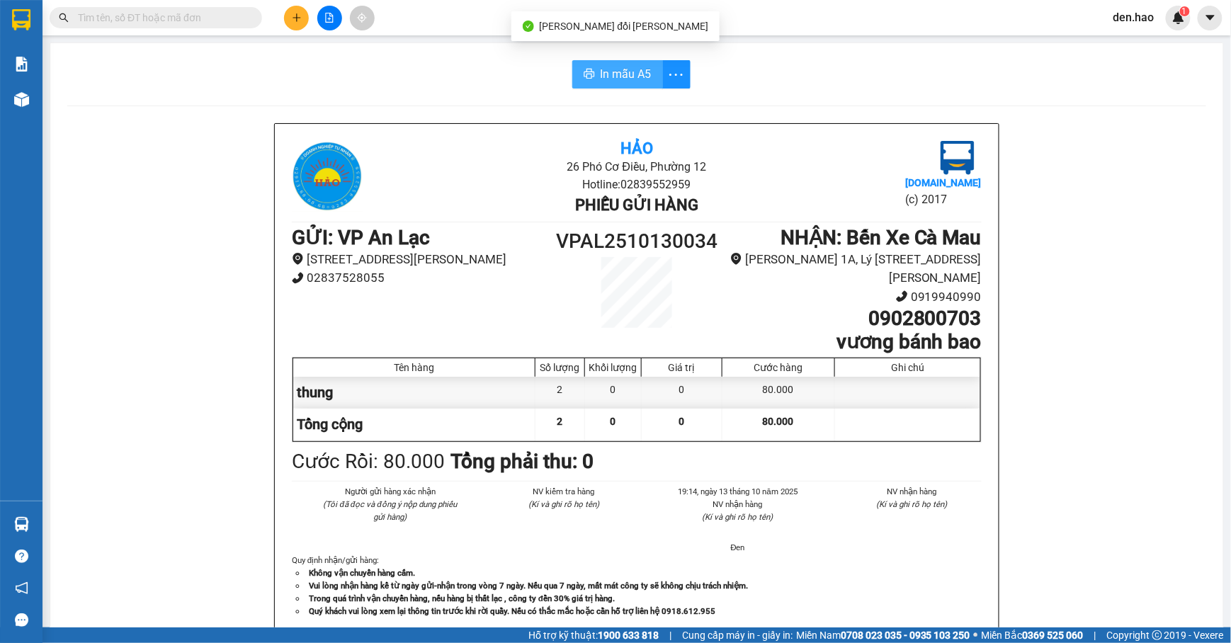
click at [611, 84] on button "In mẫu A5" at bounding box center [617, 74] width 91 height 28
drag, startPoint x: 629, startPoint y: 74, endPoint x: 788, endPoint y: 171, distance: 185.7
click at [628, 77] on span "In mẫu A5" at bounding box center [626, 74] width 51 height 18
click at [205, 16] on input "text" at bounding box center [161, 18] width 167 height 16
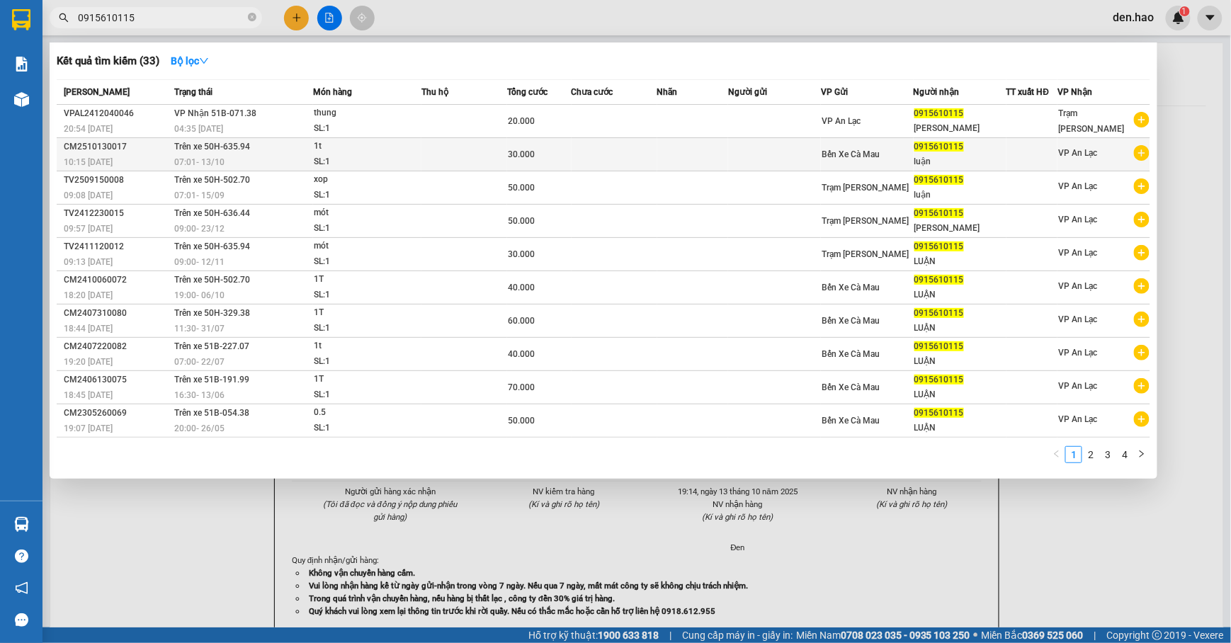
type input "0915610115"
click at [613, 157] on td at bounding box center [615, 154] width 86 height 33
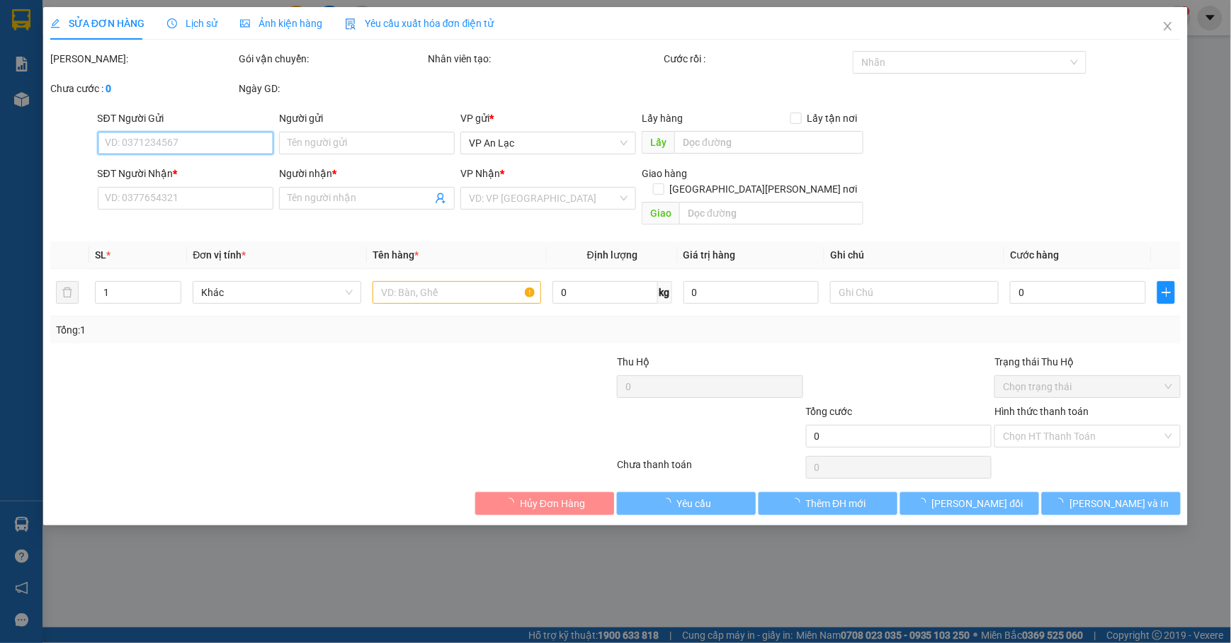
type input "0915610115"
type input "luận"
type input "30.000"
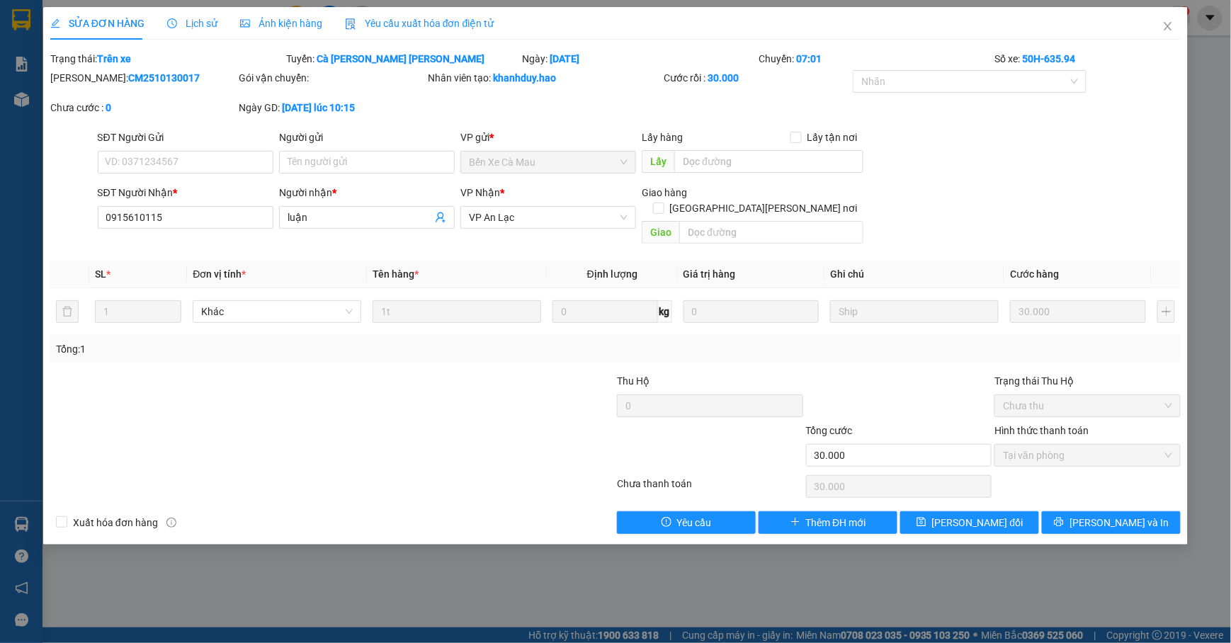
click at [255, 23] on span "Ảnh kiện hàng" at bounding box center [281, 23] width 82 height 11
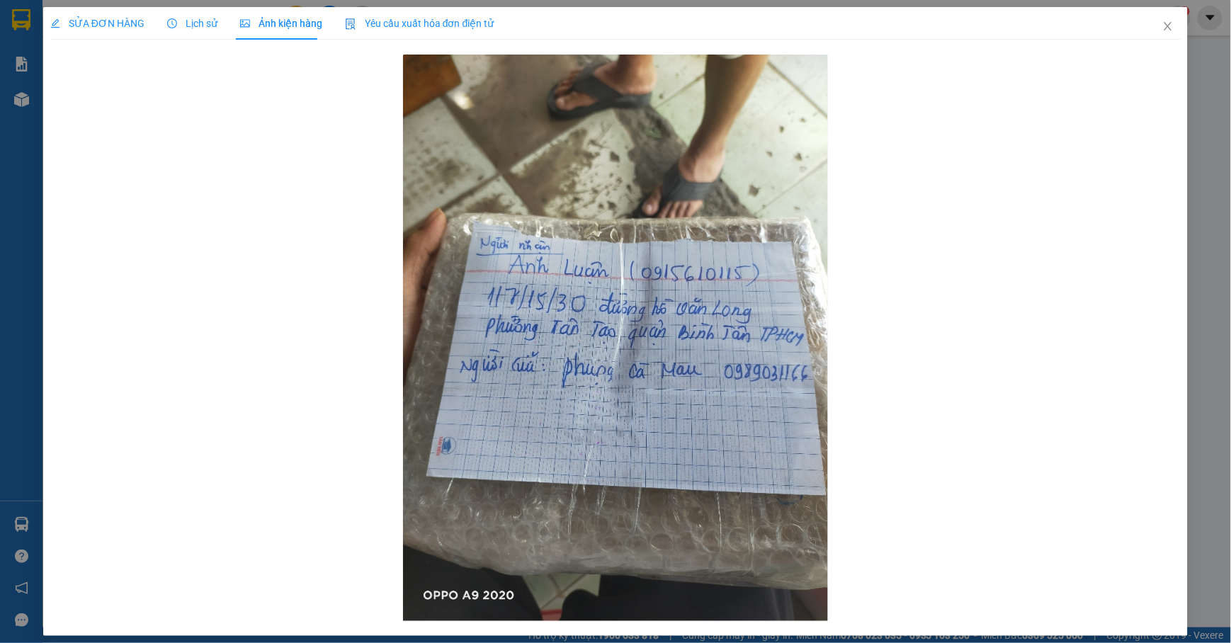
click at [106, 26] on span "SỬA ĐƠN HÀNG" at bounding box center [97, 23] width 94 height 11
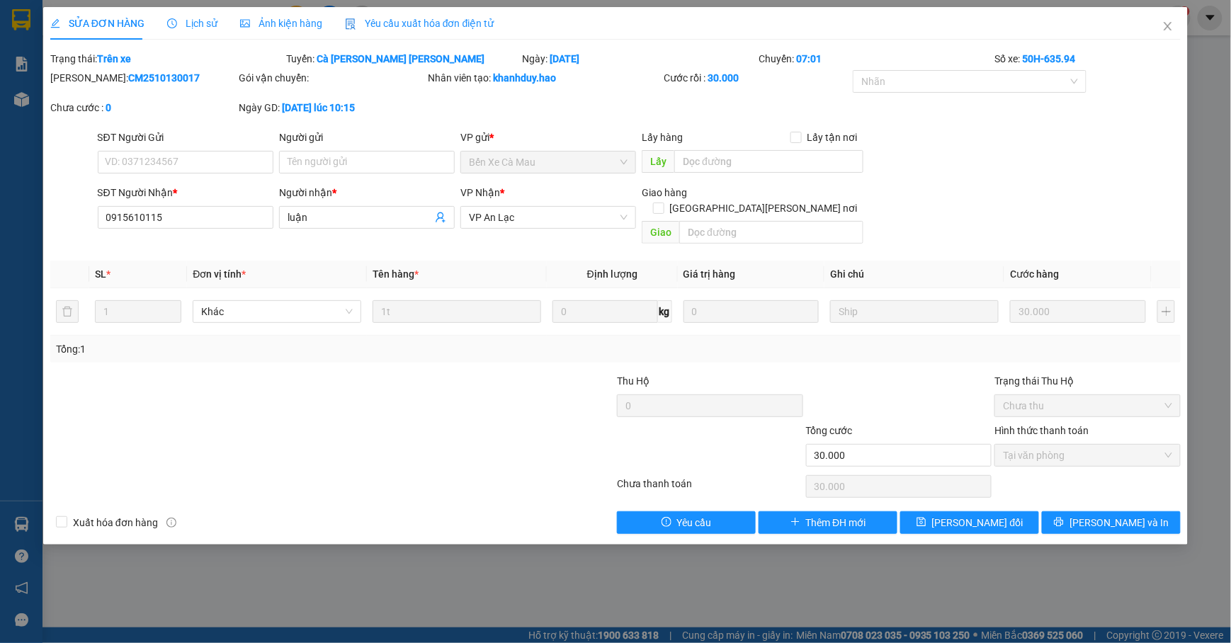
click at [200, 21] on span "Lịch sử" at bounding box center [192, 23] width 50 height 11
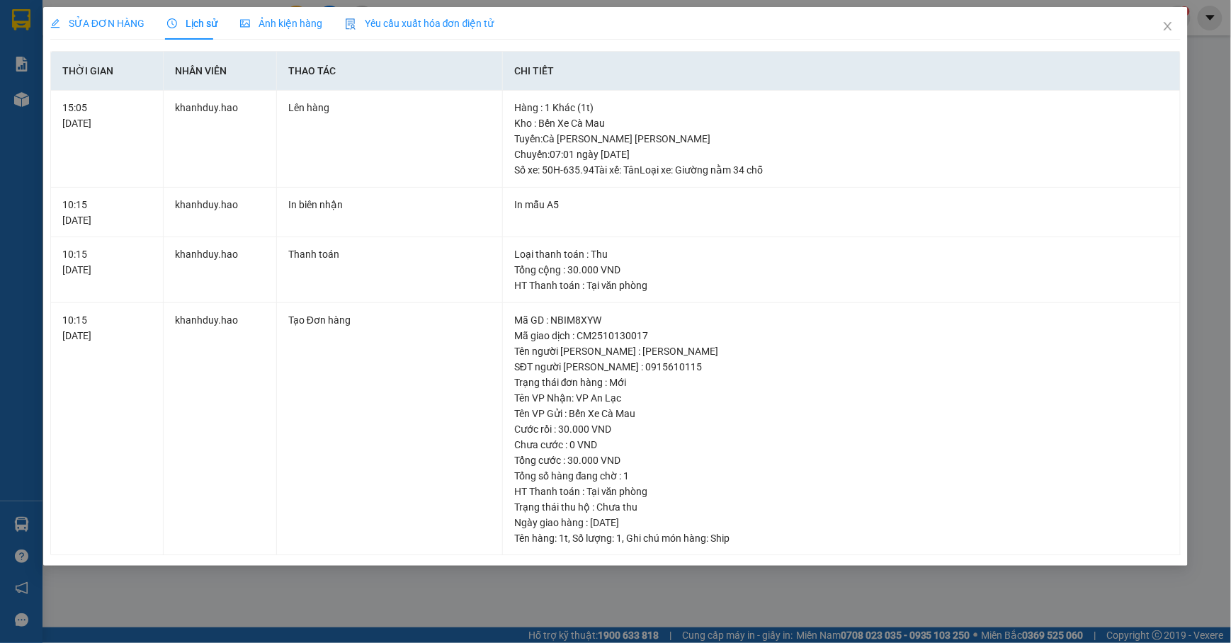
drag, startPoint x: 117, startPoint y: 21, endPoint x: 126, endPoint y: 23, distance: 9.3
click at [118, 23] on span "SỬA ĐƠN HÀNG" at bounding box center [97, 23] width 94 height 11
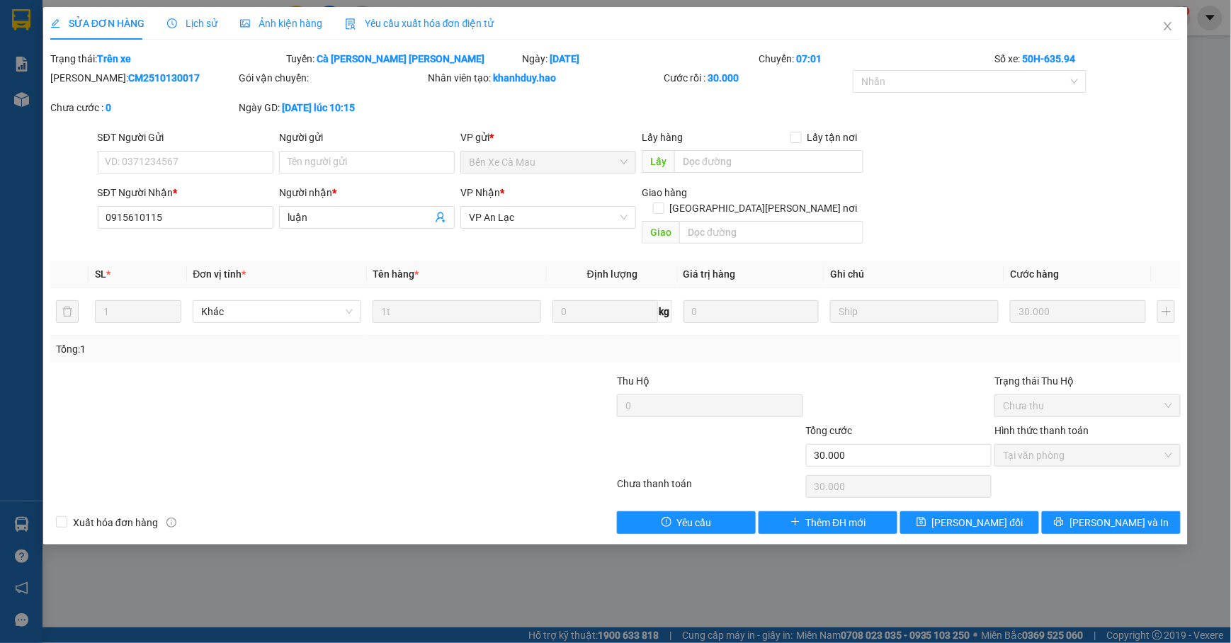
drag, startPoint x: 818, startPoint y: -11, endPoint x: 811, endPoint y: -16, distance: 8.6
click at [811, 0] on html "Kết quả tìm kiếm ( 33 ) Bộ lọc Mã ĐH Trạng thái Món hàng Thu hộ Tổng cước Chưa …" at bounding box center [615, 321] width 1231 height 643
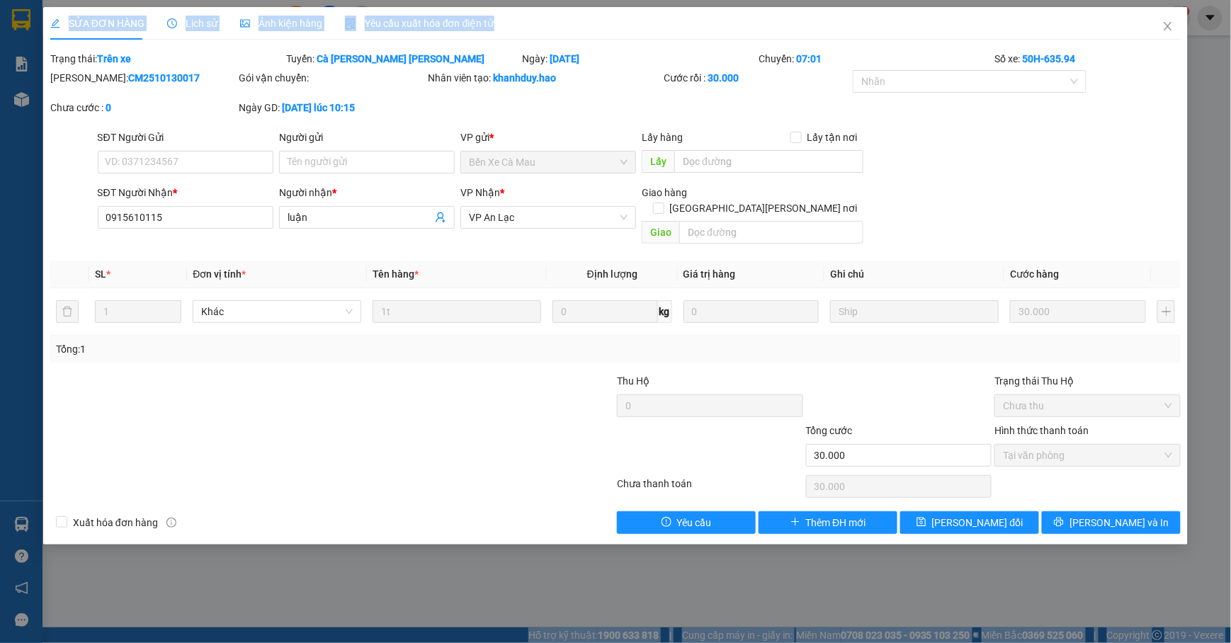
drag, startPoint x: 1166, startPoint y: 24, endPoint x: 1051, endPoint y: 21, distance: 114.8
click at [1166, 21] on icon "close" at bounding box center [1168, 26] width 11 height 11
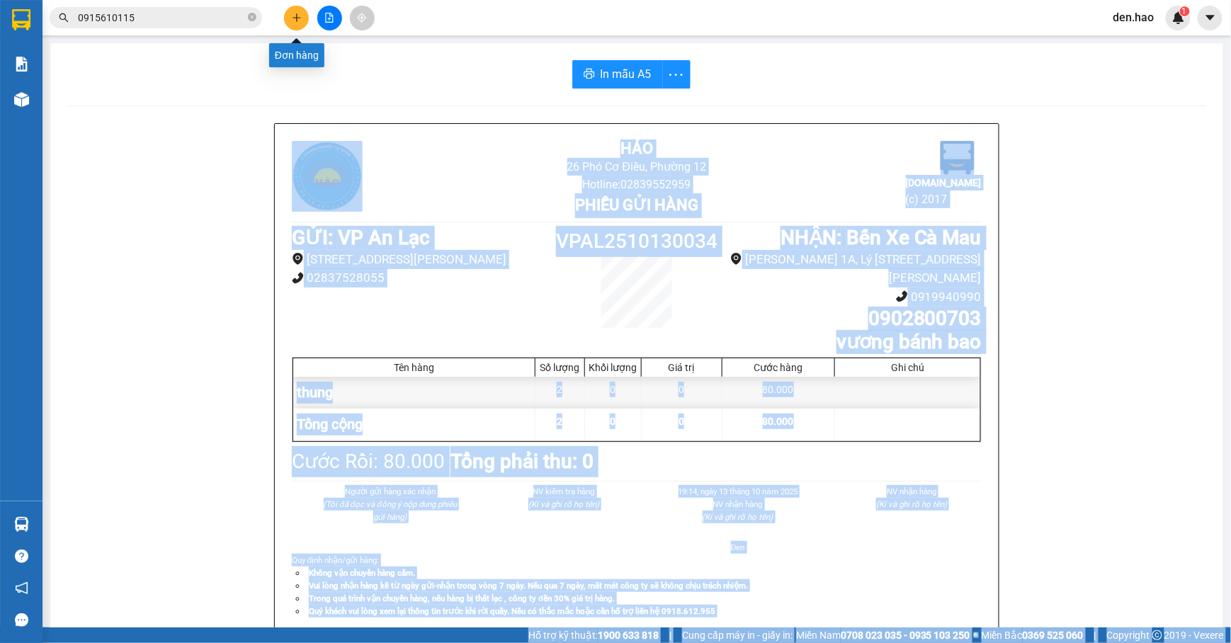
click at [300, 24] on button at bounding box center [296, 18] width 25 height 25
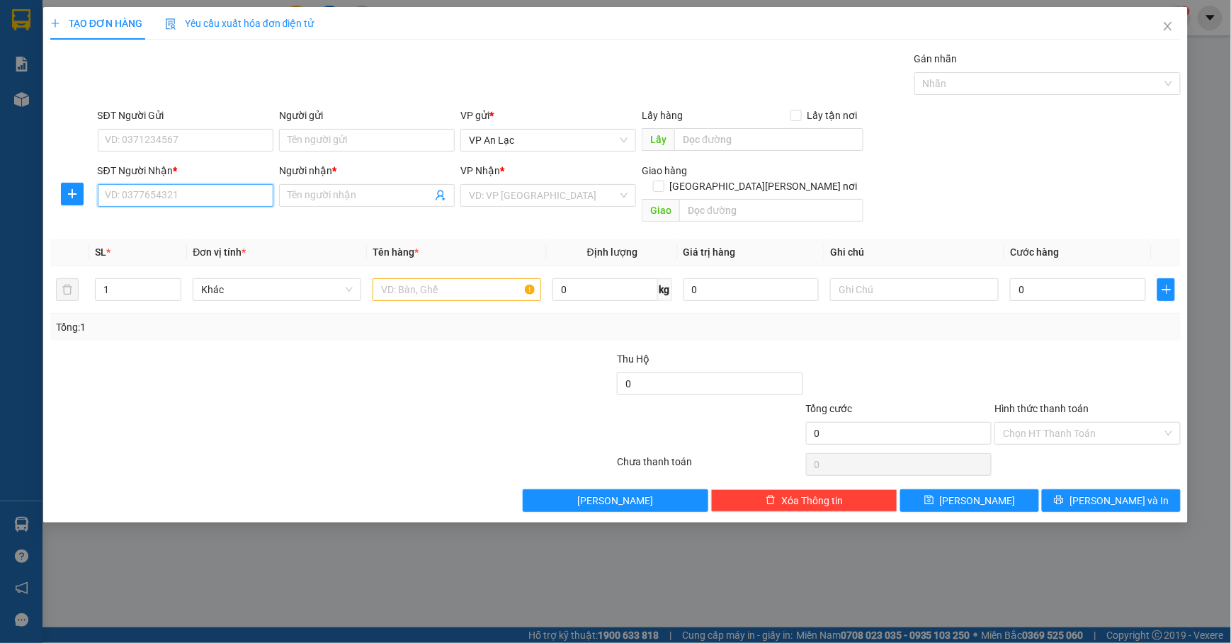
click at [230, 198] on input "SĐT Người Nhận *" at bounding box center [186, 195] width 176 height 23
click at [225, 227] on div "0918766090 - Hải Đăng" at bounding box center [185, 226] width 159 height 16
type input "0918766090"
type input "Hải Đăng"
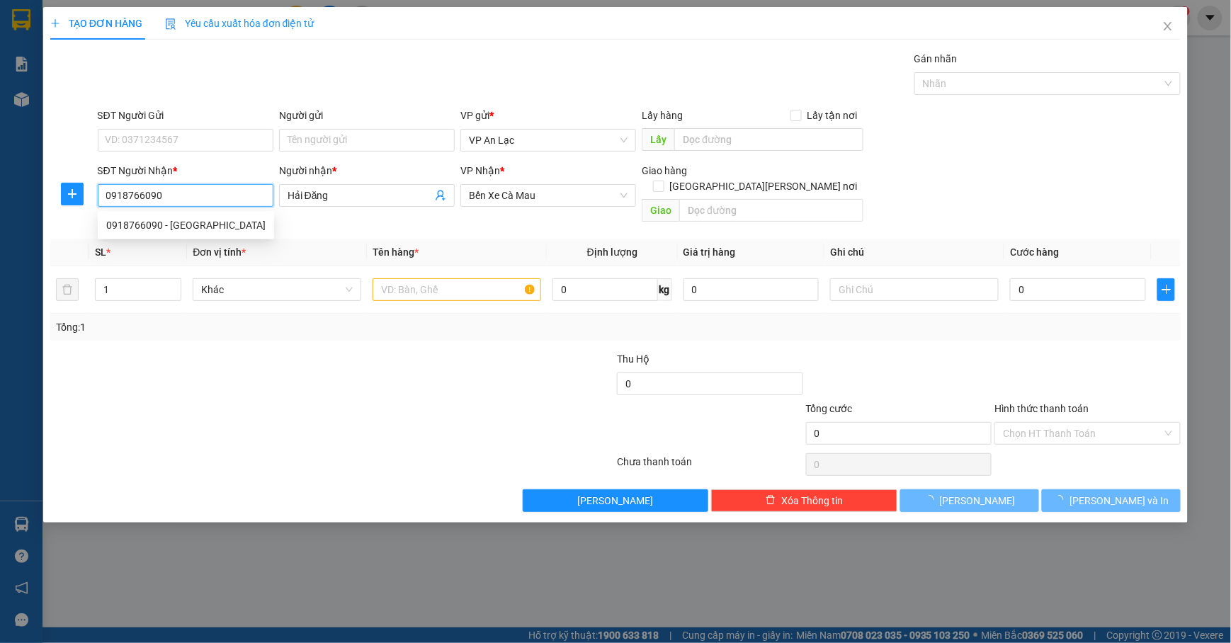
type input "30.000"
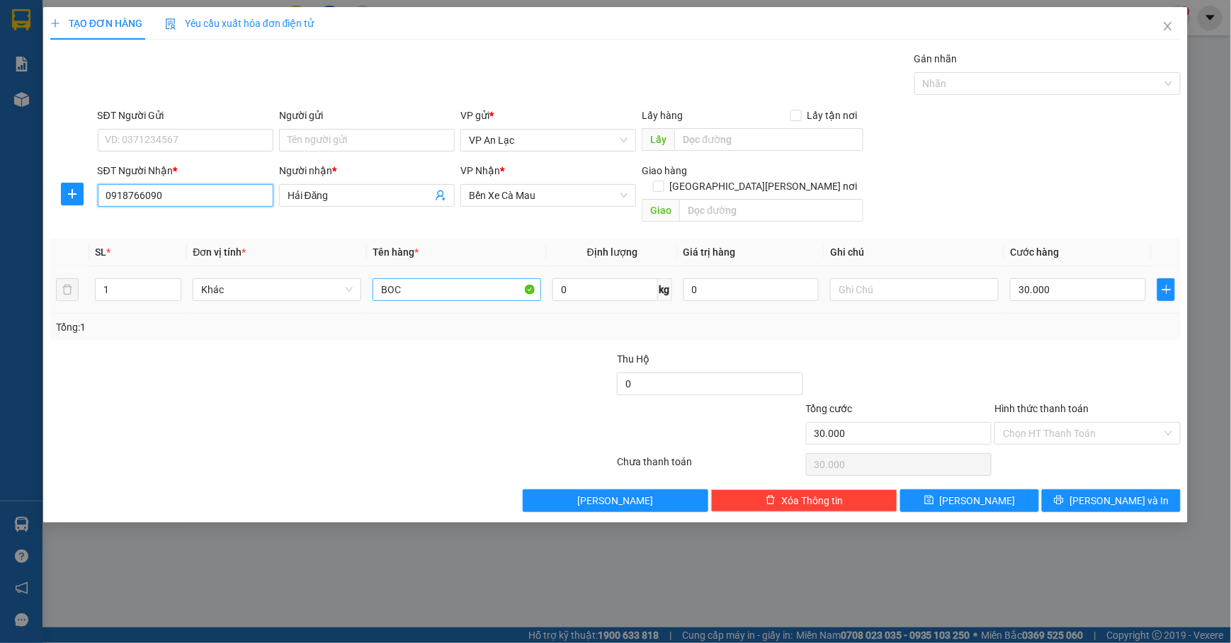
type input "0918766090"
click at [426, 278] on input "BOC" at bounding box center [457, 289] width 169 height 23
type input "B"
type input "b"
click at [1063, 289] on div "30.000" at bounding box center [1078, 290] width 136 height 28
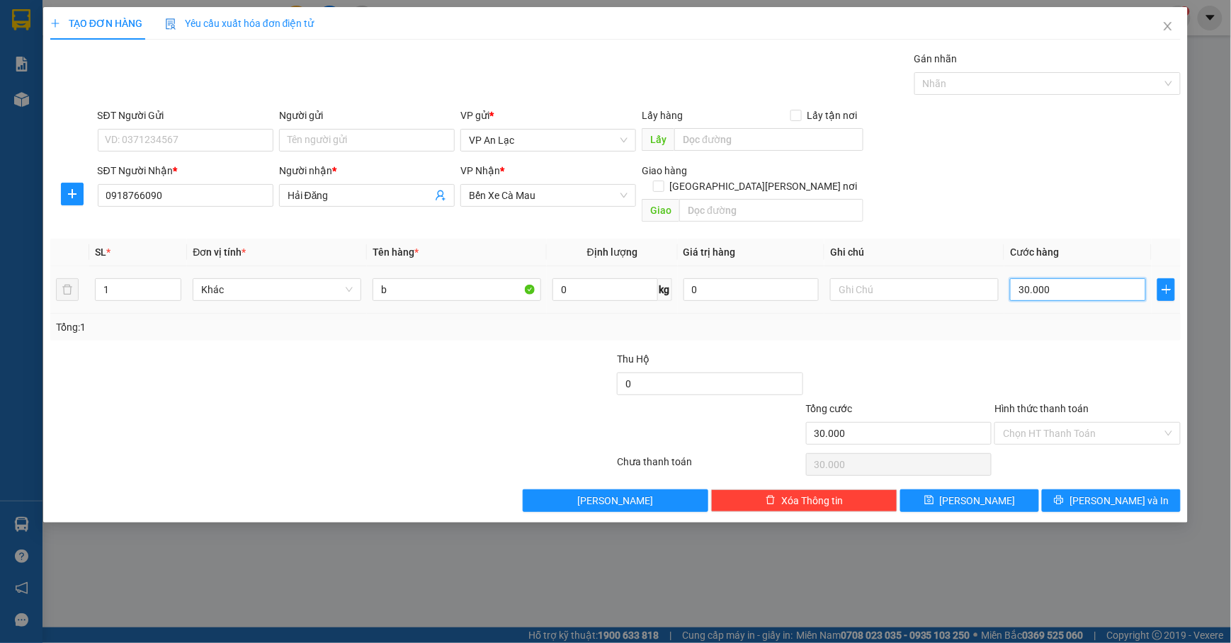
click at [1061, 278] on input "30.000" at bounding box center [1078, 289] width 136 height 23
type input "0"
type input "6"
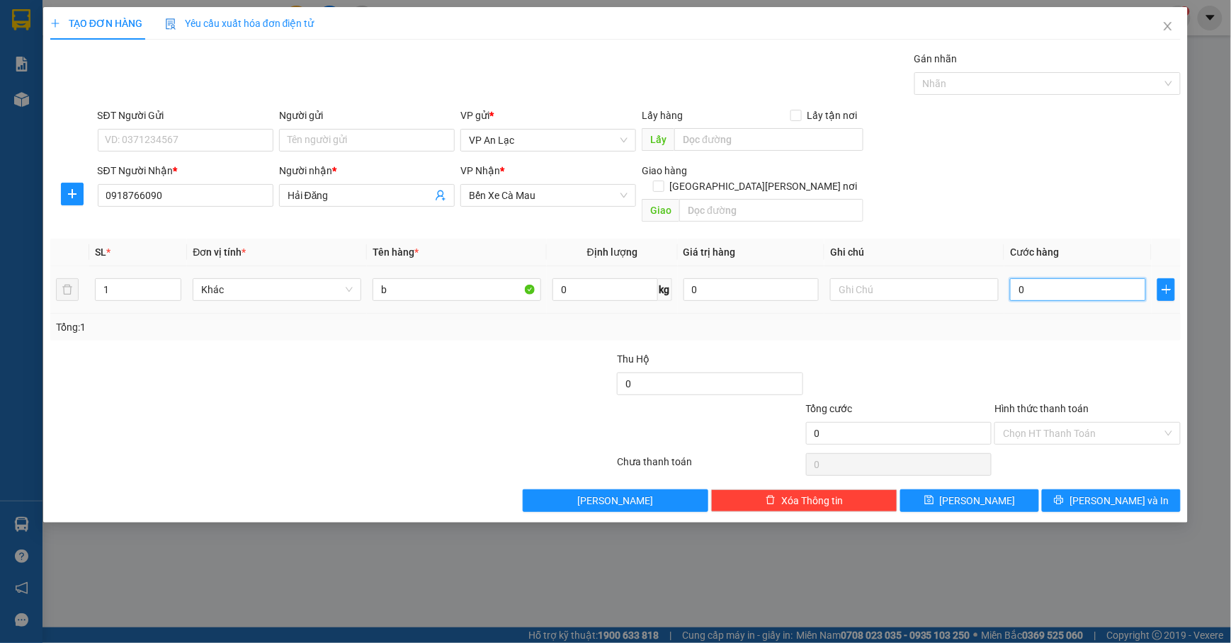
type input "6"
type input "06"
type input "60"
type input "060"
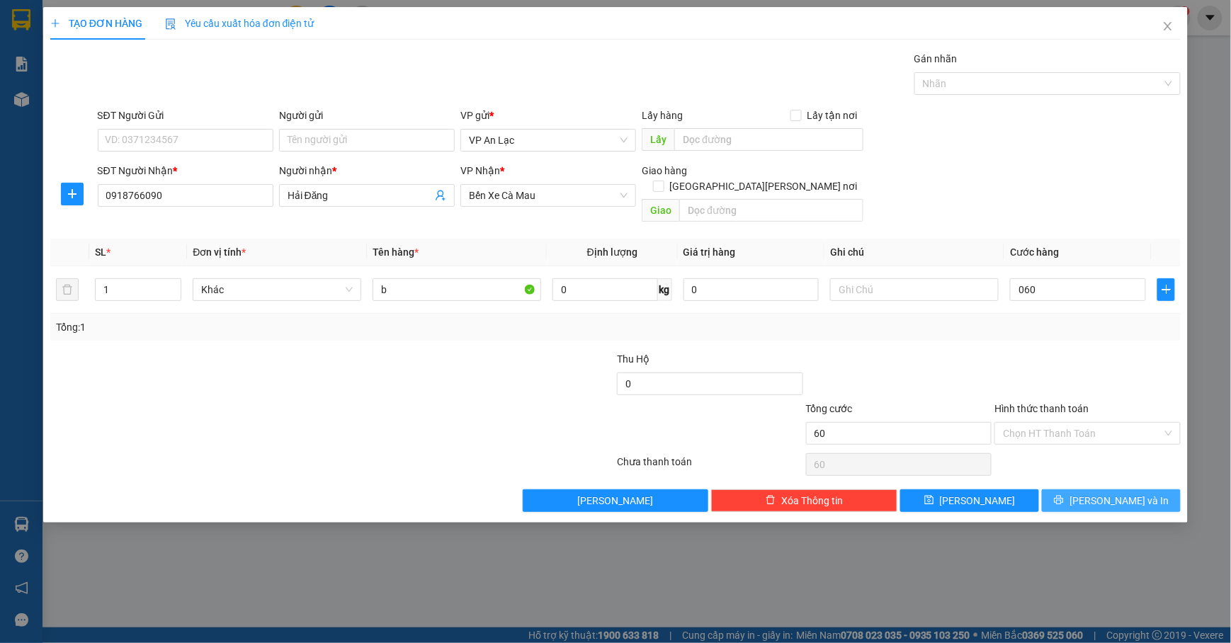
type input "60.000"
click at [1105, 495] on button "[PERSON_NAME] và In" at bounding box center [1111, 501] width 139 height 23
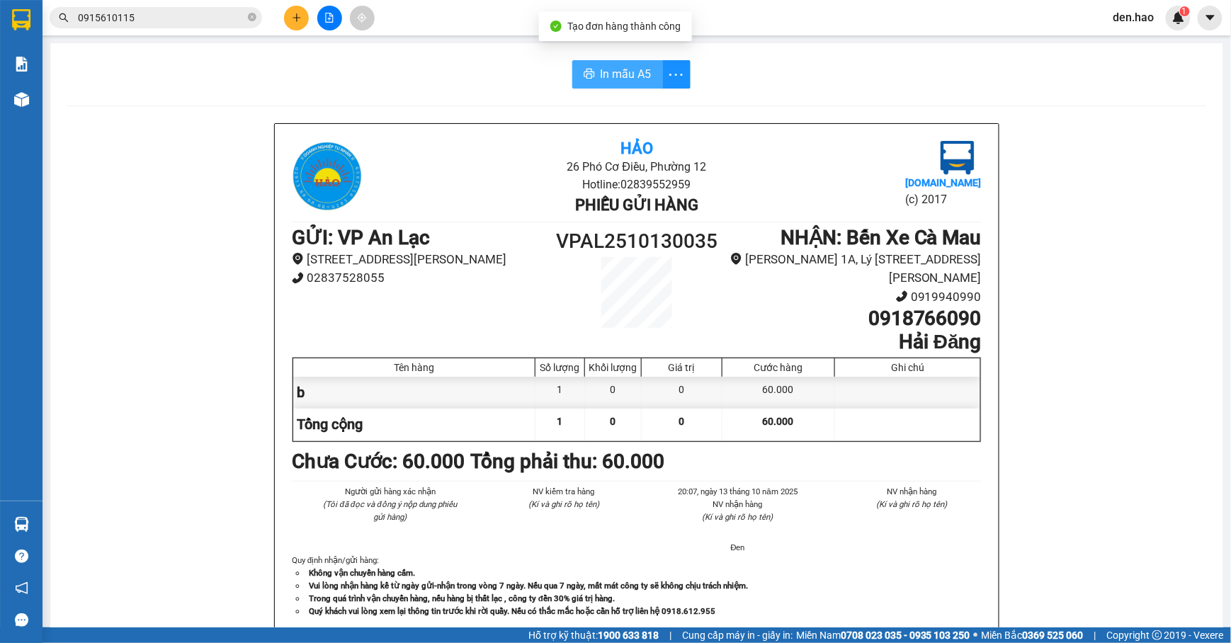
click at [616, 77] on span "In mẫu A5" at bounding box center [626, 74] width 51 height 18
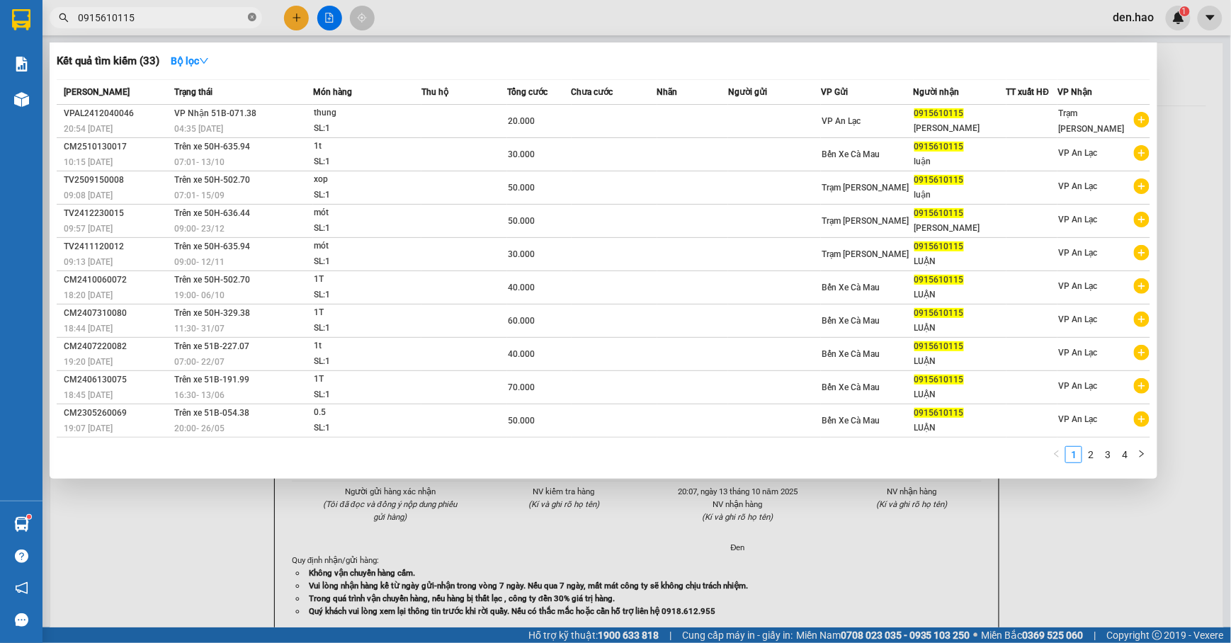
click at [249, 13] on icon "close-circle" at bounding box center [252, 17] width 9 height 9
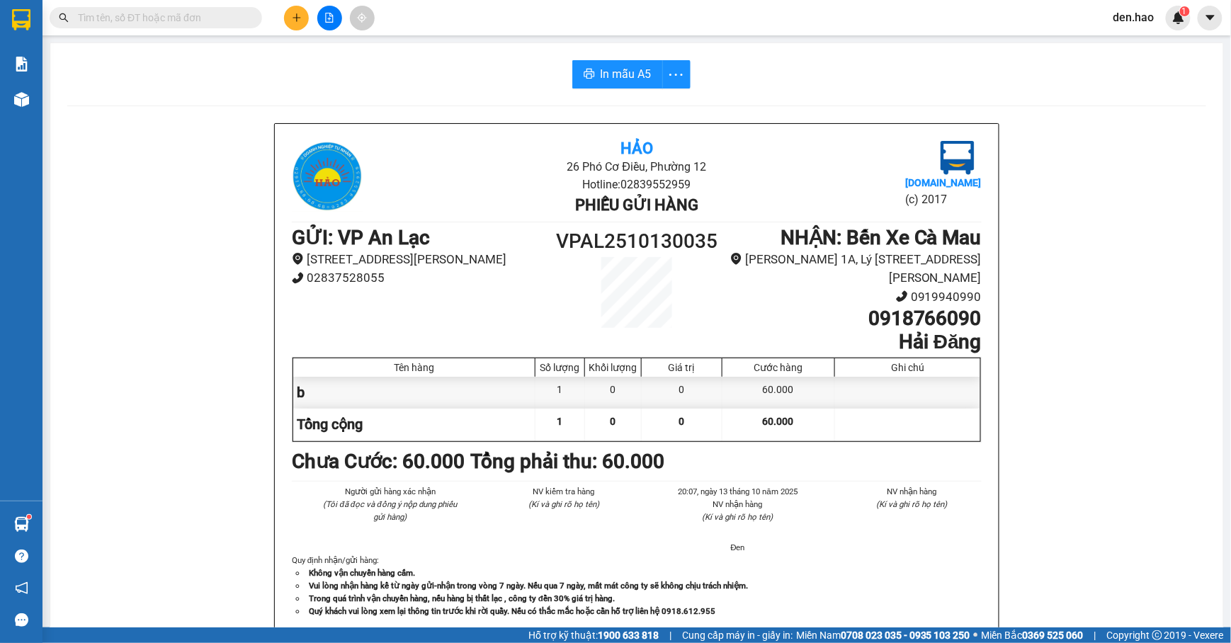
click at [233, 13] on input "text" at bounding box center [161, 18] width 167 height 16
click at [220, 21] on input "text" at bounding box center [161, 18] width 167 height 16
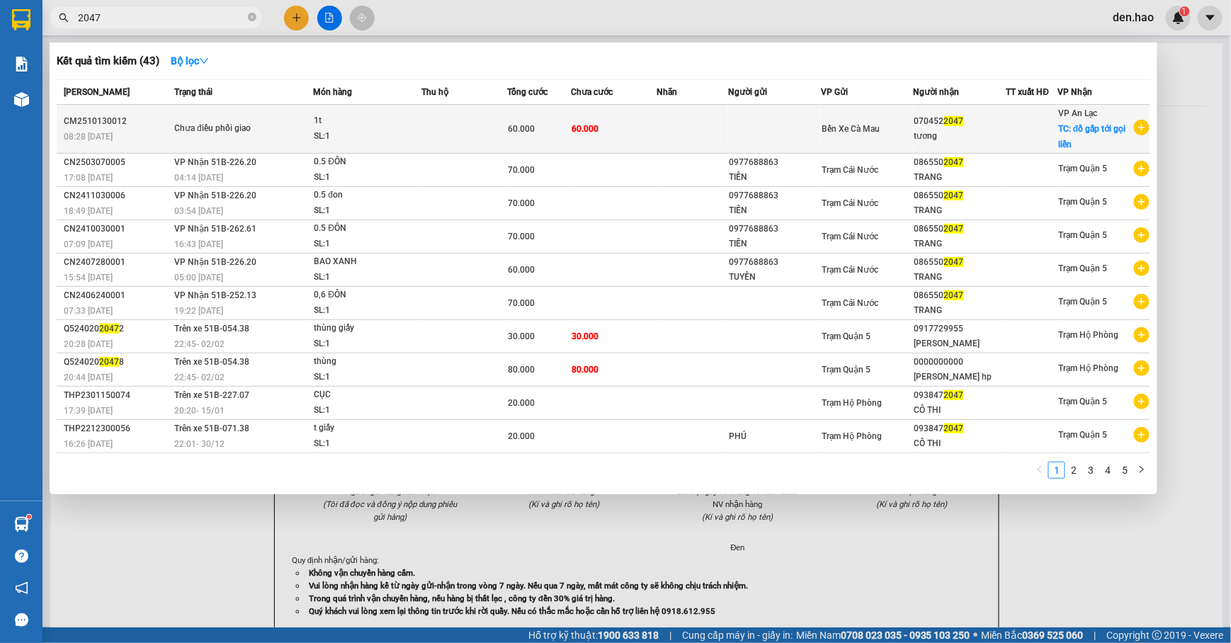
type input "2047"
click at [707, 136] on td at bounding box center [694, 129] width 72 height 49
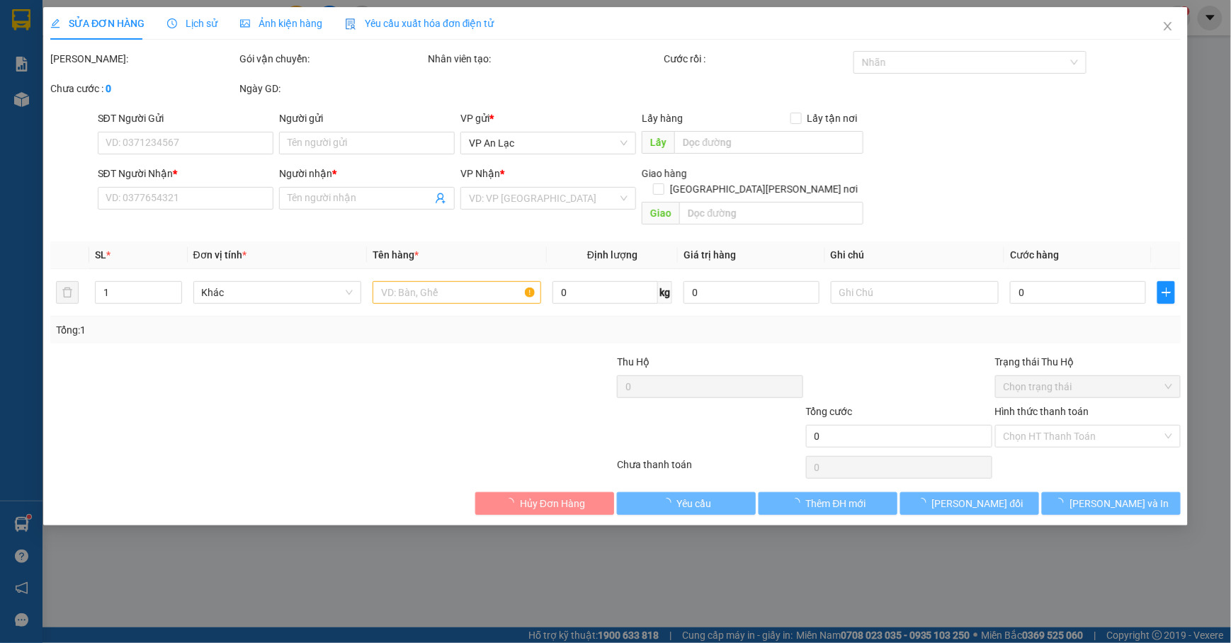
type input "0704522047"
type input "tương"
checkbox input "true"
type input "đồ gấp tới gọi liền"
type input "60.000"
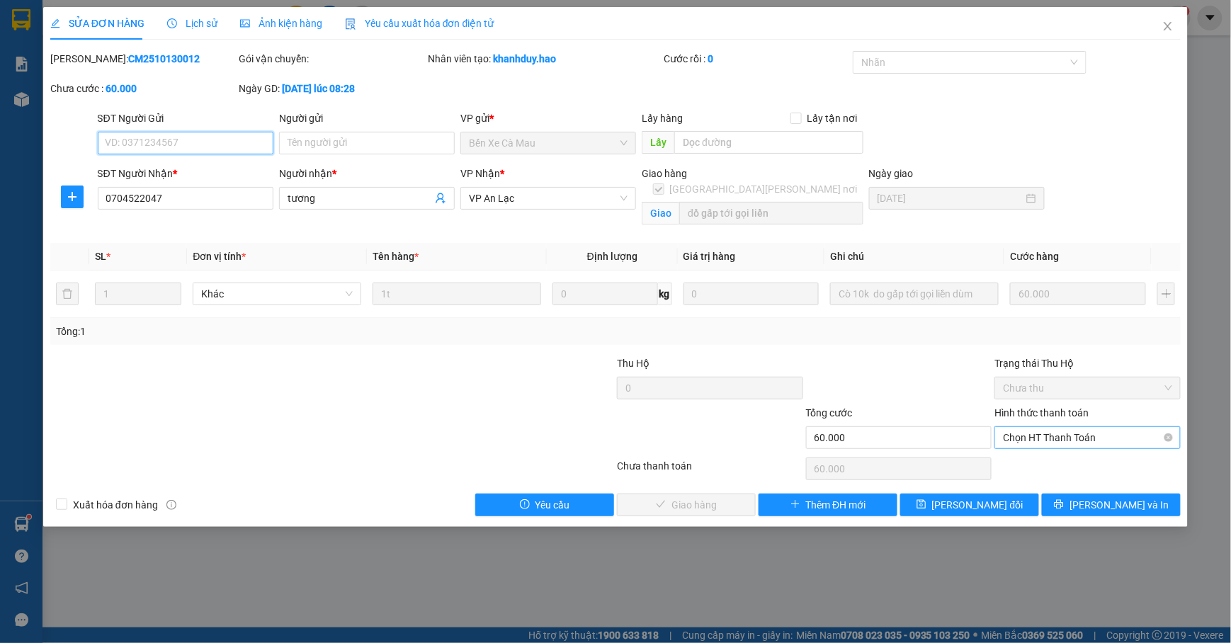
click at [1070, 436] on span "Chọn HT Thanh Toán" at bounding box center [1087, 437] width 169 height 21
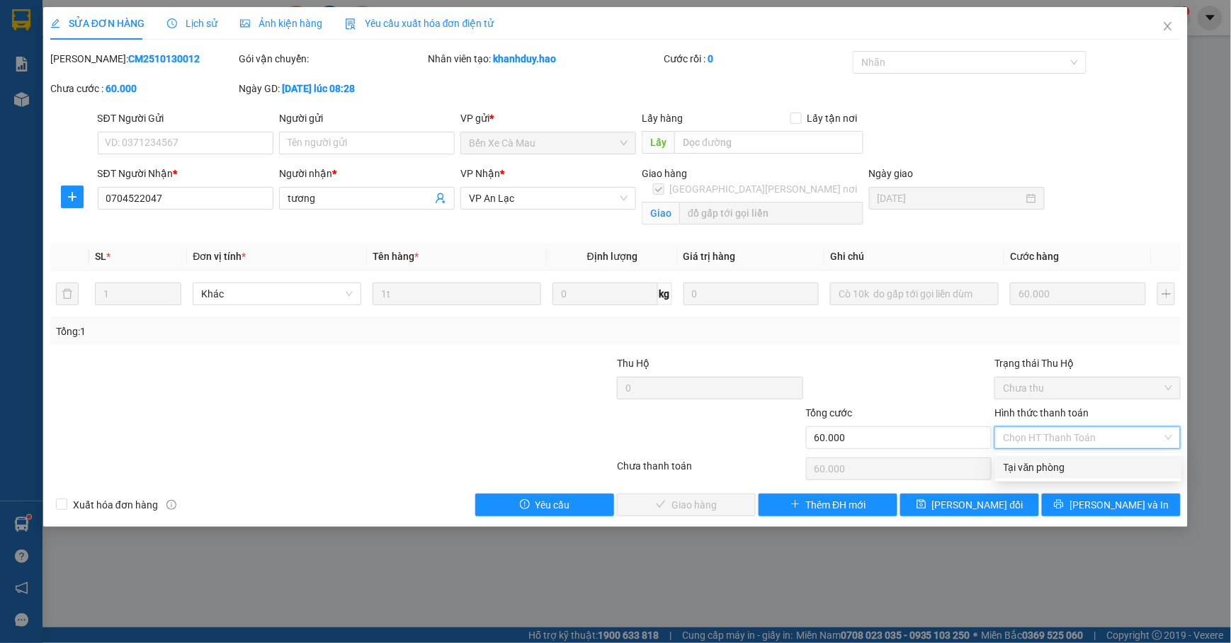
drag, startPoint x: 1055, startPoint y: 448, endPoint x: 1015, endPoint y: 470, distance: 45.4
click at [1044, 460] on div "Tại văn phòng" at bounding box center [1088, 468] width 169 height 16
type input "0"
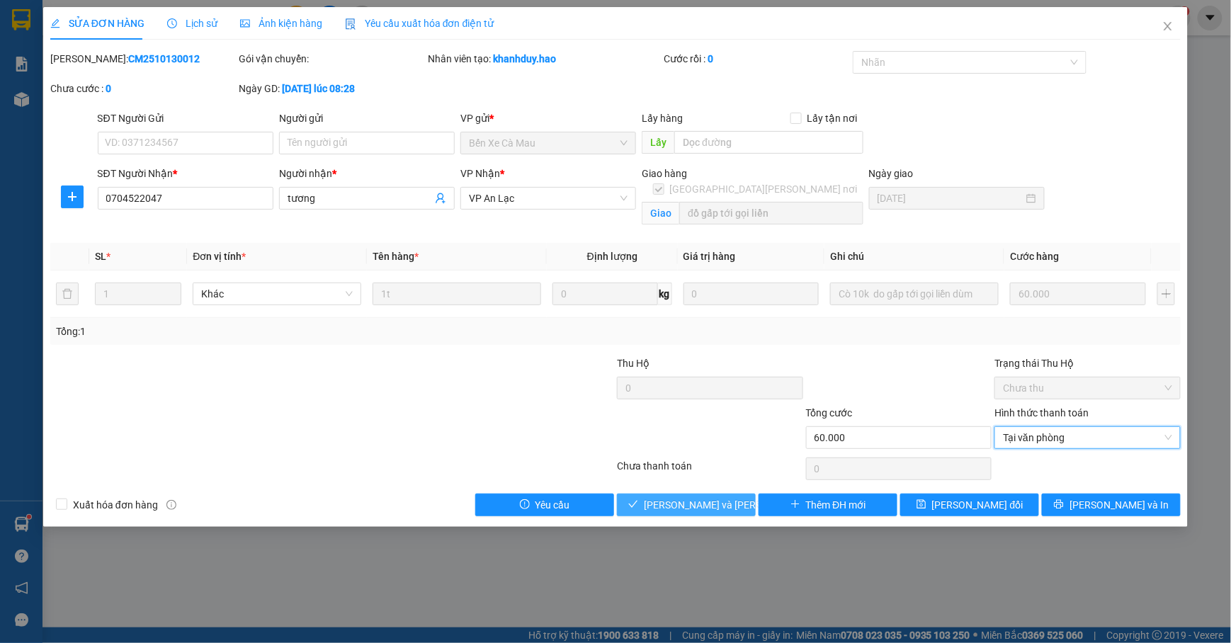
click at [712, 513] on span "[PERSON_NAME] và Giao hàng" at bounding box center [739, 505] width 191 height 16
